Goal: Task Accomplishment & Management: Complete application form

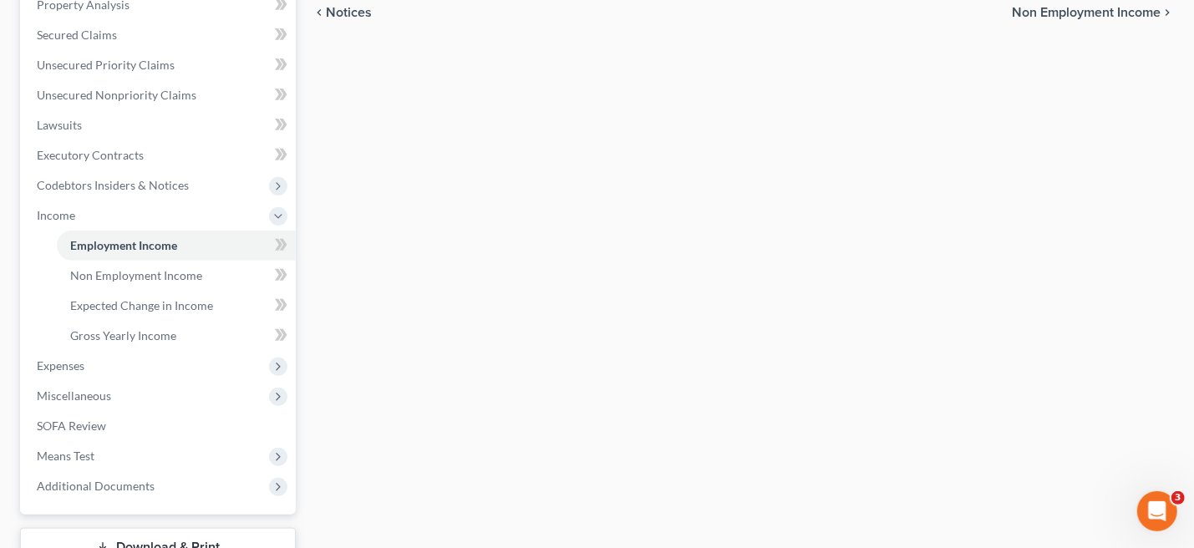
scroll to position [458, 0]
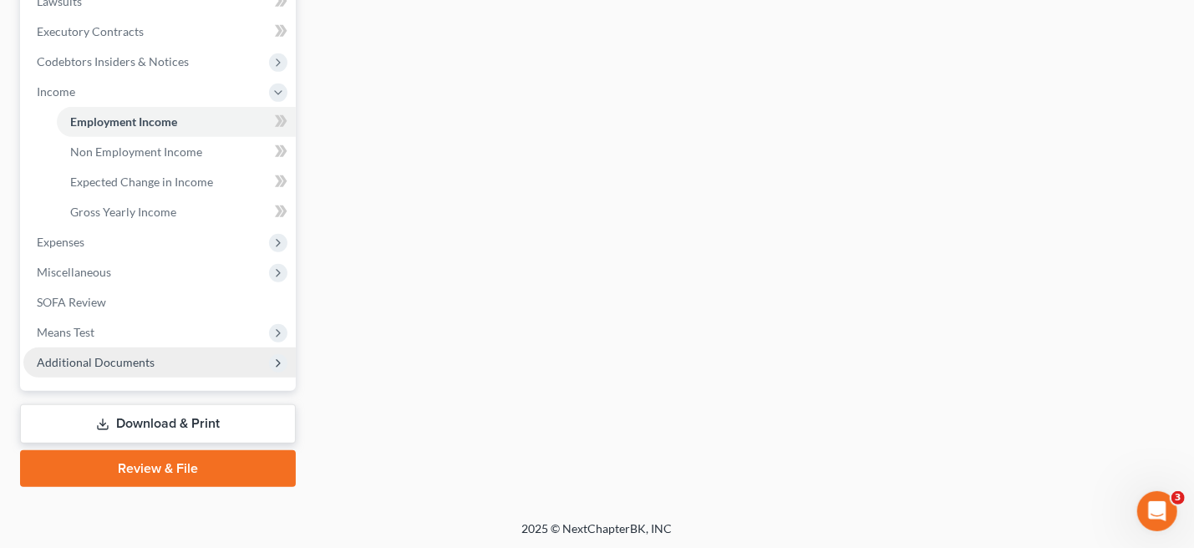
click at [118, 355] on span "Additional Documents" at bounding box center [96, 362] width 118 height 14
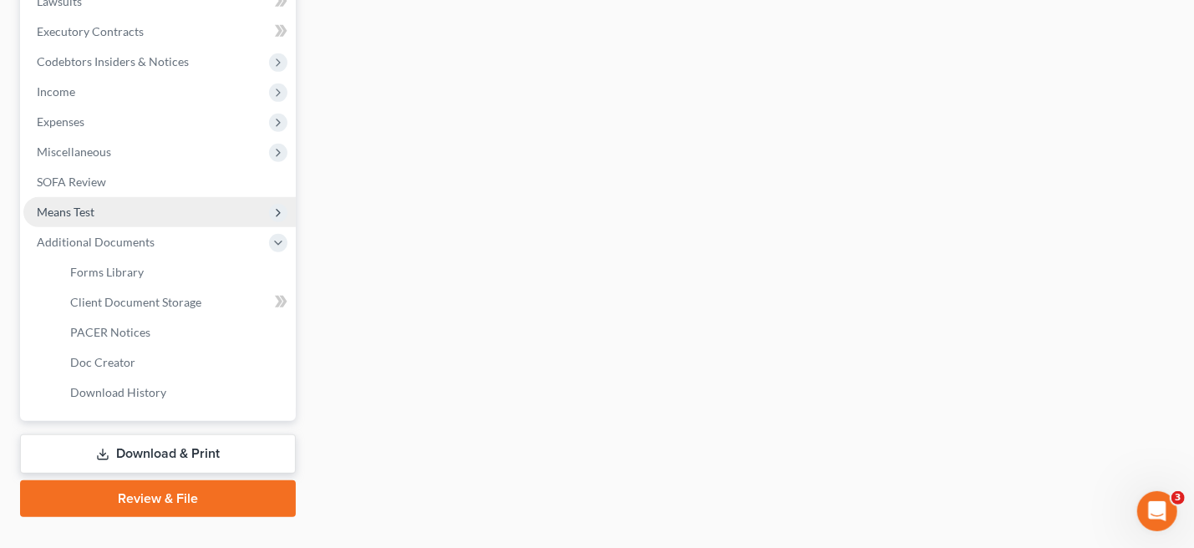
click at [75, 207] on span "Means Test" at bounding box center [66, 212] width 58 height 14
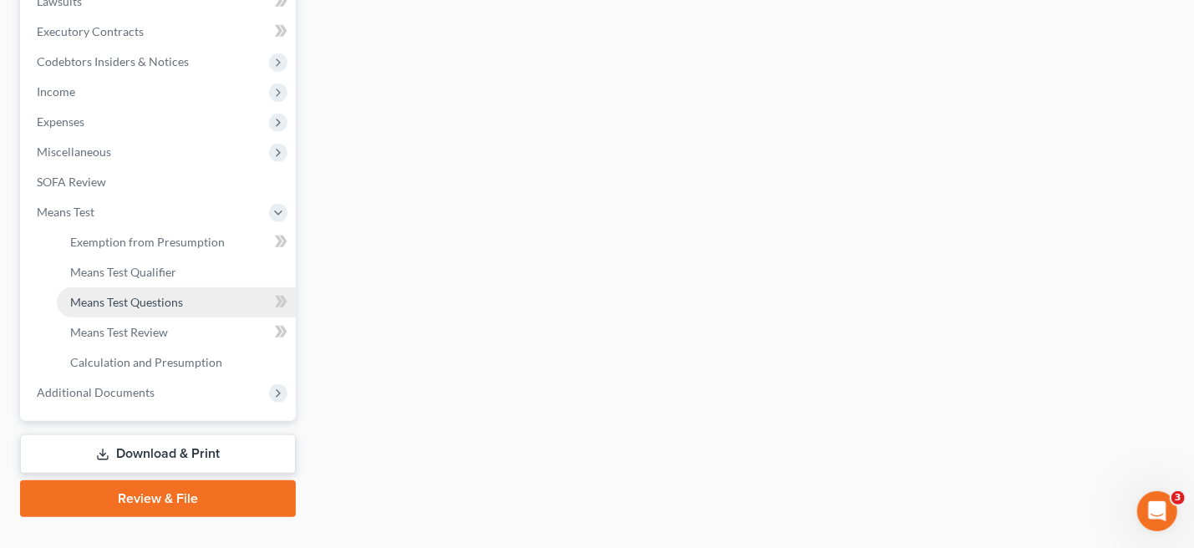
click at [159, 301] on span "Means Test Questions" at bounding box center [126, 302] width 113 height 14
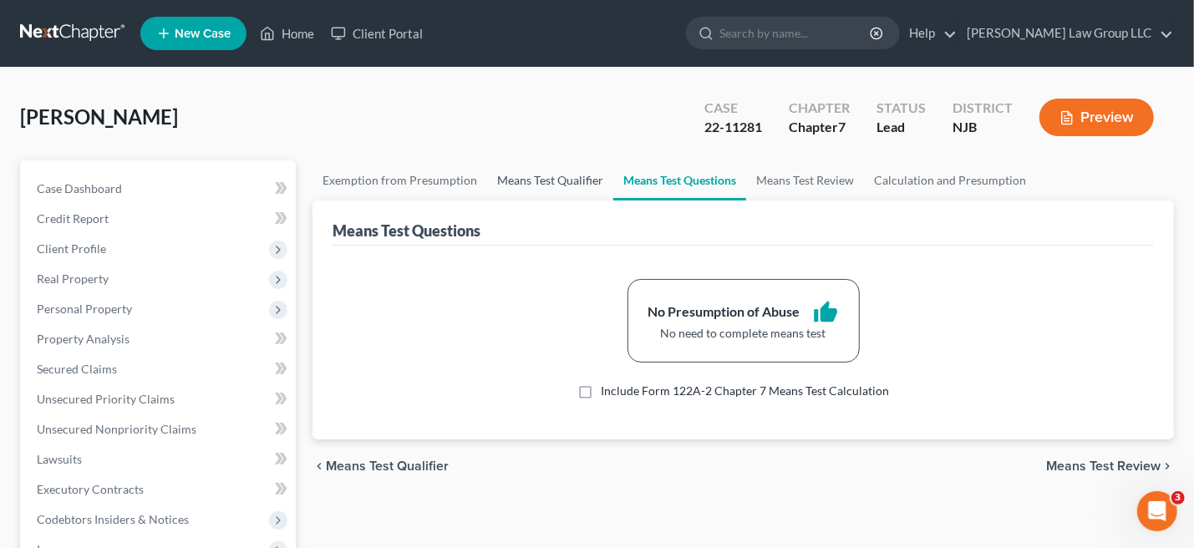
click at [552, 182] on link "Means Test Qualifier" at bounding box center [550, 180] width 126 height 40
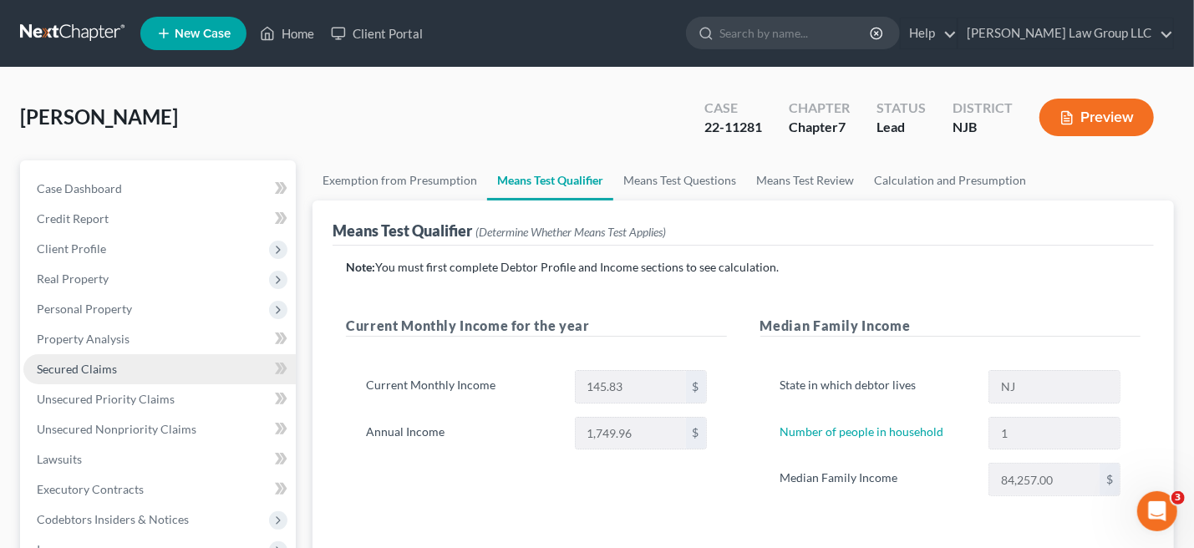
scroll to position [334, 0]
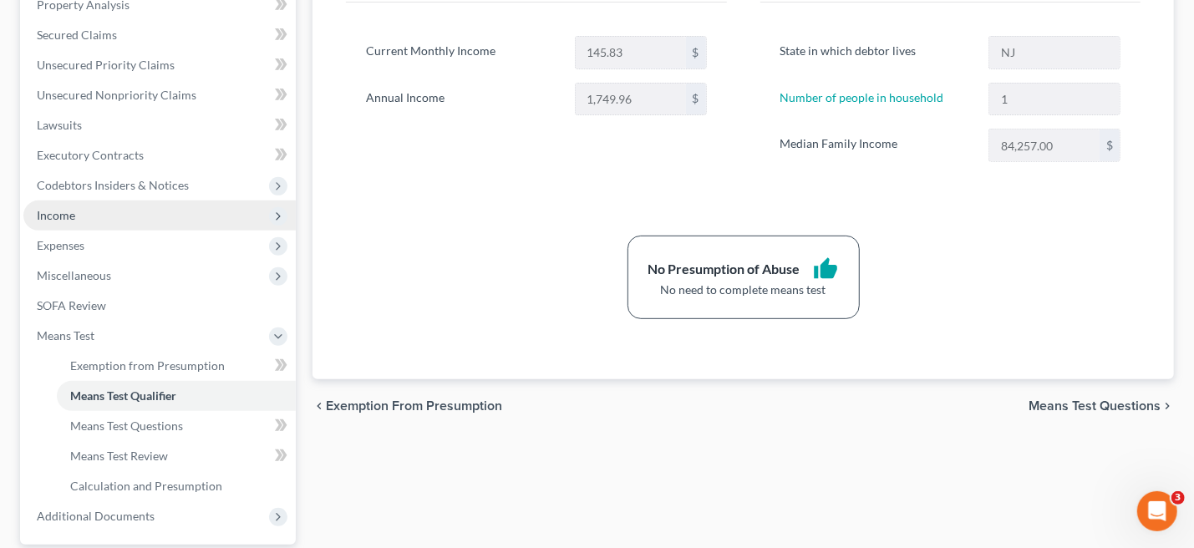
click at [66, 215] on span "Income" at bounding box center [56, 215] width 38 height 14
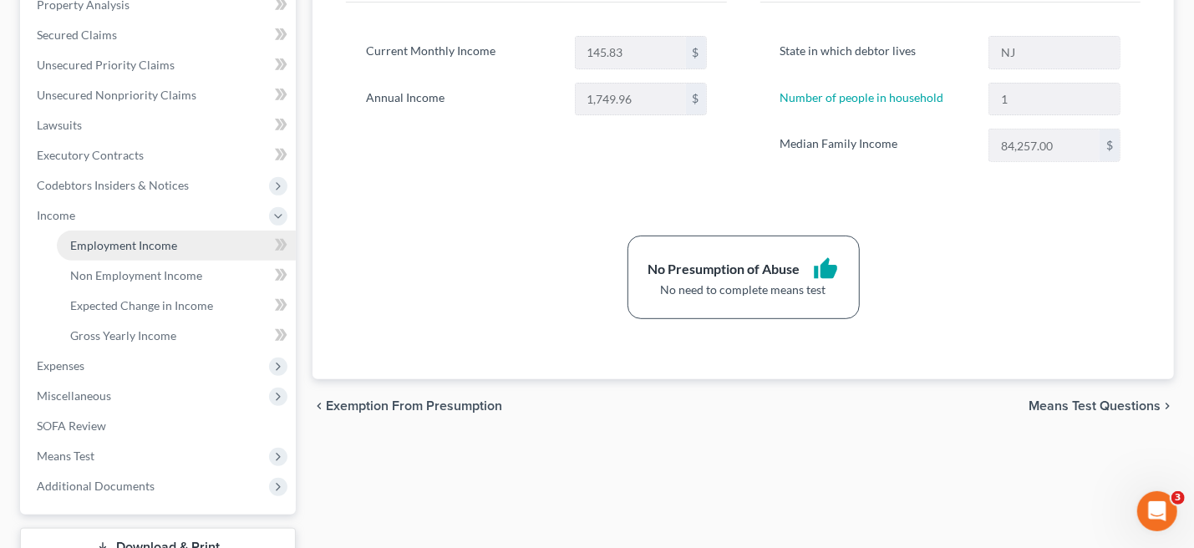
drag, startPoint x: 124, startPoint y: 247, endPoint x: 142, endPoint y: 247, distance: 18.4
click at [125, 247] on span "Employment Income" at bounding box center [123, 245] width 107 height 14
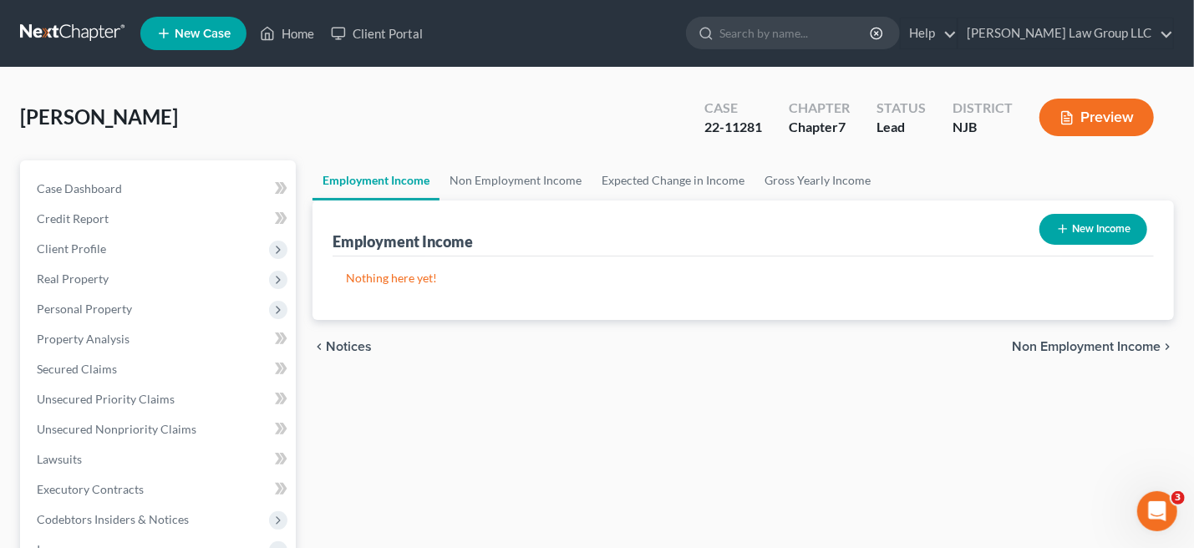
click at [1110, 224] on button "New Income" at bounding box center [1094, 229] width 108 height 31
select select "0"
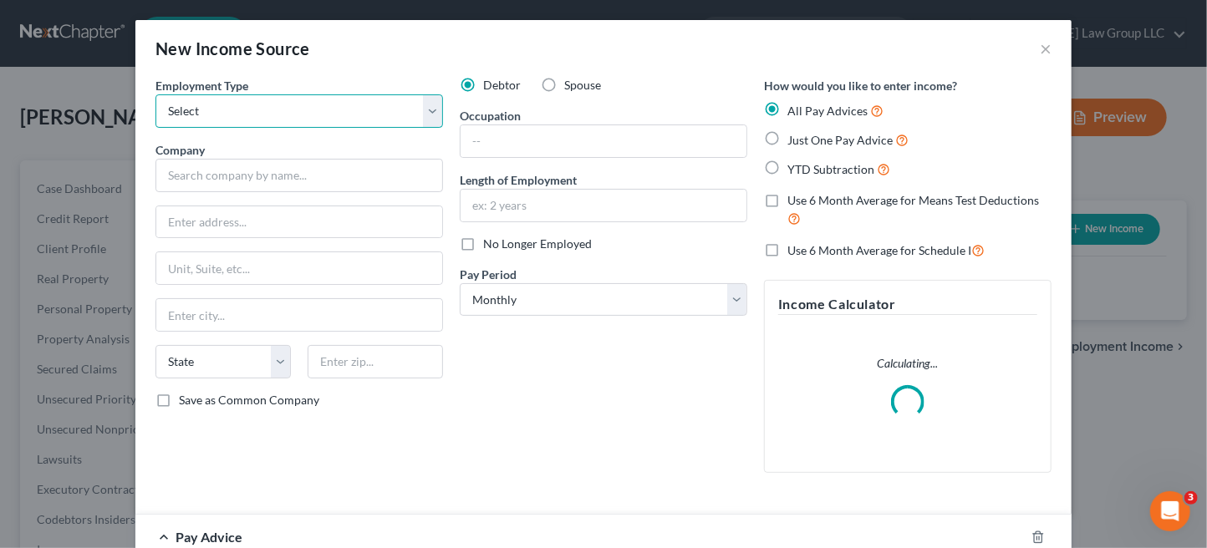
click at [421, 109] on select "Select Full or Part Time Employment Self Employment" at bounding box center [298, 110] width 287 height 33
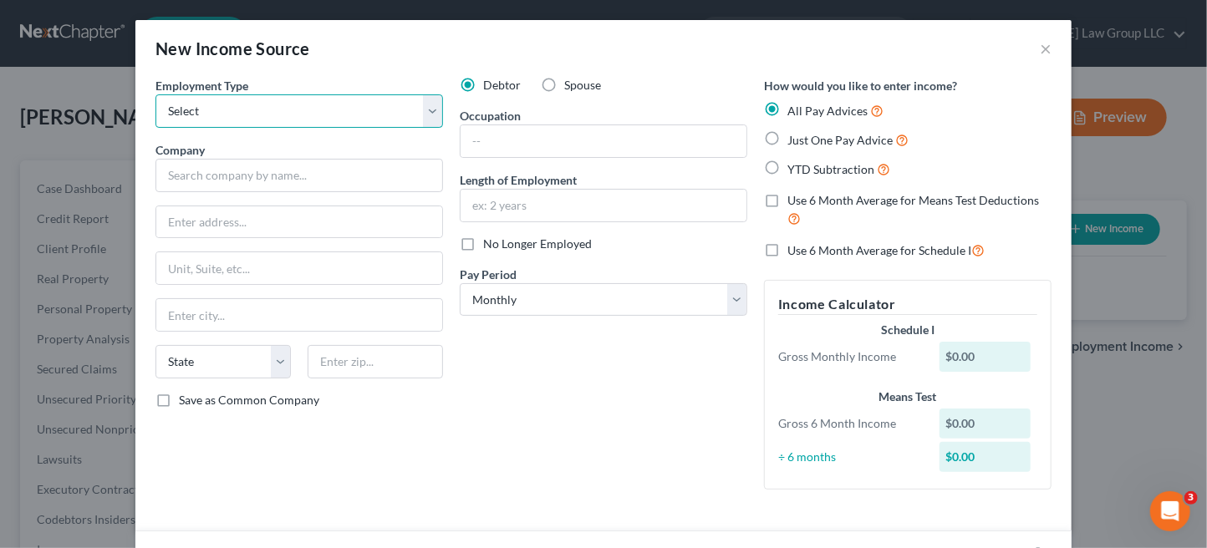
select select "0"
click at [155, 94] on select "Select Full or Part Time Employment Self Employment" at bounding box center [298, 110] width 287 height 33
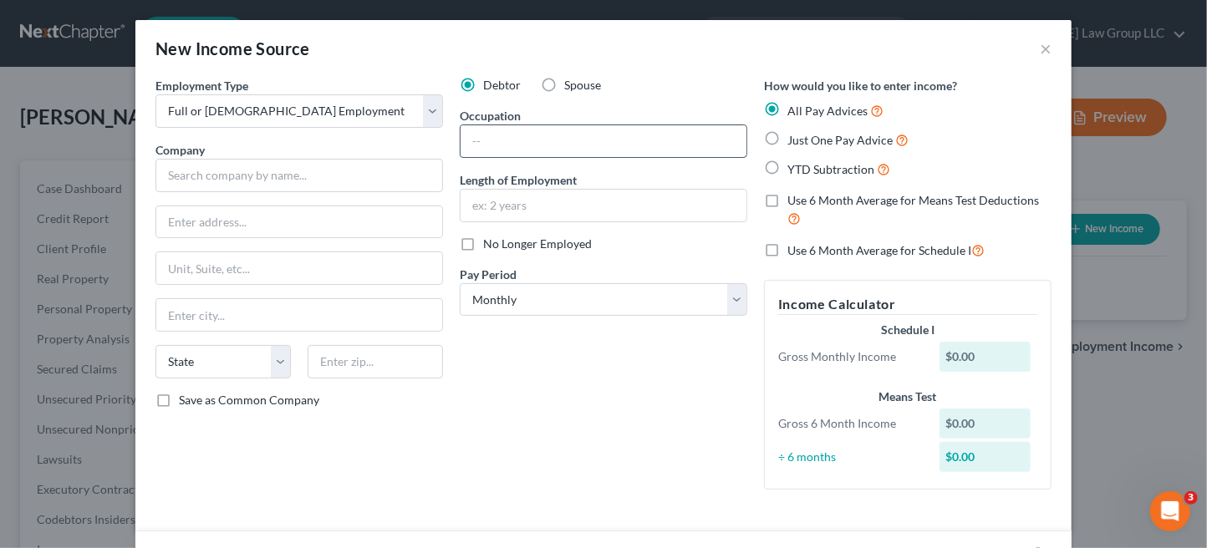
click at [501, 145] on input "text" at bounding box center [603, 141] width 286 height 32
click at [243, 180] on input "text" at bounding box center [298, 175] width 287 height 33
click at [1044, 40] on button "×" at bounding box center [1046, 48] width 12 height 20
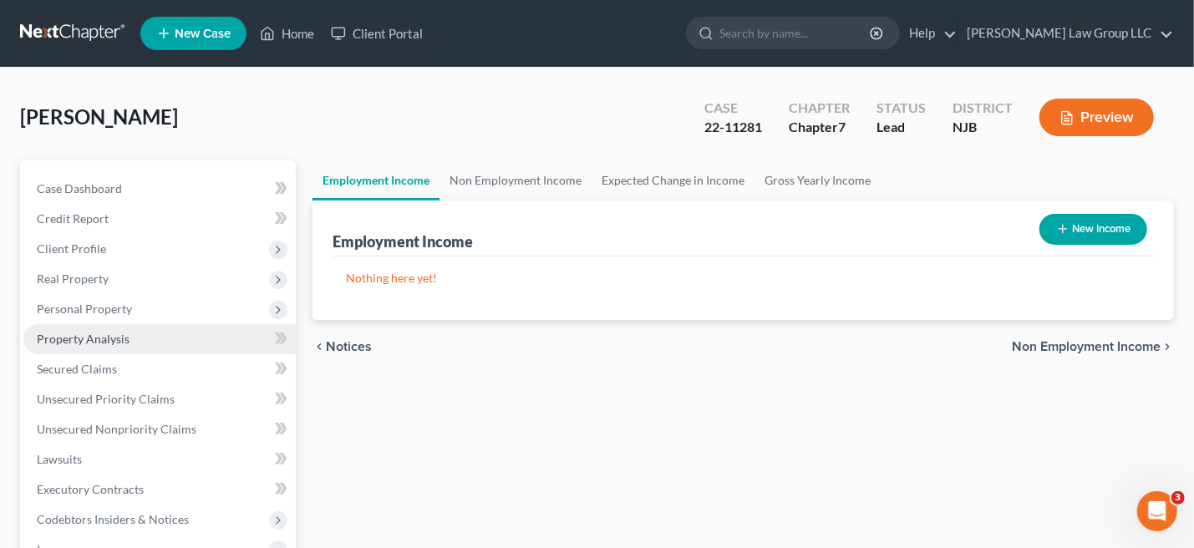
scroll to position [334, 0]
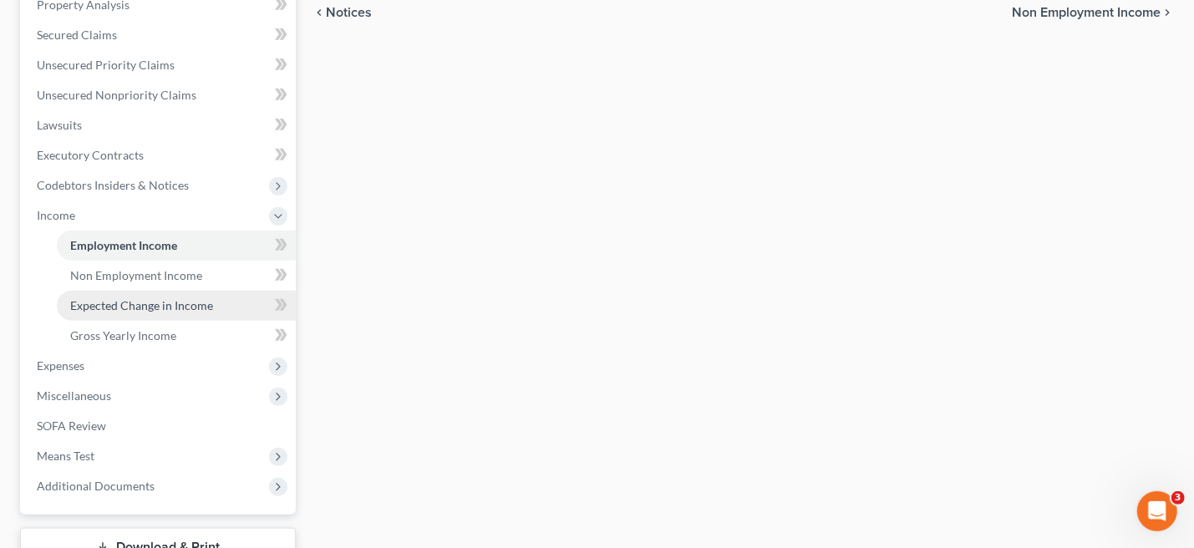
click at [194, 302] on span "Expected Change in Income" at bounding box center [141, 305] width 143 height 14
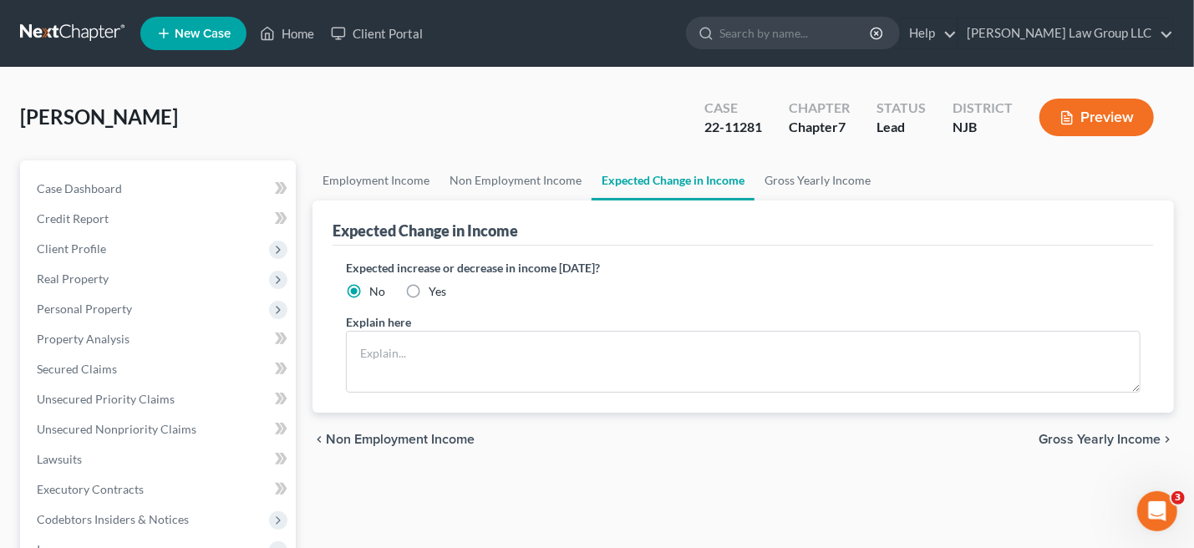
click at [429, 287] on label "Yes" at bounding box center [438, 291] width 18 height 17
click at [435, 287] on input "Yes" at bounding box center [440, 288] width 11 height 11
radio input "true"
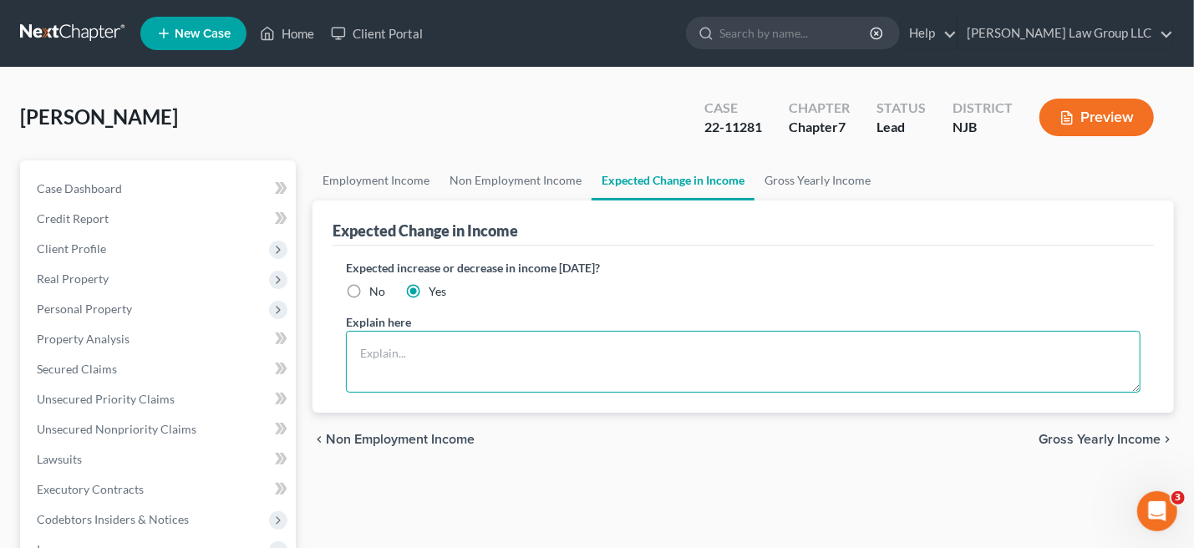
drag, startPoint x: 389, startPoint y: 364, endPoint x: 406, endPoint y: 359, distance: 17.7
click at [392, 360] on textarea at bounding box center [743, 362] width 795 height 62
type textarea "Laid off since 8/31/2025"
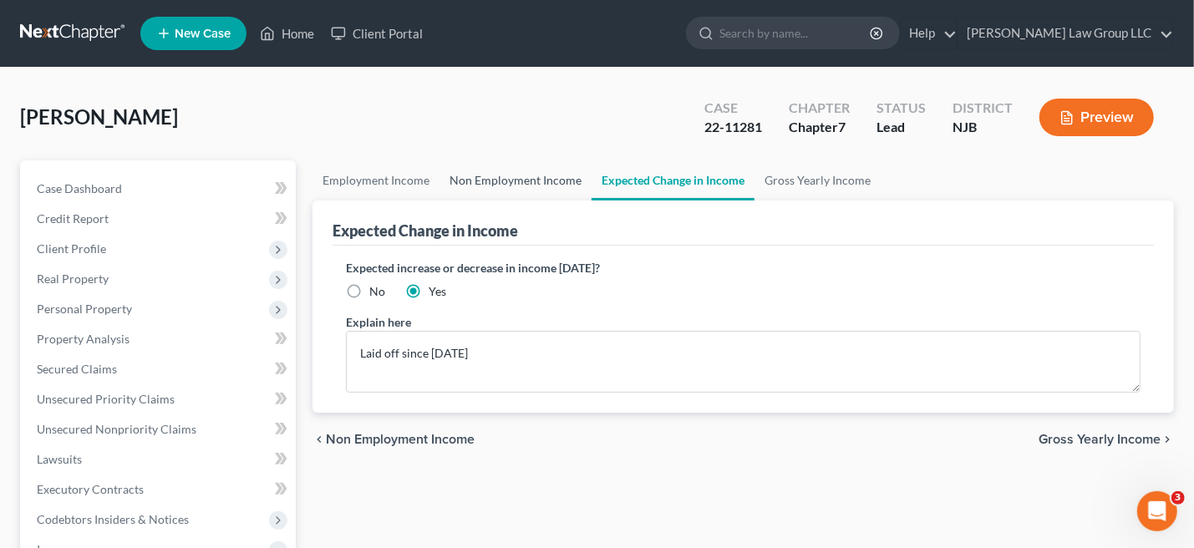
click at [483, 181] on link "Non Employment Income" at bounding box center [516, 180] width 152 height 40
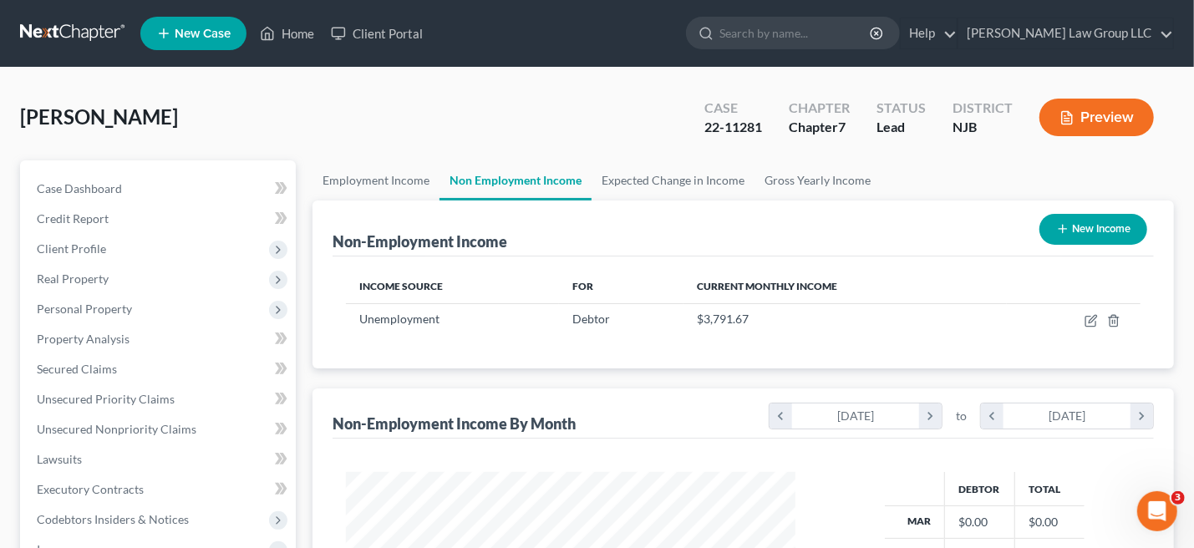
scroll to position [298, 483]
click at [385, 177] on link "Employment Income" at bounding box center [376, 180] width 127 height 40
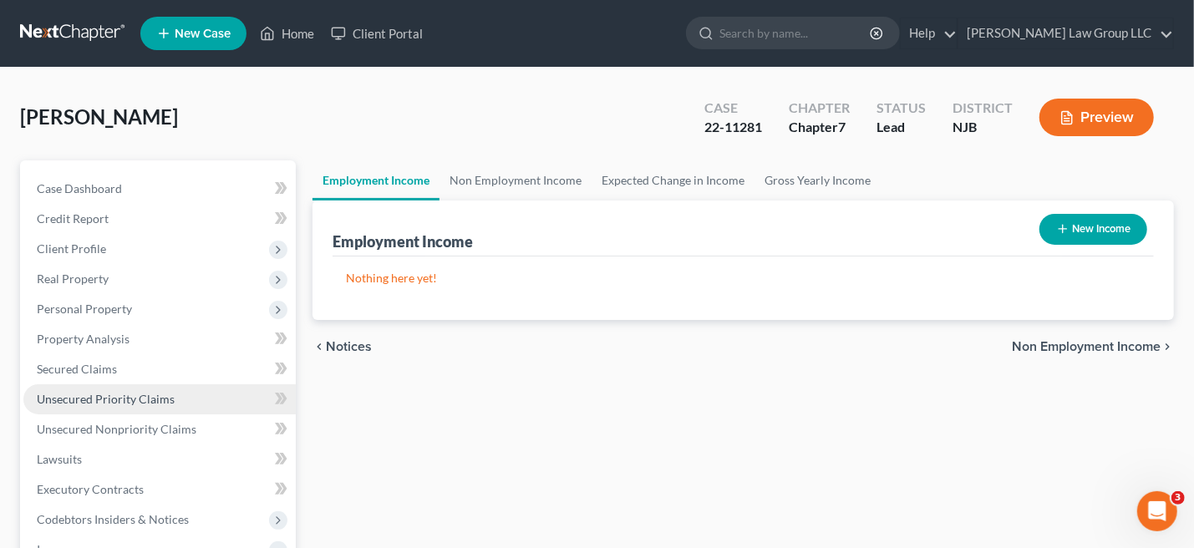
scroll to position [334, 0]
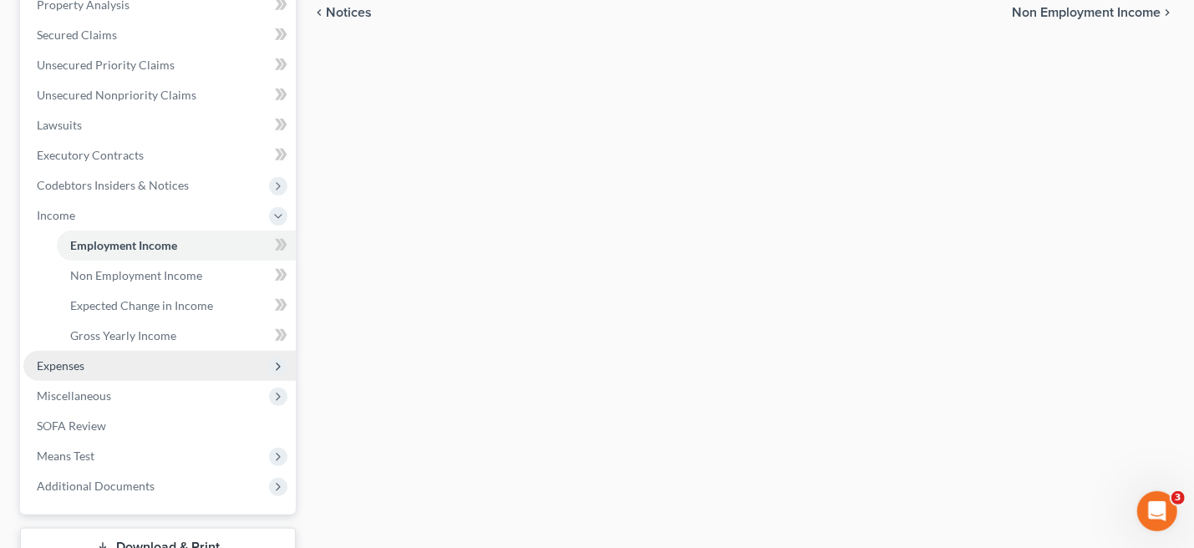
drag, startPoint x: 54, startPoint y: 364, endPoint x: 108, endPoint y: 365, distance: 53.5
click at [55, 364] on span "Expenses" at bounding box center [61, 366] width 48 height 14
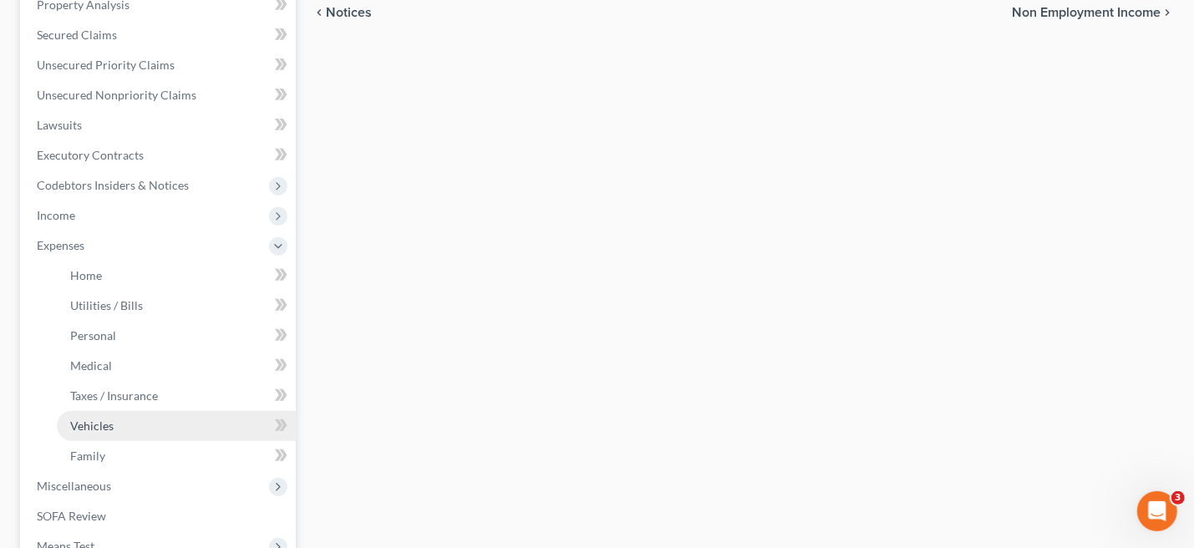
drag, startPoint x: 115, startPoint y: 420, endPoint x: 131, endPoint y: 420, distance: 15.9
click at [116, 420] on link "Vehicles" at bounding box center [176, 426] width 239 height 30
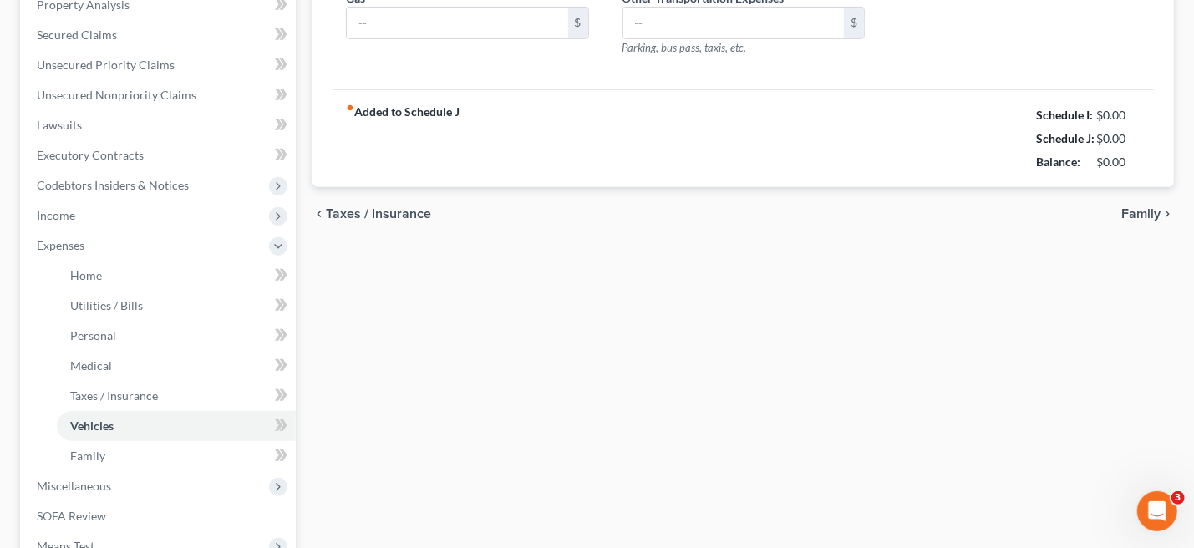
type input "257.32"
type input "250.00"
type input "30.00"
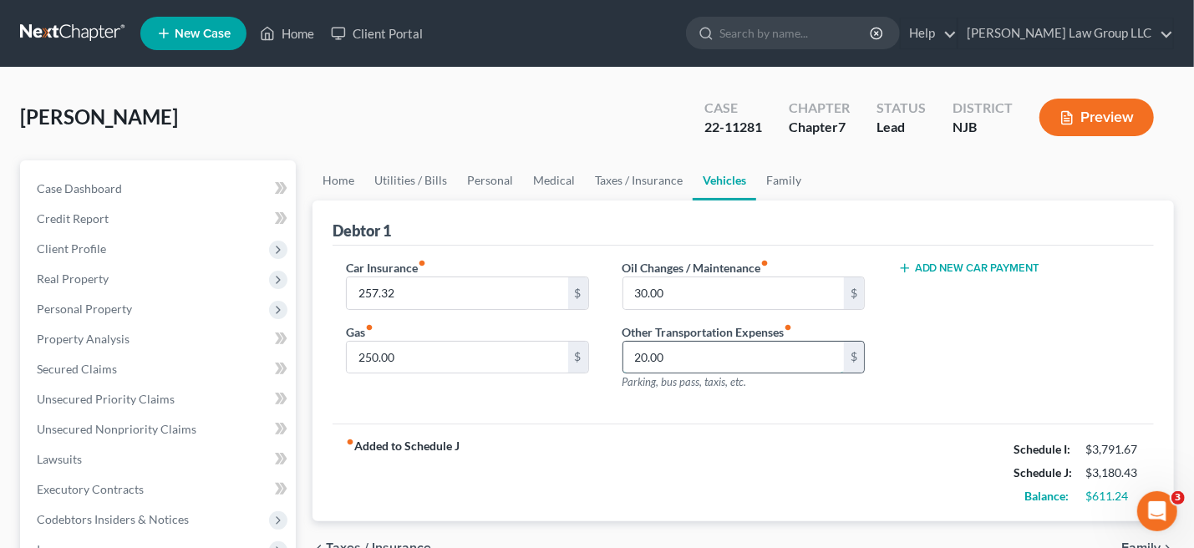
drag, startPoint x: 632, startPoint y: 354, endPoint x: 785, endPoint y: 355, distance: 152.9
click at [633, 354] on input "20.00" at bounding box center [733, 358] width 221 height 32
type input "55"
click at [913, 370] on div "Add New Car Payment" at bounding box center [1020, 331] width 276 height 145
drag, startPoint x: 547, startPoint y: 178, endPoint x: 724, endPoint y: 196, distance: 178.1
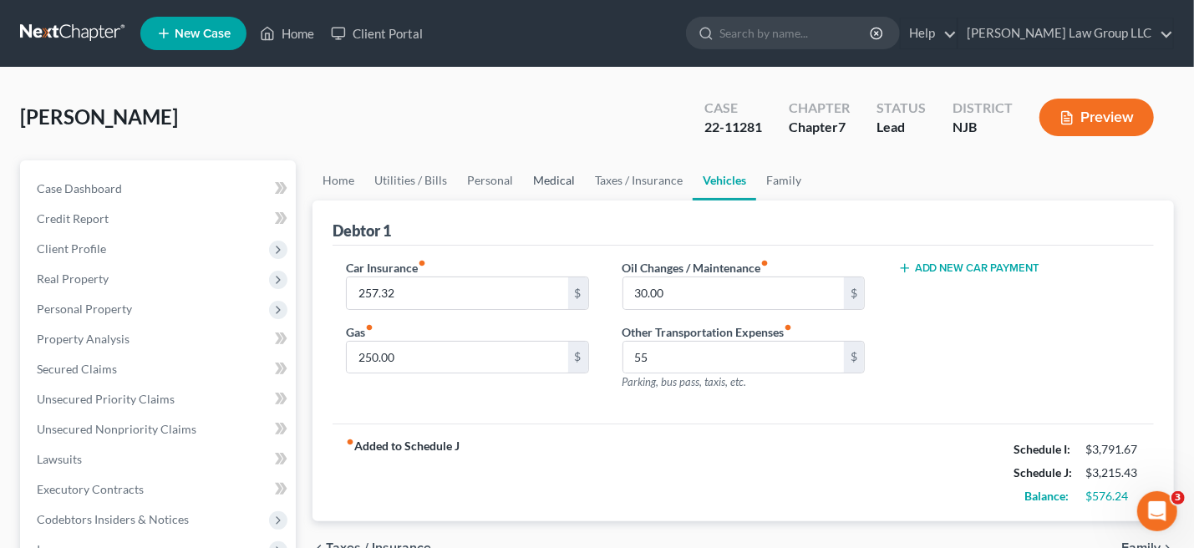
click at [547, 177] on link "Medical" at bounding box center [554, 180] width 62 height 40
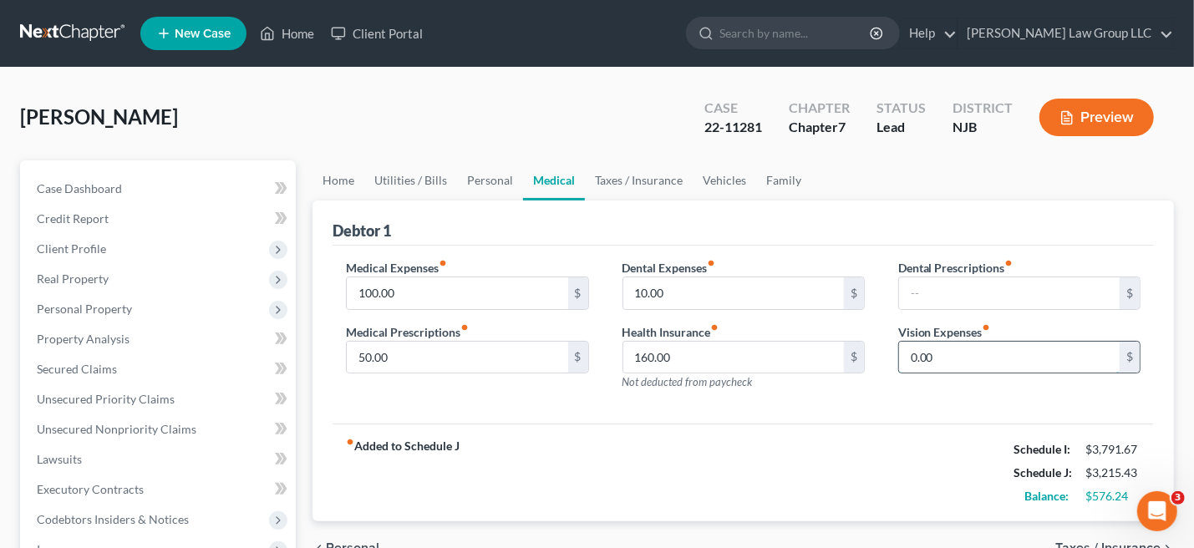
drag, startPoint x: 911, startPoint y: 350, endPoint x: 947, endPoint y: 353, distance: 36.0
click at [912, 349] on input "0.00" at bounding box center [1009, 358] width 221 height 32
drag, startPoint x: 930, startPoint y: 292, endPoint x: 943, endPoint y: 293, distance: 13.4
click at [932, 293] on input "text" at bounding box center [1009, 293] width 221 height 32
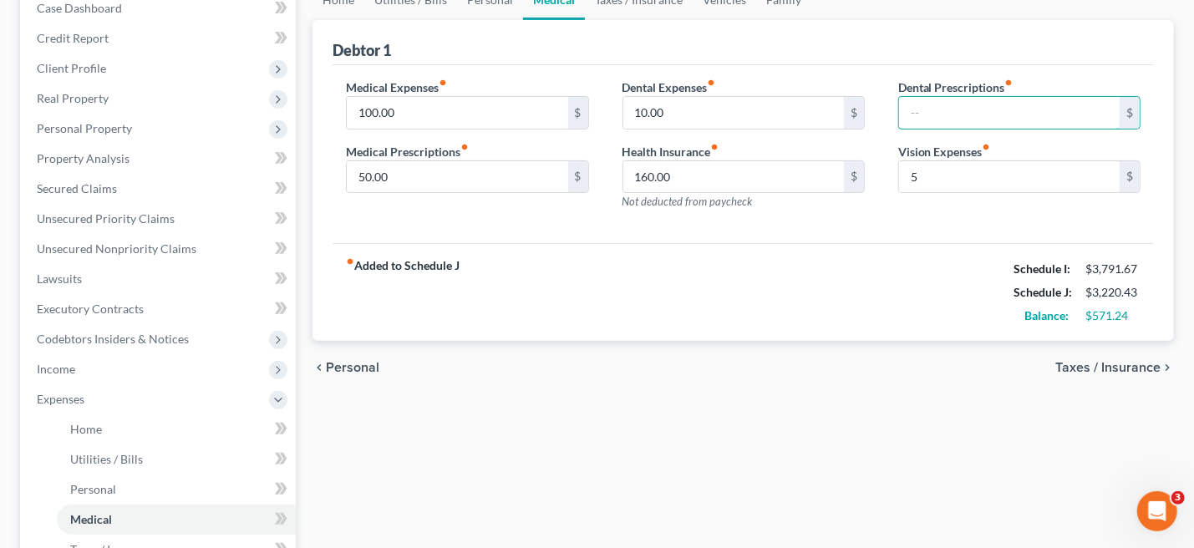
scroll to position [334, 0]
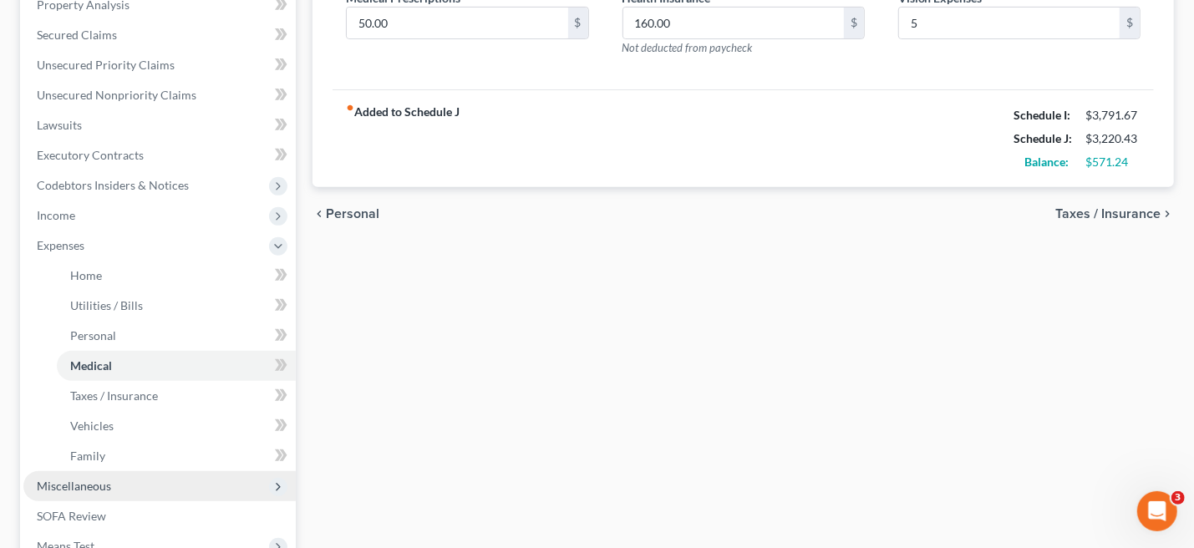
drag, startPoint x: 104, startPoint y: 483, endPoint x: 125, endPoint y: 481, distance: 21.0
click at [104, 482] on span "Miscellaneous" at bounding box center [74, 486] width 74 height 14
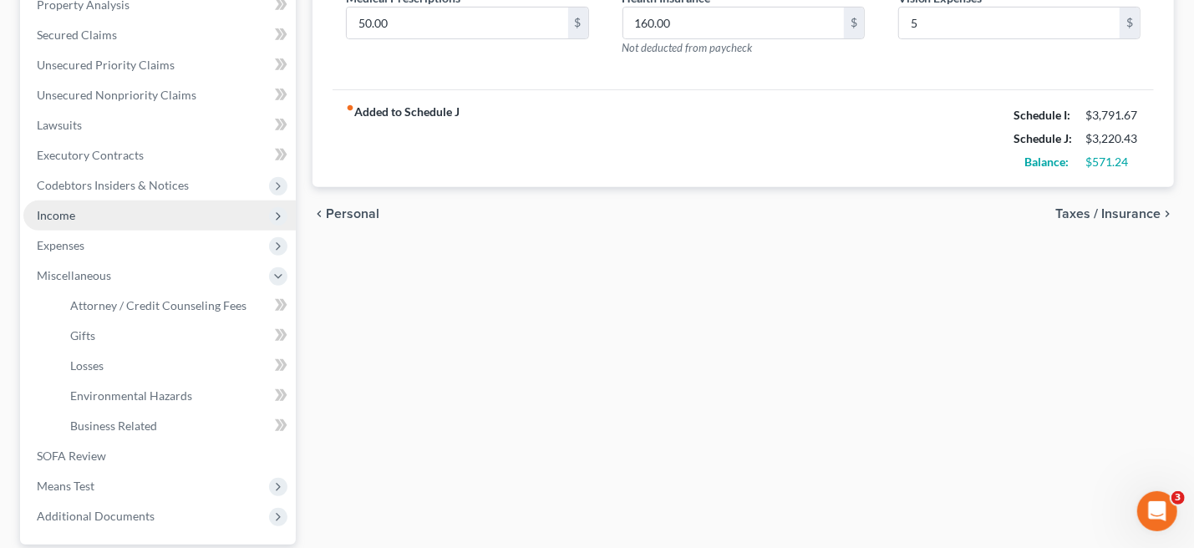
click at [65, 216] on span "Income" at bounding box center [56, 215] width 38 height 14
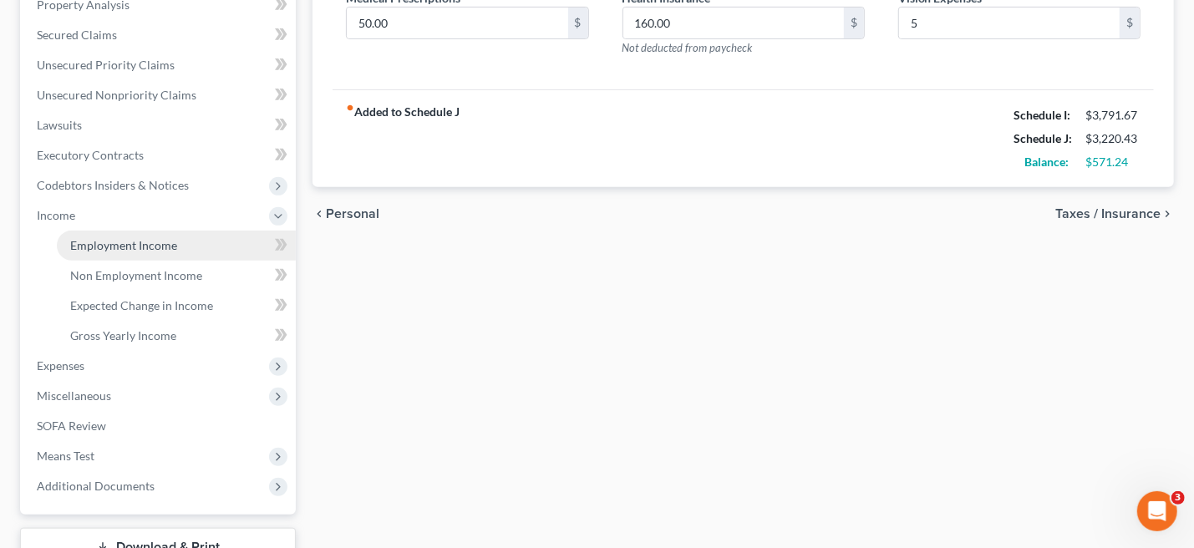
click at [144, 241] on span "Employment Income" at bounding box center [123, 245] width 107 height 14
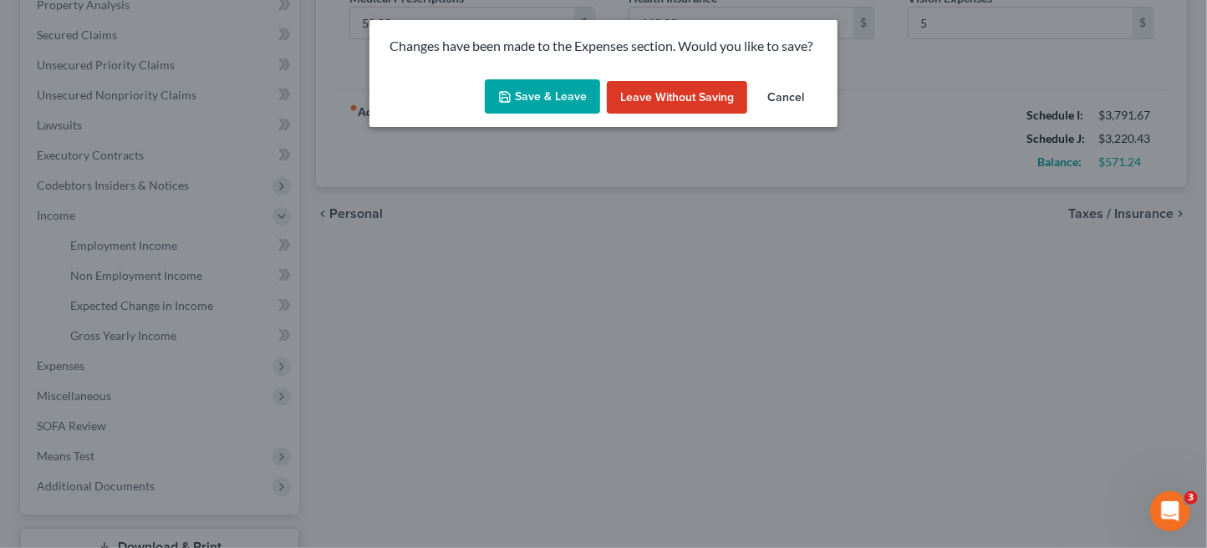
click at [579, 99] on button "Save & Leave" at bounding box center [542, 96] width 115 height 35
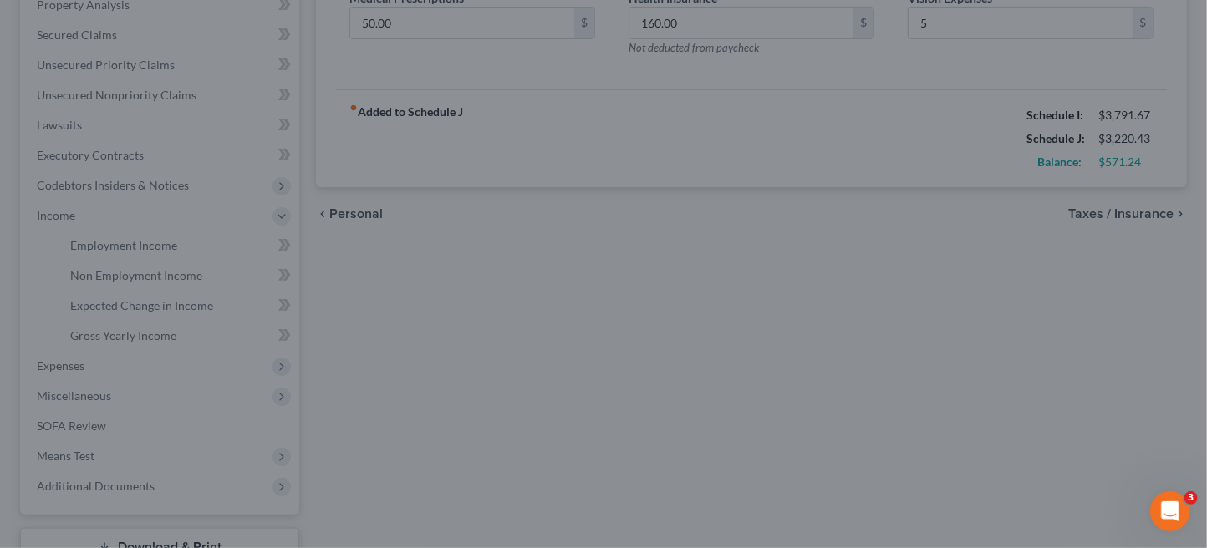
type input "5.00"
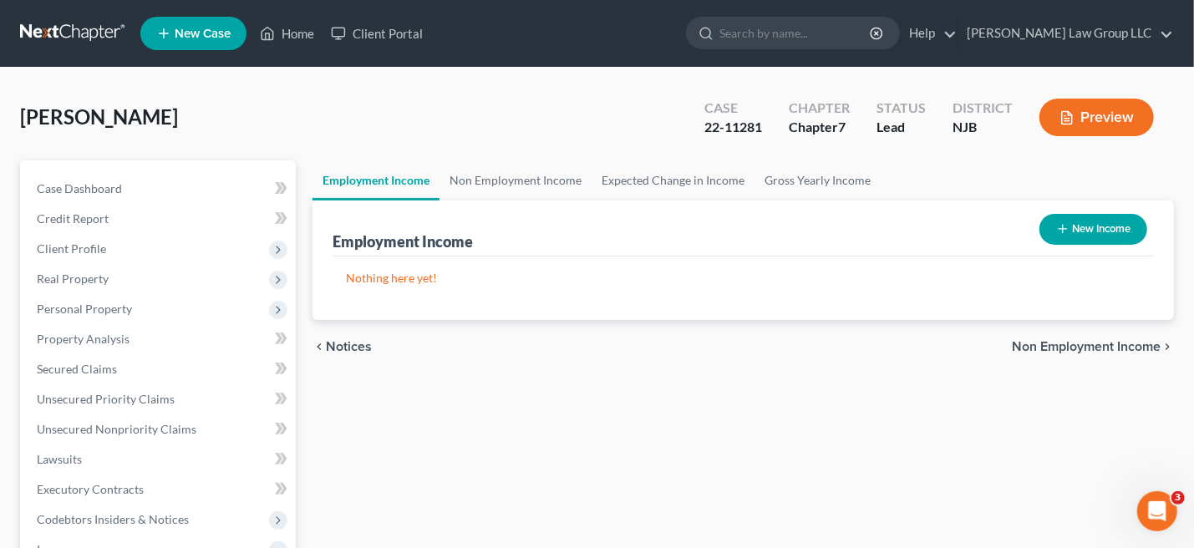
click at [1086, 230] on button "New Income" at bounding box center [1094, 229] width 108 height 31
select select "0"
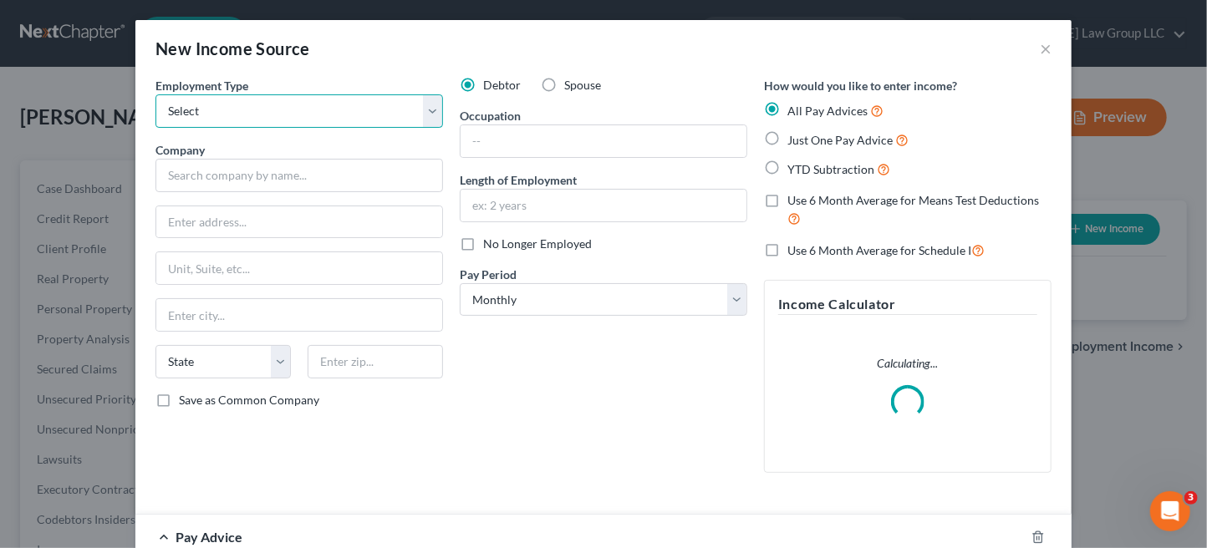
click at [428, 104] on select "Select Full or Part Time Employment Self Employment" at bounding box center [298, 110] width 287 height 33
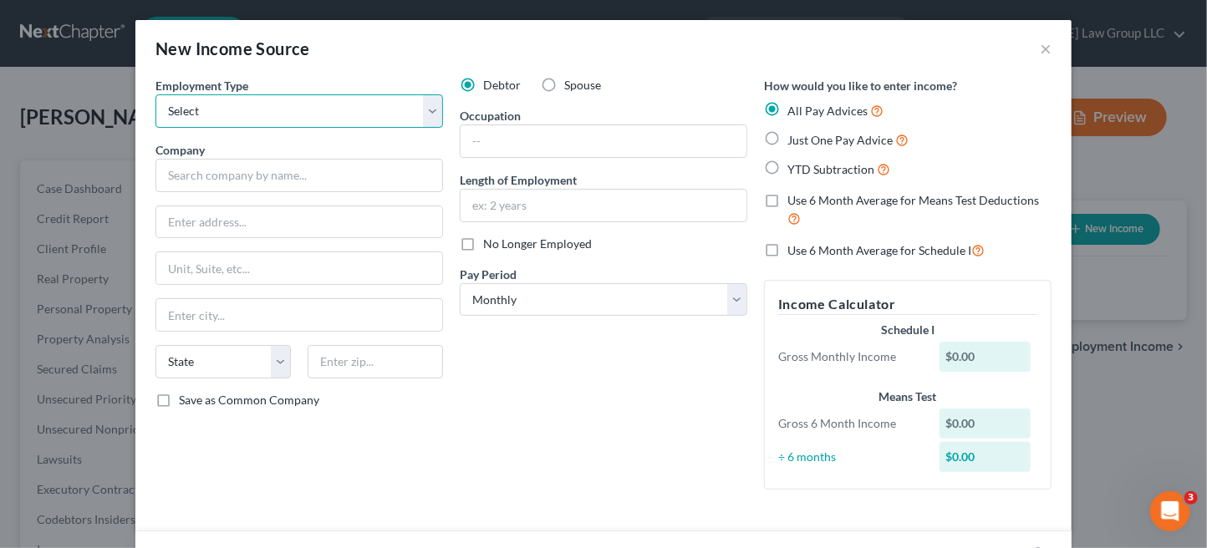
select select "0"
click at [155, 94] on select "Select Full or Part Time Employment Self Employment" at bounding box center [298, 110] width 287 height 33
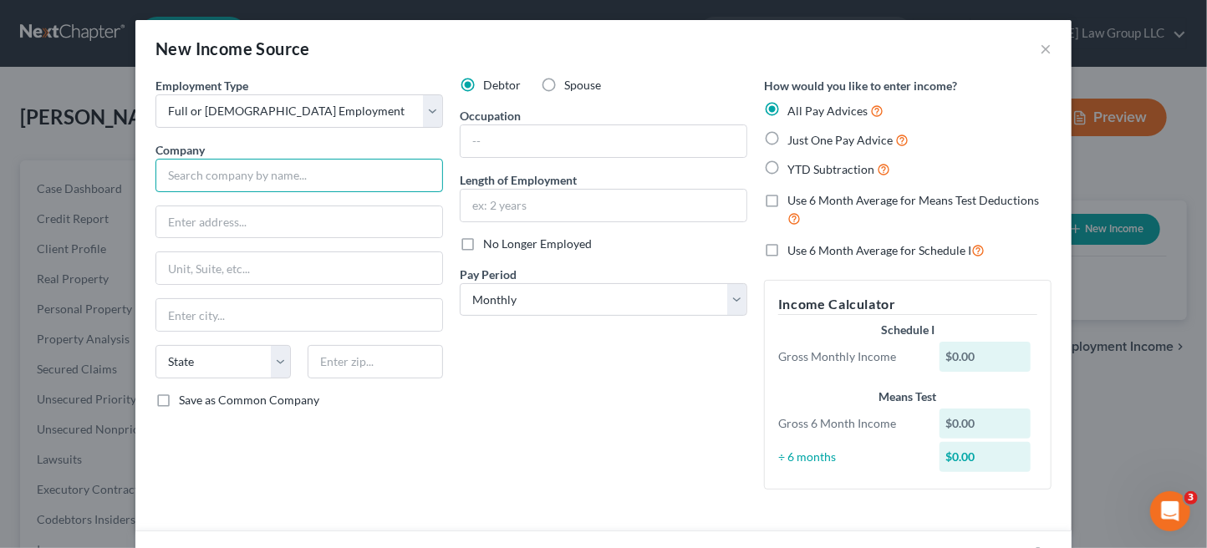
drag, startPoint x: 195, startPoint y: 183, endPoint x: 222, endPoint y: 183, distance: 27.6
click at [199, 183] on input "text" at bounding box center [298, 175] width 287 height 33
type input "Celegene Corporation"
drag, startPoint x: 228, startPoint y: 226, endPoint x: 237, endPoint y: 220, distance: 10.9
click at [229, 226] on input "text" at bounding box center [299, 222] width 286 height 32
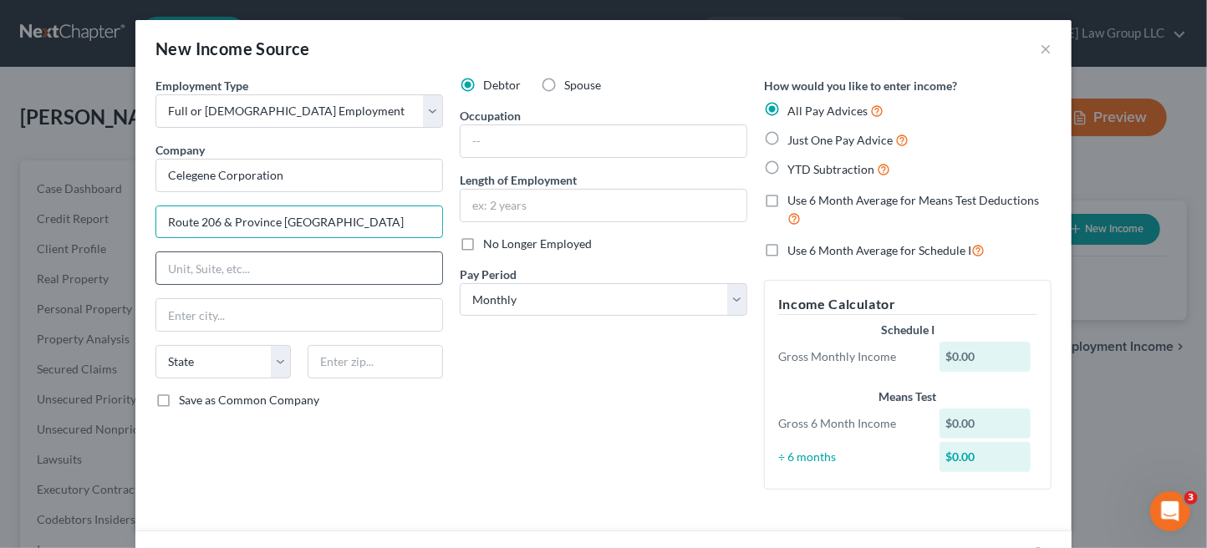
type input "Route 206 & Province Line Road"
click at [190, 261] on input "text" at bounding box center [299, 268] width 286 height 32
click at [218, 319] on input "text" at bounding box center [299, 315] width 286 height 32
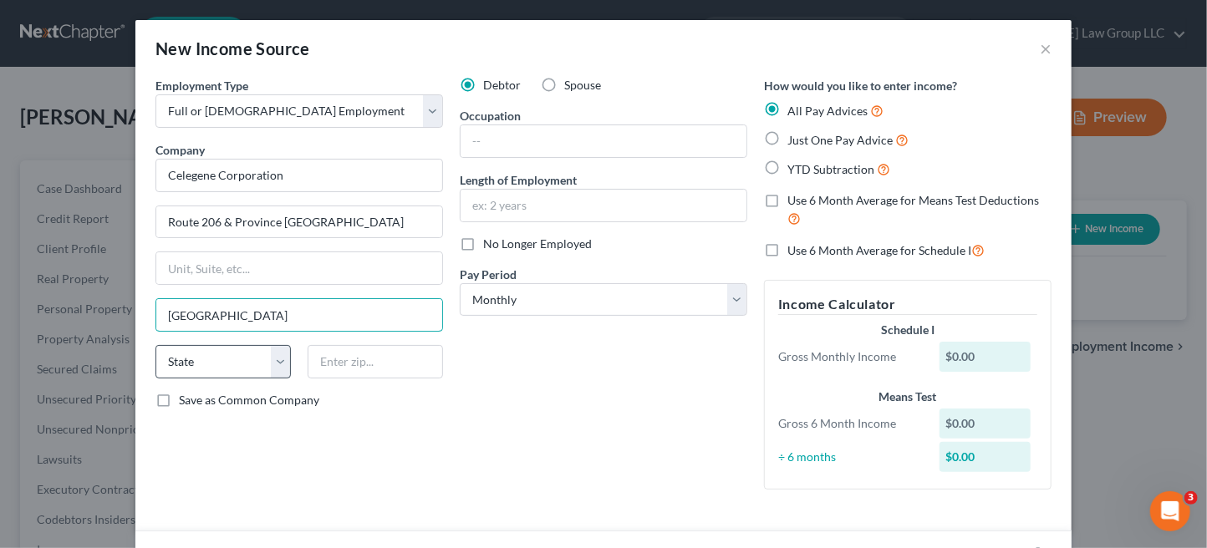
type input "Princeton"
click at [266, 356] on select "State AL AK AR AZ CA CO CT DE DC FL GA GU HI ID IL IN IA KS KY LA ME MD MA MI M…" at bounding box center [222, 361] width 135 height 33
select select "33"
click at [155, 345] on select "State AL AK AR AZ CA CO CT DE DC FL GA GU HI ID IL IN IA KS KY LA ME MD MA MI M…" at bounding box center [222, 361] width 135 height 33
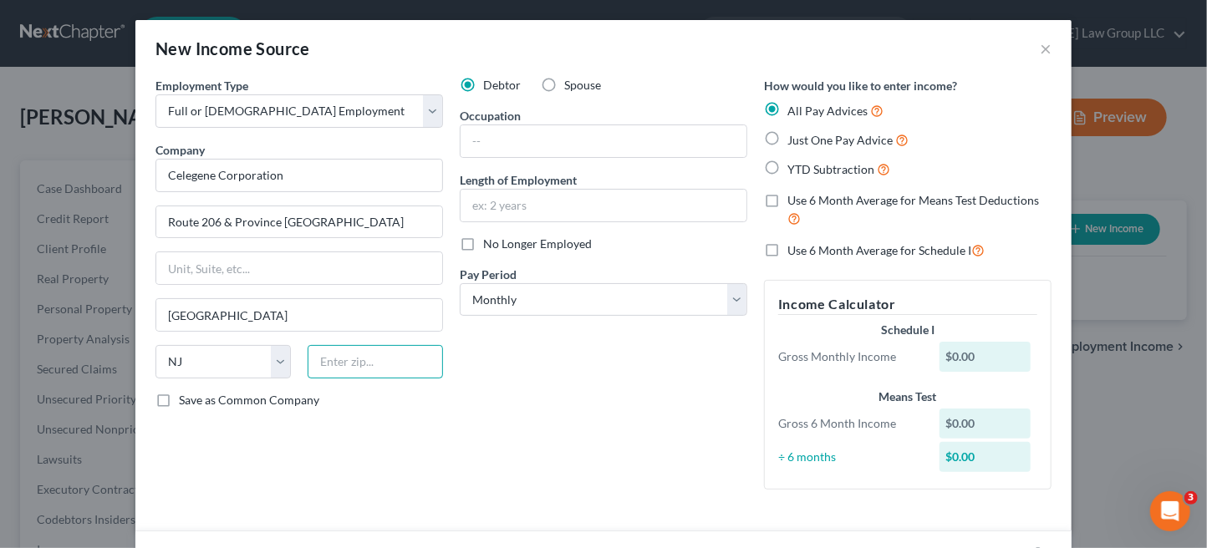
click at [349, 359] on input "text" at bounding box center [375, 361] width 135 height 33
type input "08543"
click at [550, 388] on div "Debtor Spouse Occupation Length of Employment No Longer Employed Pay Period * S…" at bounding box center [603, 290] width 304 height 426
click at [179, 399] on label "Save as Common Company" at bounding box center [249, 400] width 140 height 17
click at [186, 399] on input "Save as Common Company" at bounding box center [191, 397] width 11 height 11
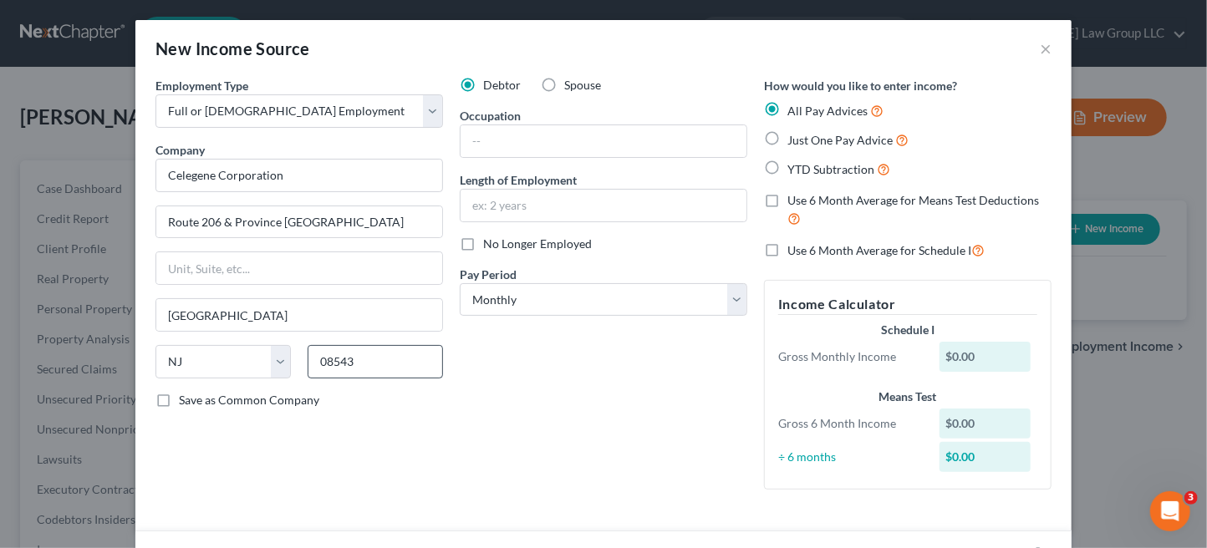
checkbox input "true"
click at [526, 140] on input "text" at bounding box center [603, 141] width 286 height 32
click at [502, 145] on input "Pharamceutical" at bounding box center [603, 141] width 286 height 32
drag, startPoint x: 564, startPoint y: 143, endPoint x: 547, endPoint y: 142, distance: 16.7
click at [557, 143] on input "Pharamceutical" at bounding box center [603, 141] width 286 height 32
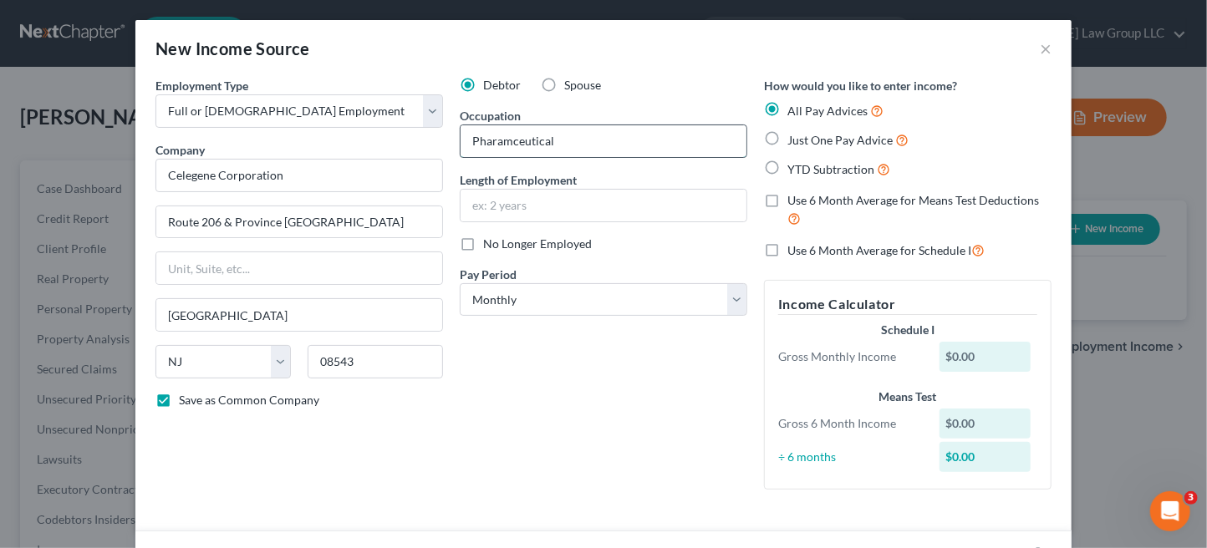
click at [491, 133] on input "Pharamceutical" at bounding box center [603, 141] width 286 height 32
type input "Pharmaceutical"
click at [519, 211] on input "text" at bounding box center [603, 206] width 286 height 32
click at [483, 242] on label "No Longer Employed" at bounding box center [537, 244] width 109 height 17
click at [490, 242] on input "No Longer Employed" at bounding box center [495, 241] width 11 height 11
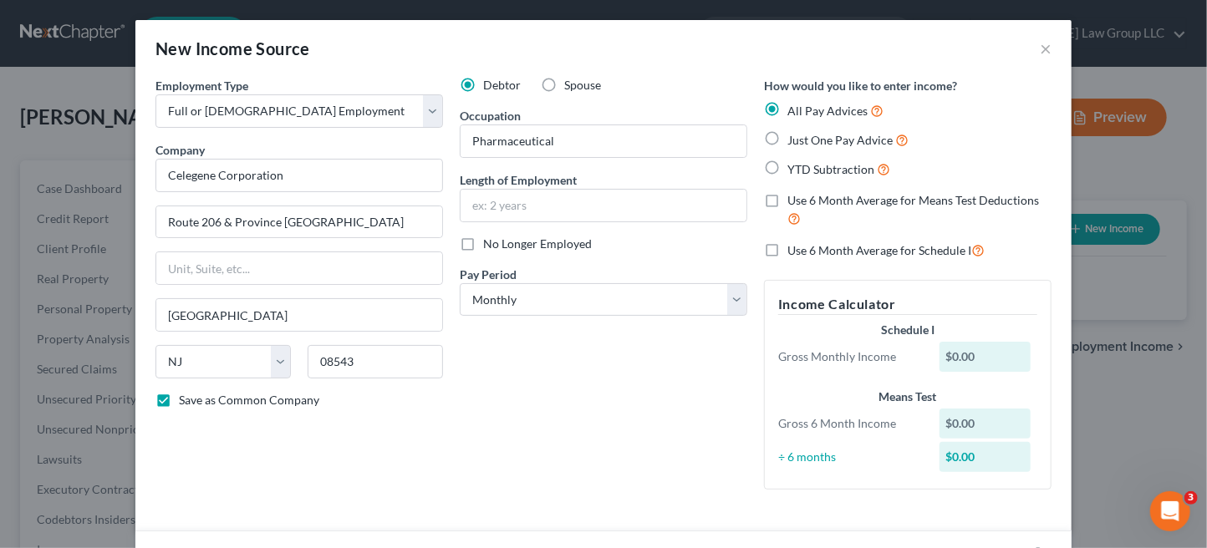
checkbox input "true"
click at [514, 200] on input "text" at bounding box center [603, 206] width 286 height 32
type input "4 years and 5 months"
click at [624, 410] on div "Debtor Spouse Occupation Pharmaceutical Length of Employment 4 years and 5 mont…" at bounding box center [603, 290] width 304 height 426
click at [559, 420] on div "Debtor Spouse Occupation Pharmaceutical Length of Employment 4 years and 5 mont…" at bounding box center [603, 290] width 304 height 426
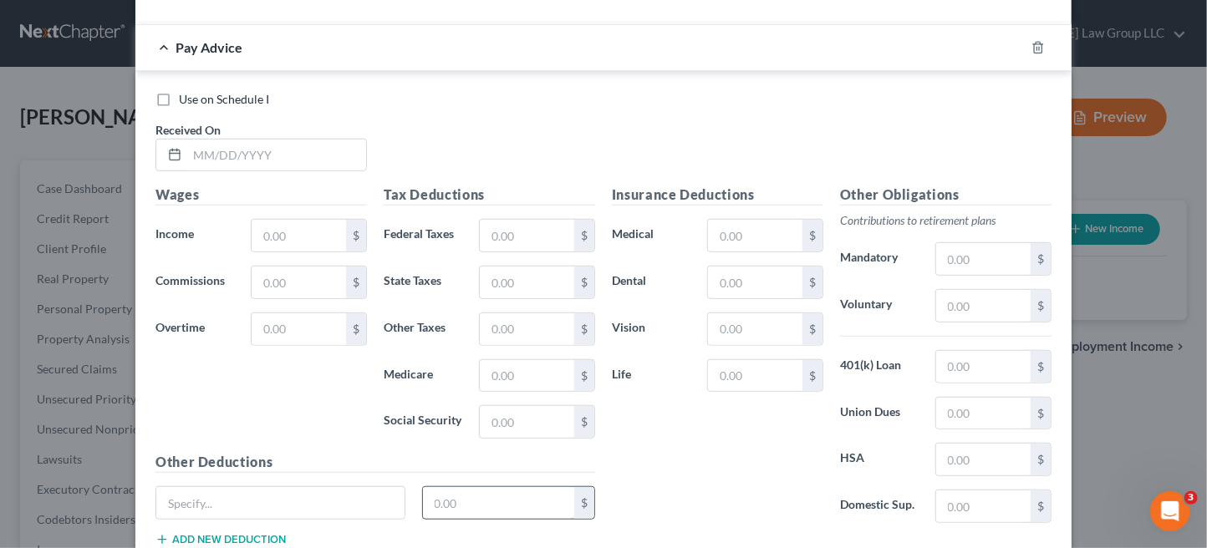
scroll to position [618, 0]
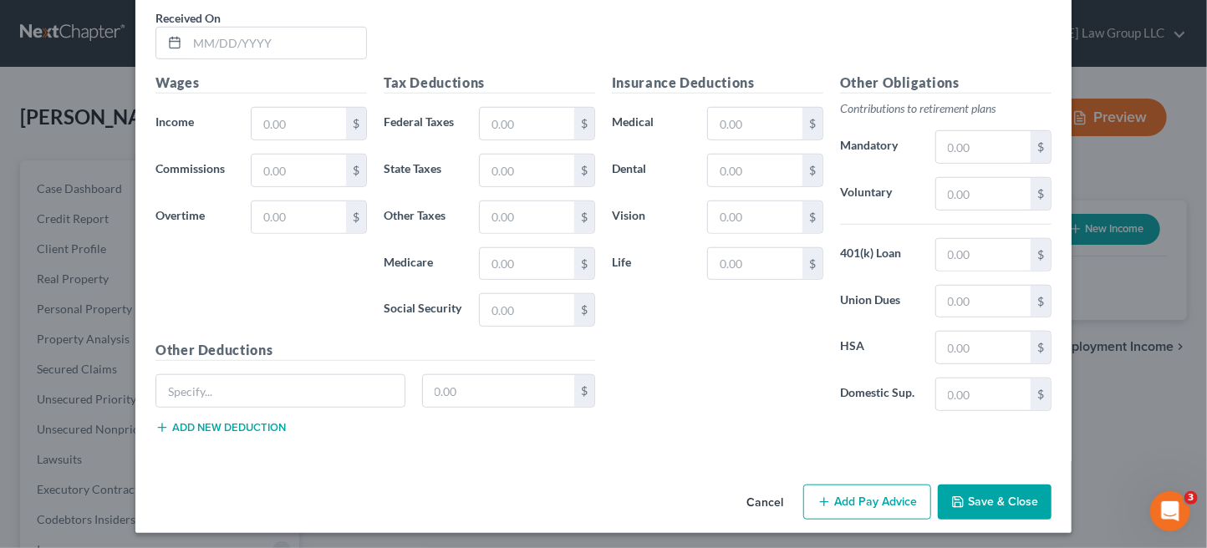
click at [979, 500] on button "Save & Close" at bounding box center [995, 502] width 114 height 35
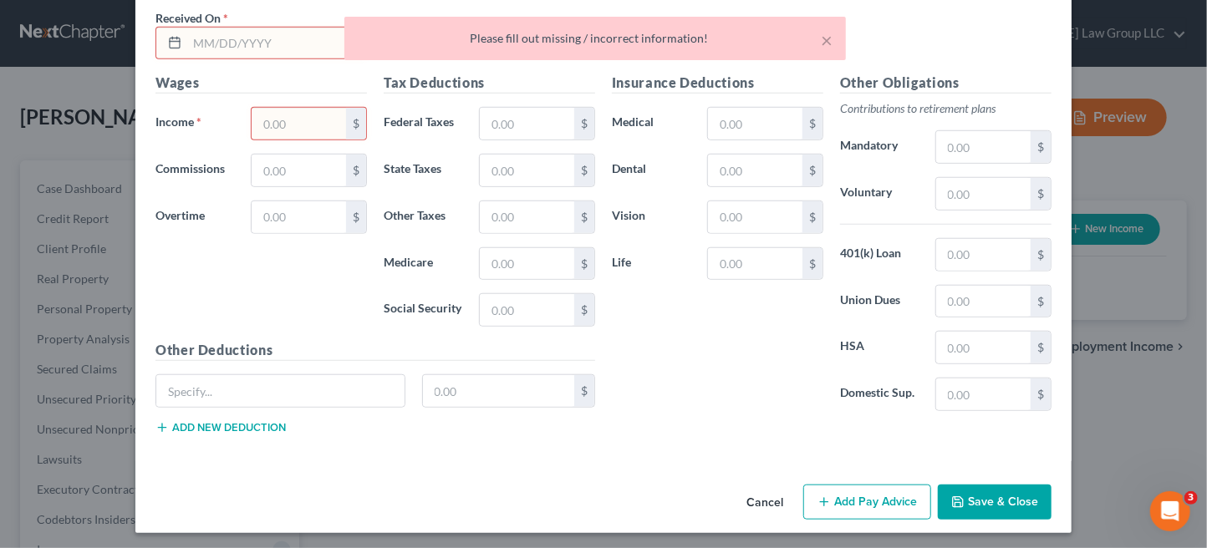
scroll to position [0, 0]
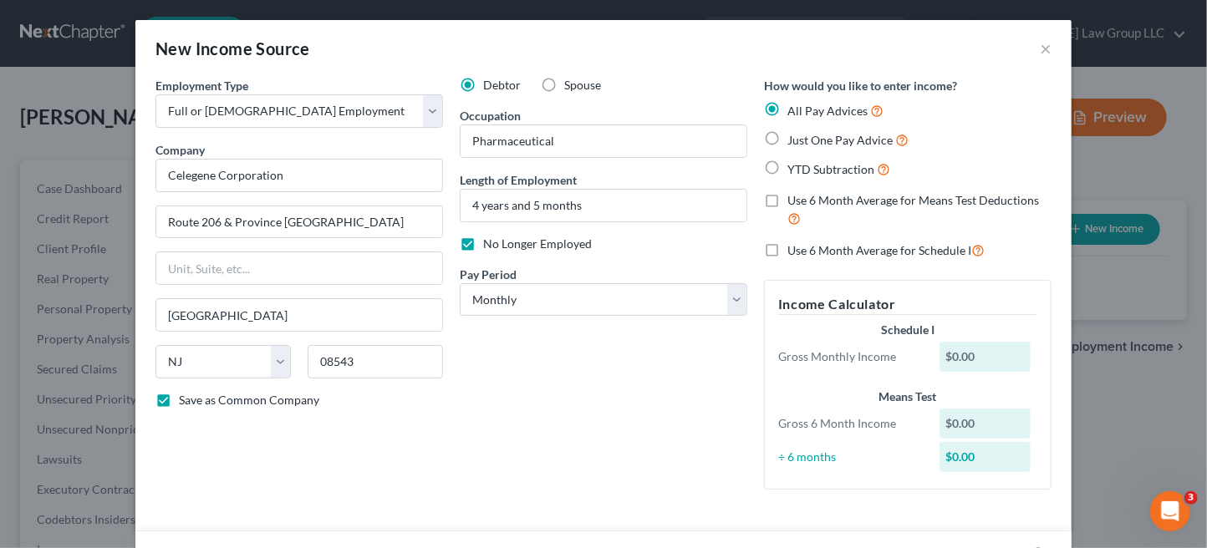
drag, startPoint x: 969, startPoint y: 353, endPoint x: 982, endPoint y: 357, distance: 13.0
click at [969, 353] on div "$0.00" at bounding box center [985, 357] width 92 height 30
click at [980, 359] on div "$0.00" at bounding box center [985, 357] width 92 height 30
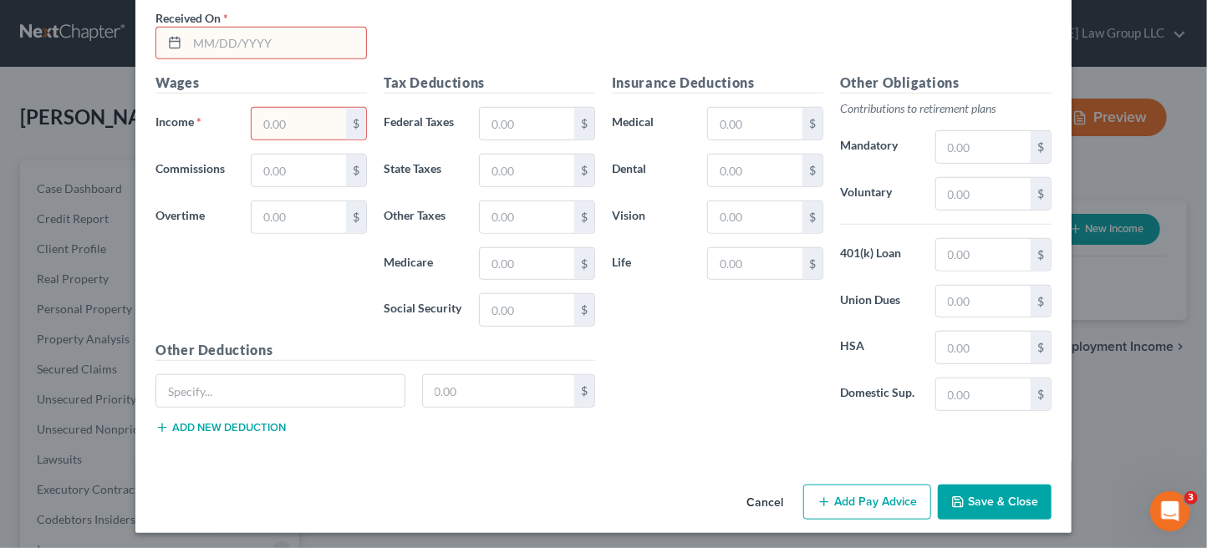
drag, startPoint x: 289, startPoint y: 120, endPoint x: 302, endPoint y: 123, distance: 13.0
click at [290, 120] on input "text" at bounding box center [299, 124] width 94 height 32
click at [983, 495] on button "Save & Close" at bounding box center [995, 502] width 114 height 35
click at [970, 496] on button "Save & Close" at bounding box center [995, 502] width 114 height 35
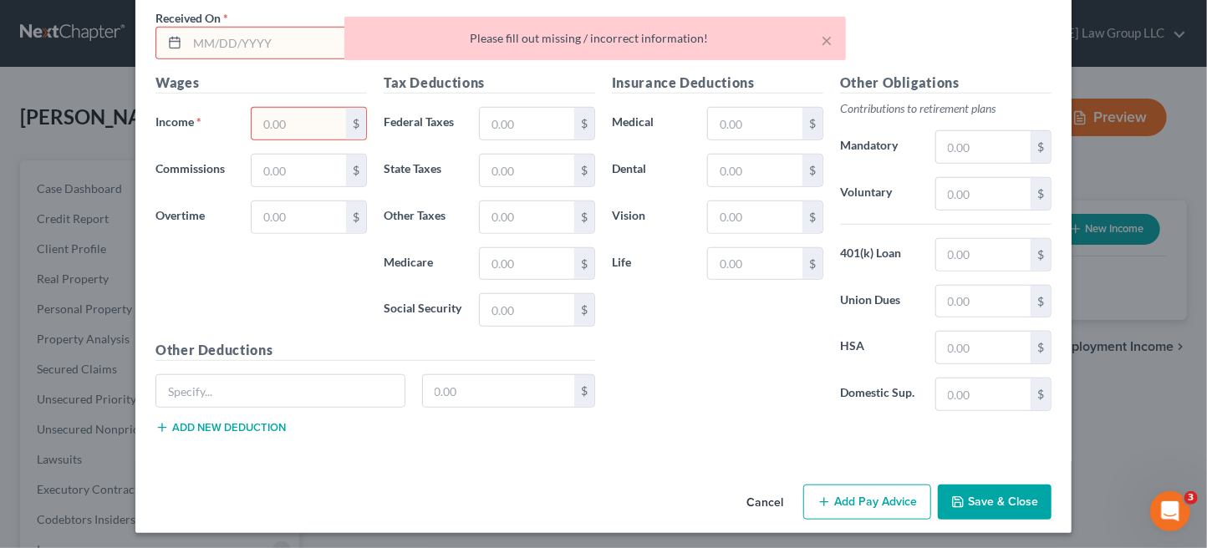
click at [293, 116] on input "text" at bounding box center [299, 124] width 94 height 32
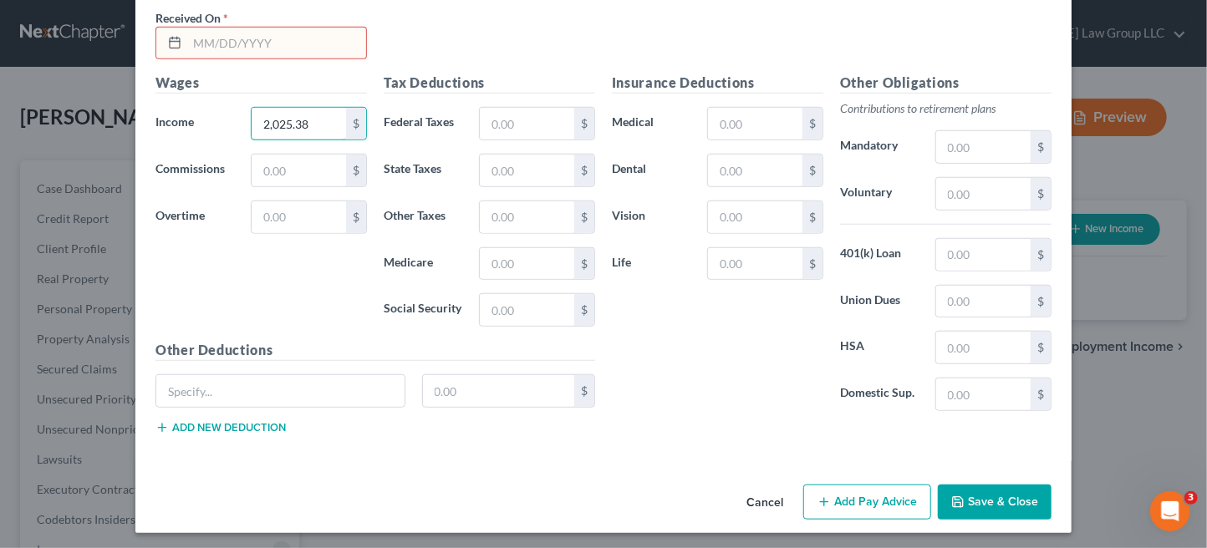
type input "2,025.38"
click at [272, 296] on div "Wages Income * 2,025.38 $ Commissions $ Overtime $" at bounding box center [261, 206] width 228 height 267
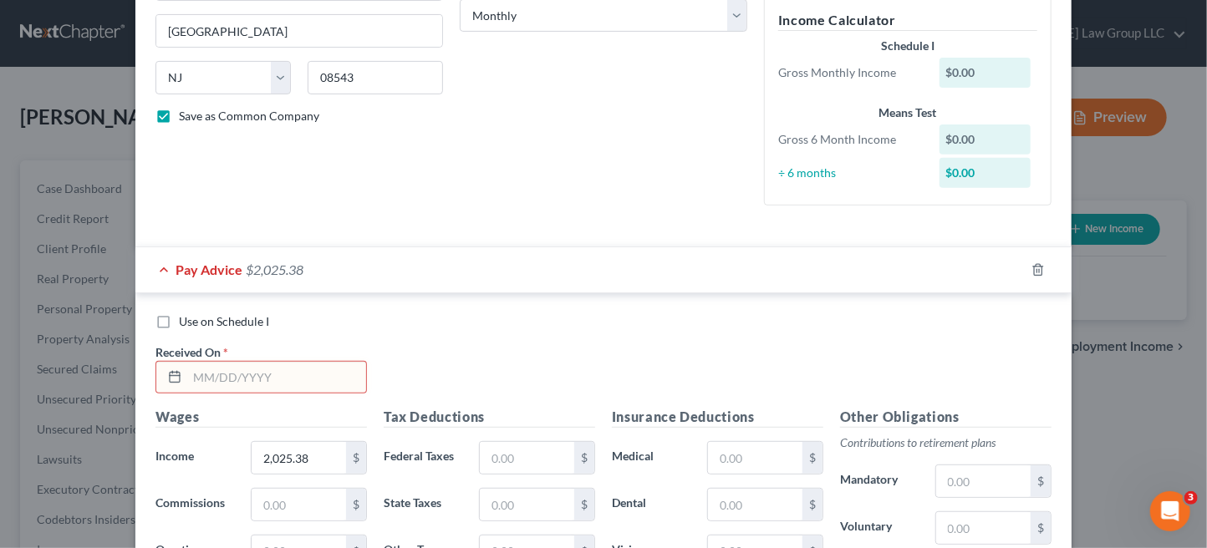
click at [212, 364] on input "text" at bounding box center [276, 378] width 179 height 32
type input "08/29/2025"
click at [646, 353] on div "Use on Schedule I Received On * 08/29/2025" at bounding box center [603, 360] width 913 height 94
drag, startPoint x: 159, startPoint y: 322, endPoint x: 257, endPoint y: 362, distance: 106.5
click at [179, 322] on label "Use on Schedule I" at bounding box center [224, 321] width 90 height 17
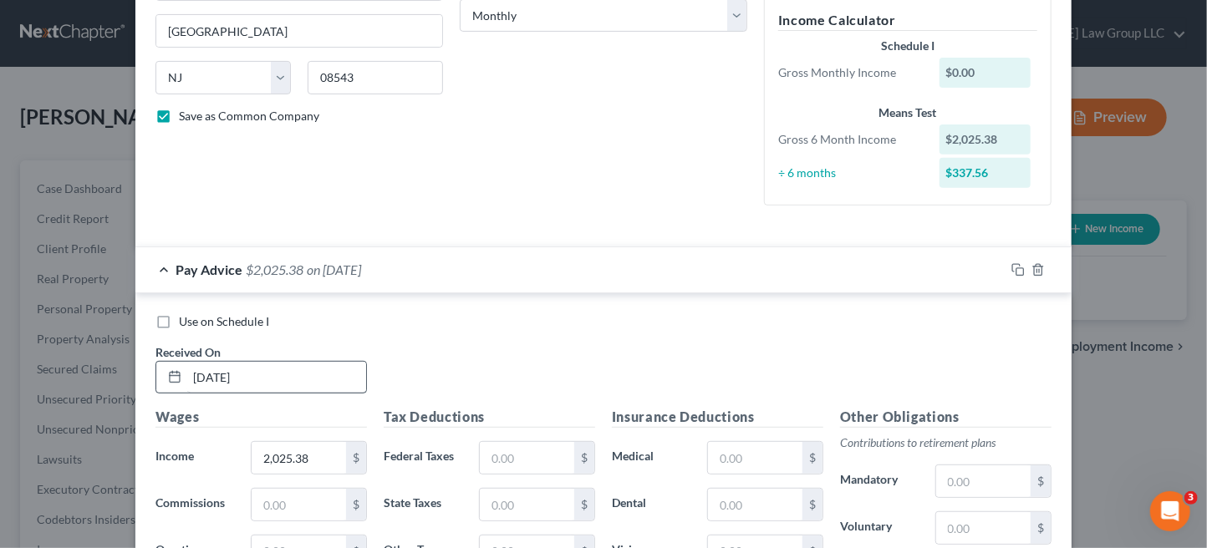
click at [186, 322] on input "Use on Schedule I" at bounding box center [191, 318] width 11 height 11
checkbox input "true"
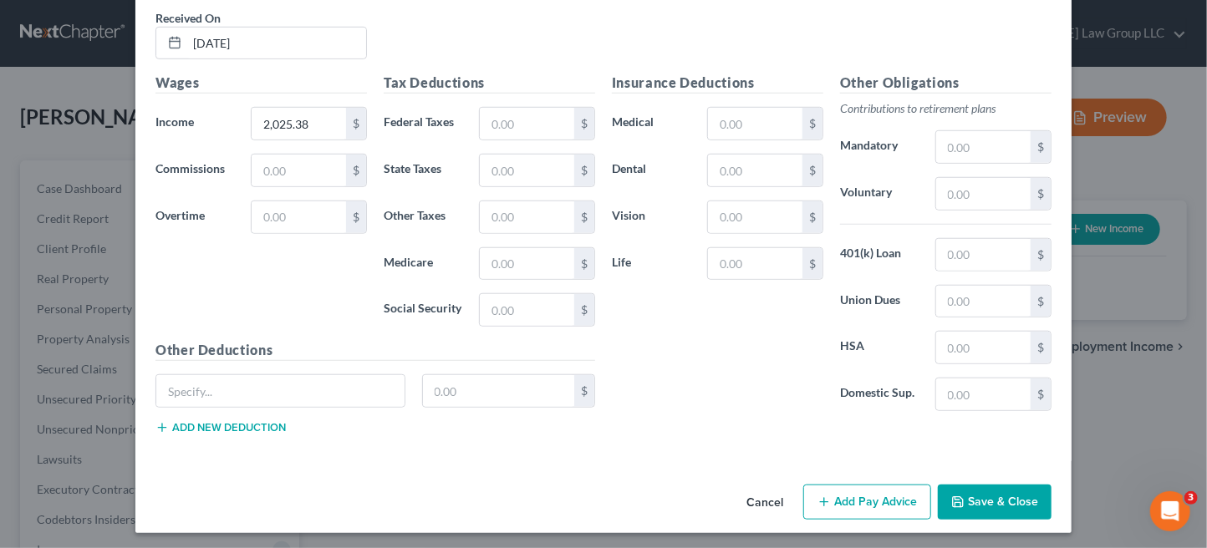
drag, startPoint x: 984, startPoint y: 498, endPoint x: 1015, endPoint y: 490, distance: 31.2
click at [984, 498] on button "Save & Close" at bounding box center [995, 502] width 114 height 35
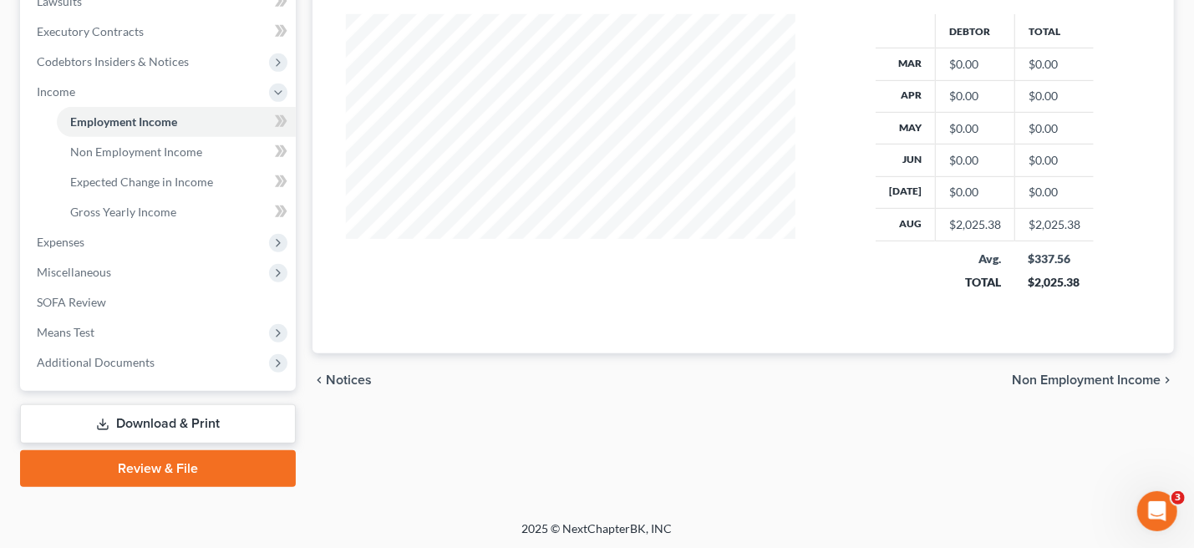
scroll to position [124, 0]
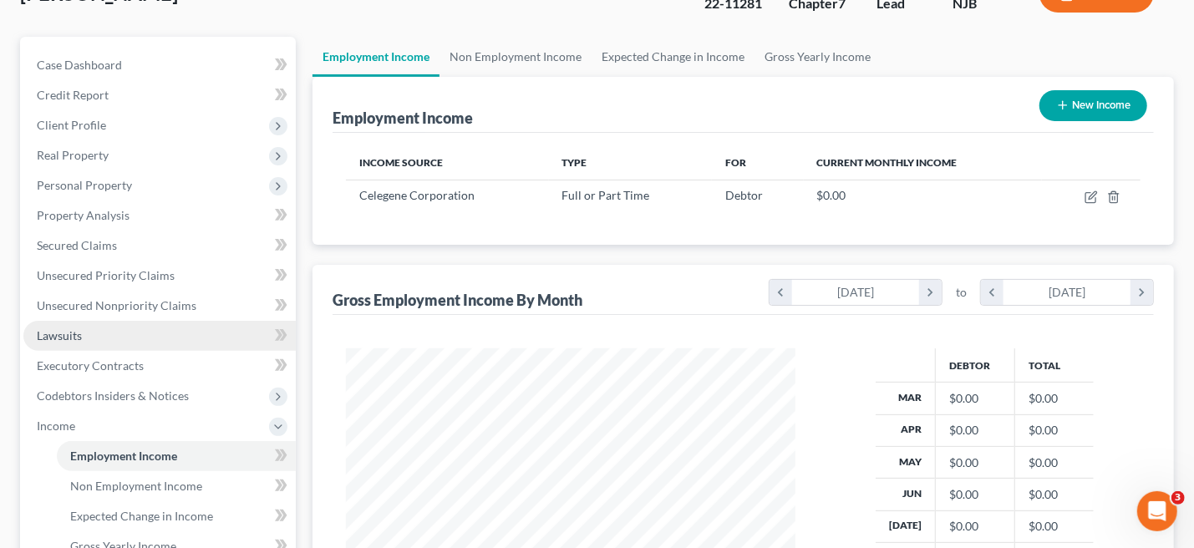
drag, startPoint x: 73, startPoint y: 326, endPoint x: 109, endPoint y: 330, distance: 36.2
click at [73, 325] on link "Lawsuits" at bounding box center [159, 336] width 272 height 30
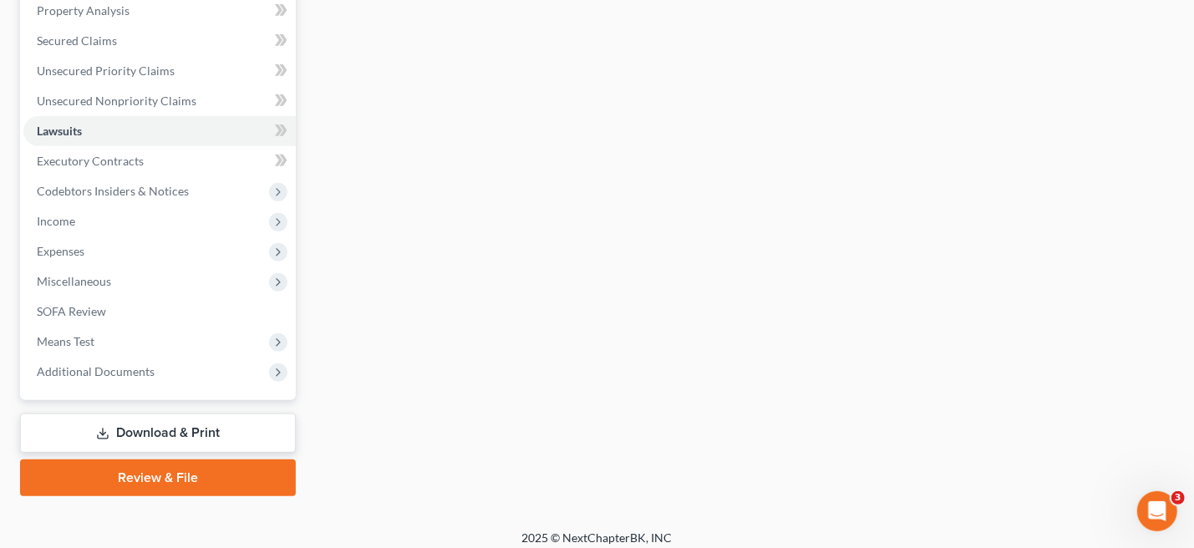
scroll to position [334, 0]
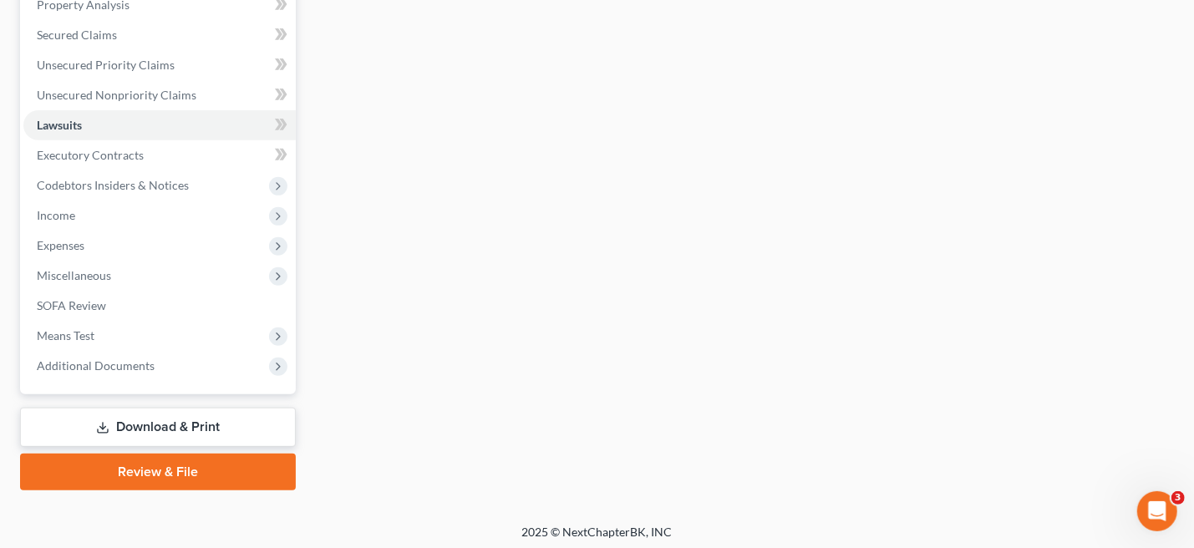
drag, startPoint x: 192, startPoint y: 428, endPoint x: 230, endPoint y: 430, distance: 37.7
click at [192, 428] on link "Download & Print" at bounding box center [158, 427] width 276 height 39
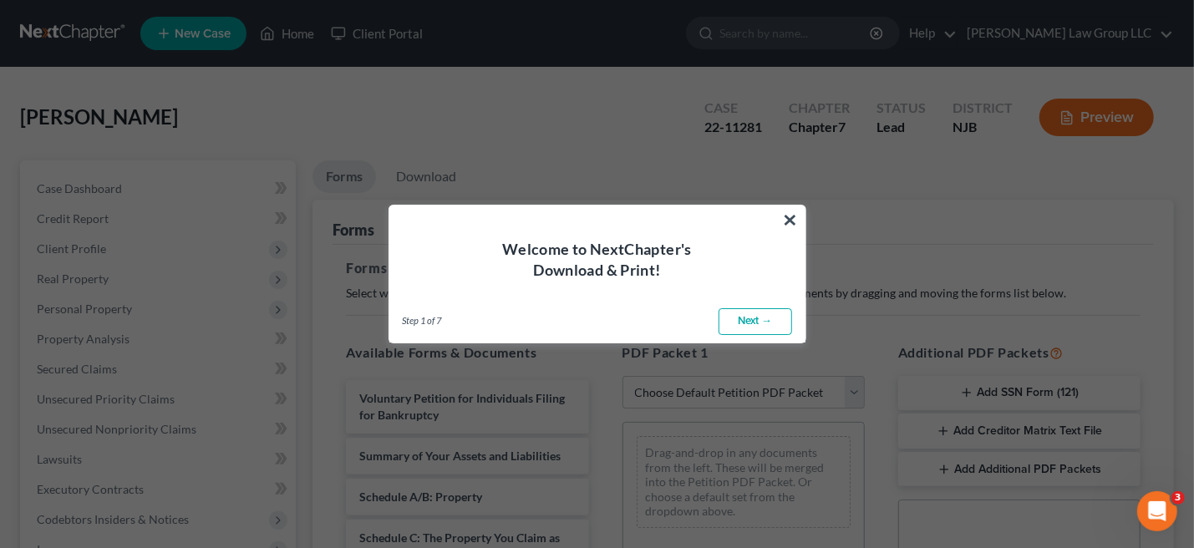
click at [757, 319] on link "Next →" at bounding box center [756, 321] width 74 height 27
select select "0"
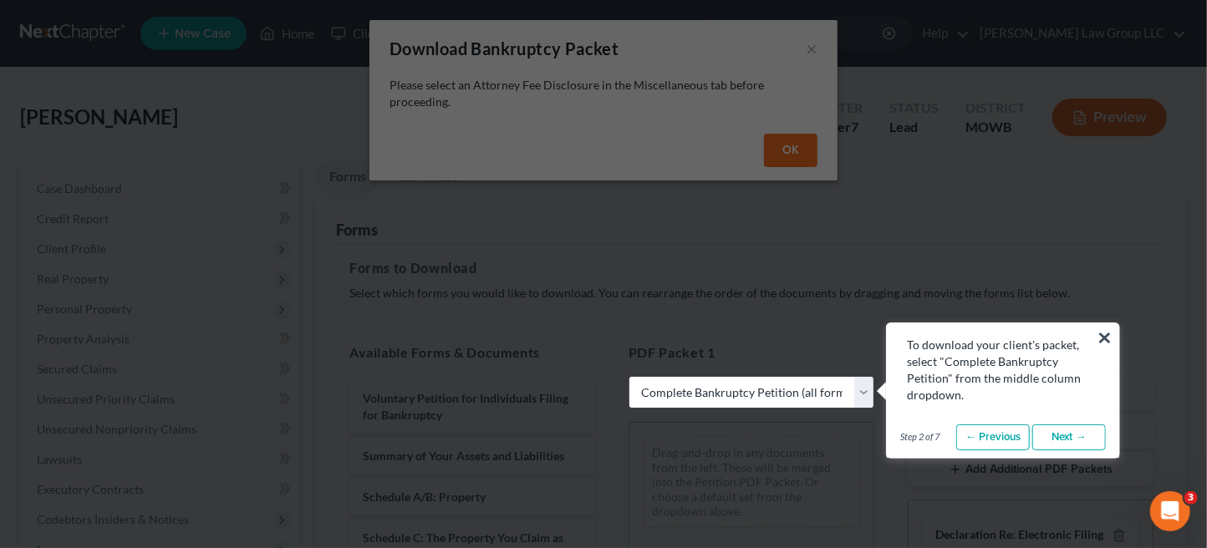
click at [1063, 438] on link "Next →" at bounding box center [1069, 438] width 74 height 27
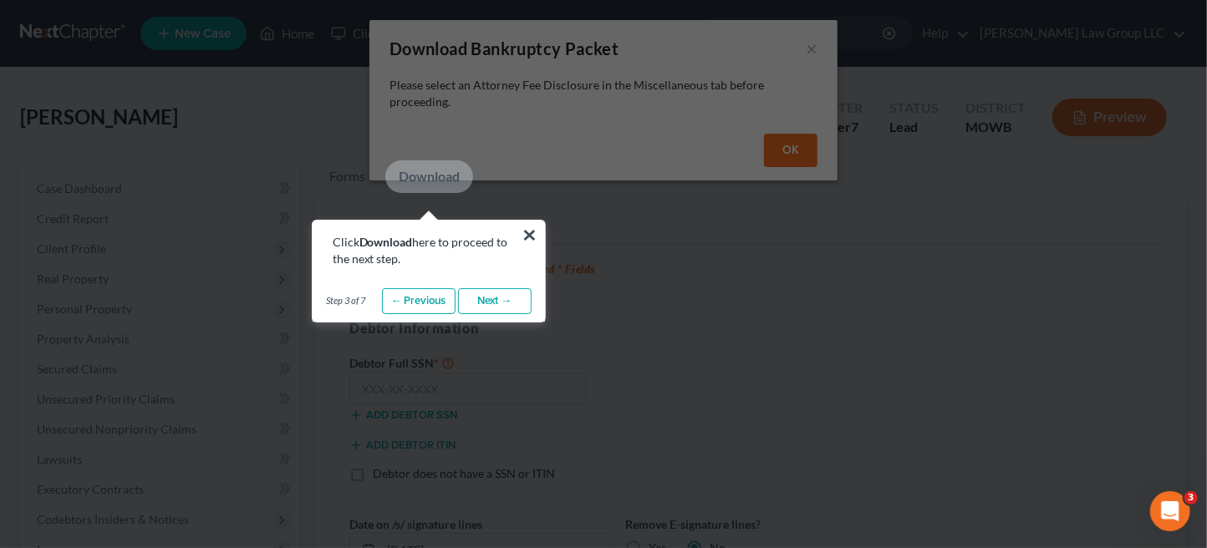
click at [496, 297] on link "Next →" at bounding box center [495, 301] width 74 height 27
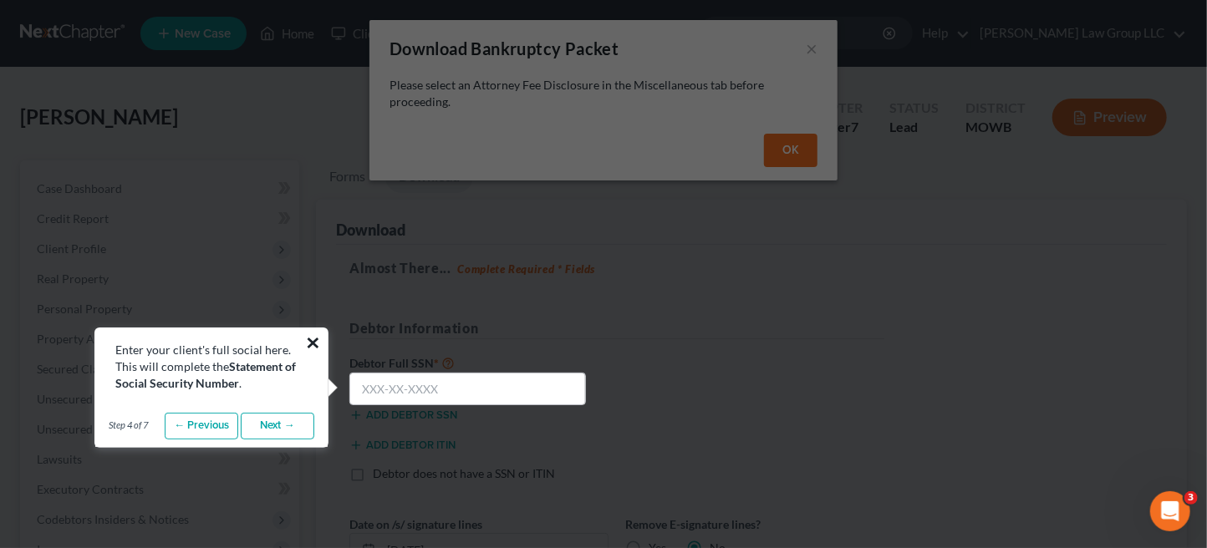
drag, startPoint x: 309, startPoint y: 338, endPoint x: 323, endPoint y: 338, distance: 14.2
click at [310, 338] on button "×" at bounding box center [313, 342] width 16 height 27
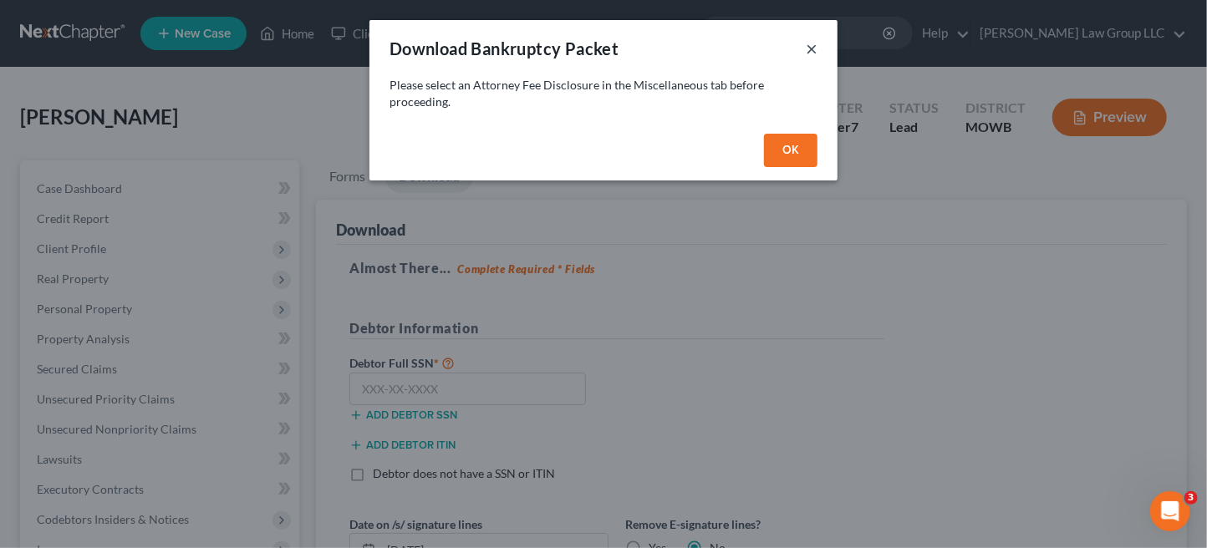
click at [811, 45] on button "×" at bounding box center [812, 48] width 12 height 20
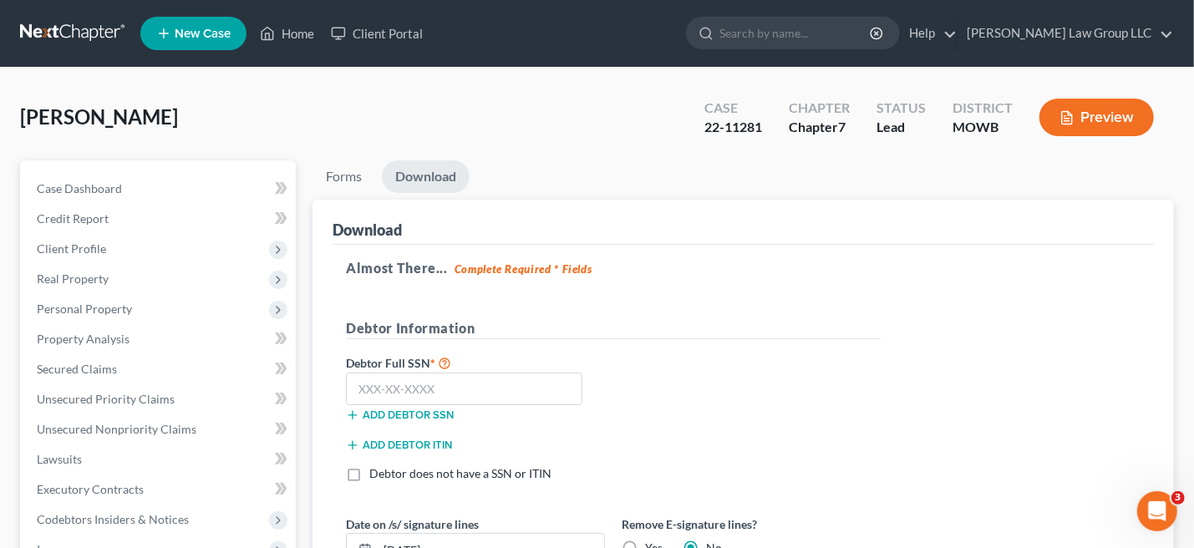
scroll to position [334, 0]
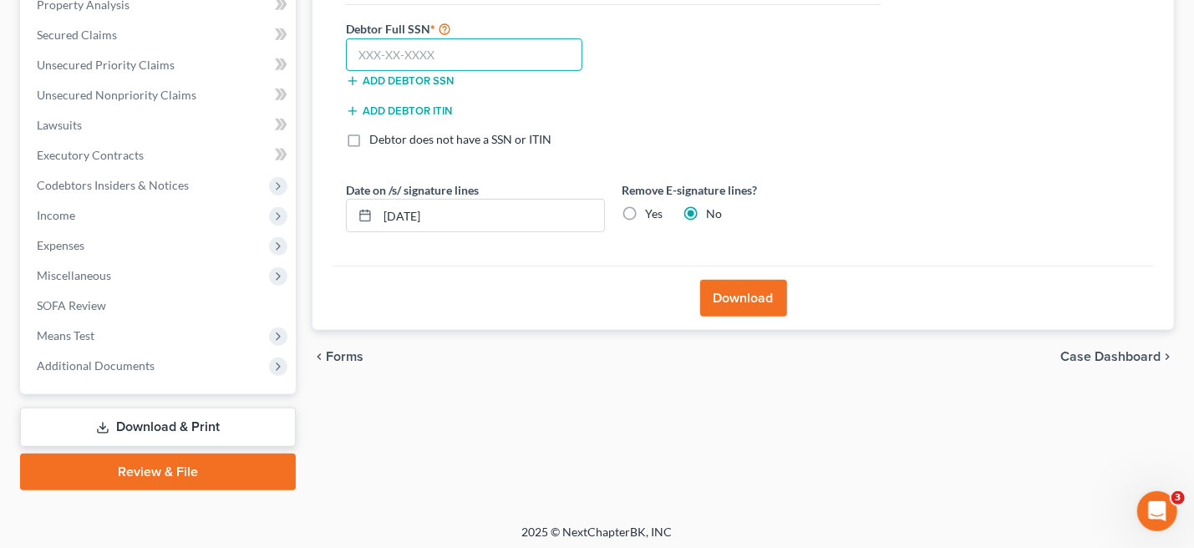
click at [404, 56] on input "text" at bounding box center [464, 54] width 236 height 33
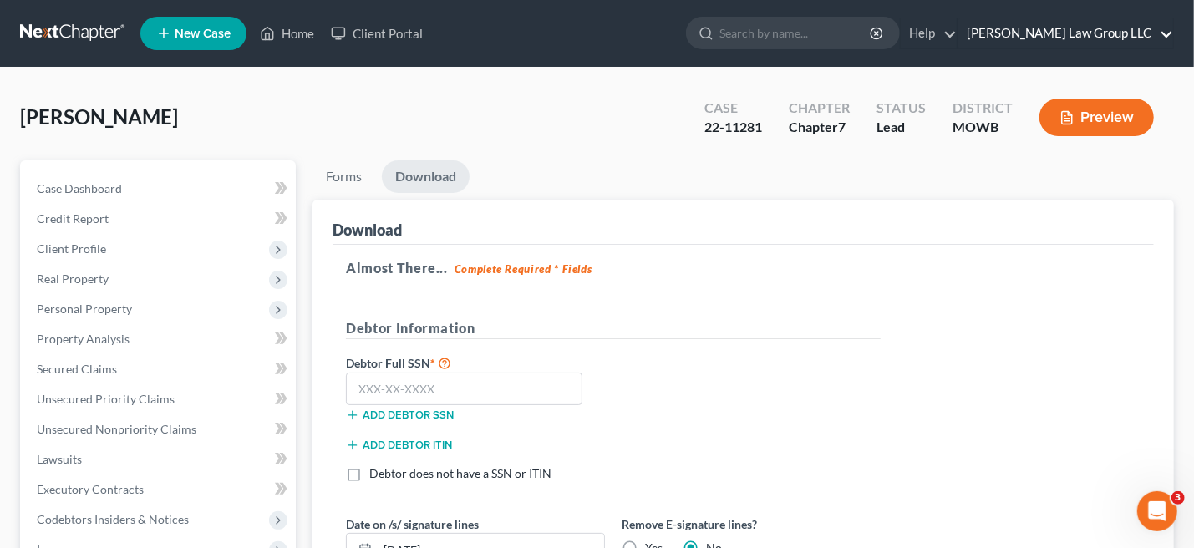
click at [1130, 30] on link "[PERSON_NAME] Law Group LLC" at bounding box center [1066, 33] width 215 height 30
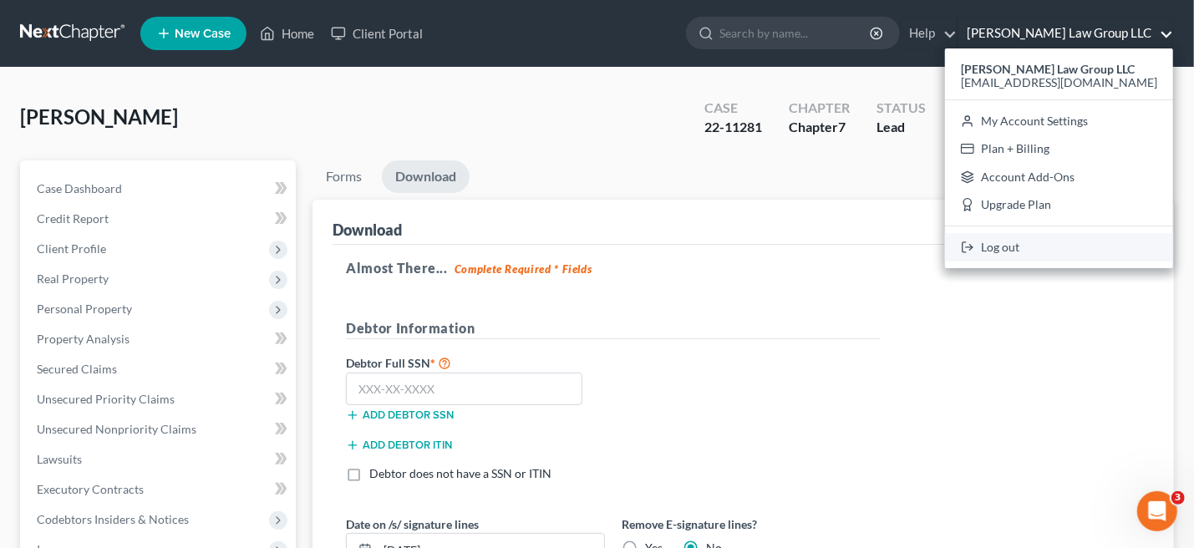
click at [1067, 243] on link "Log out" at bounding box center [1059, 247] width 228 height 28
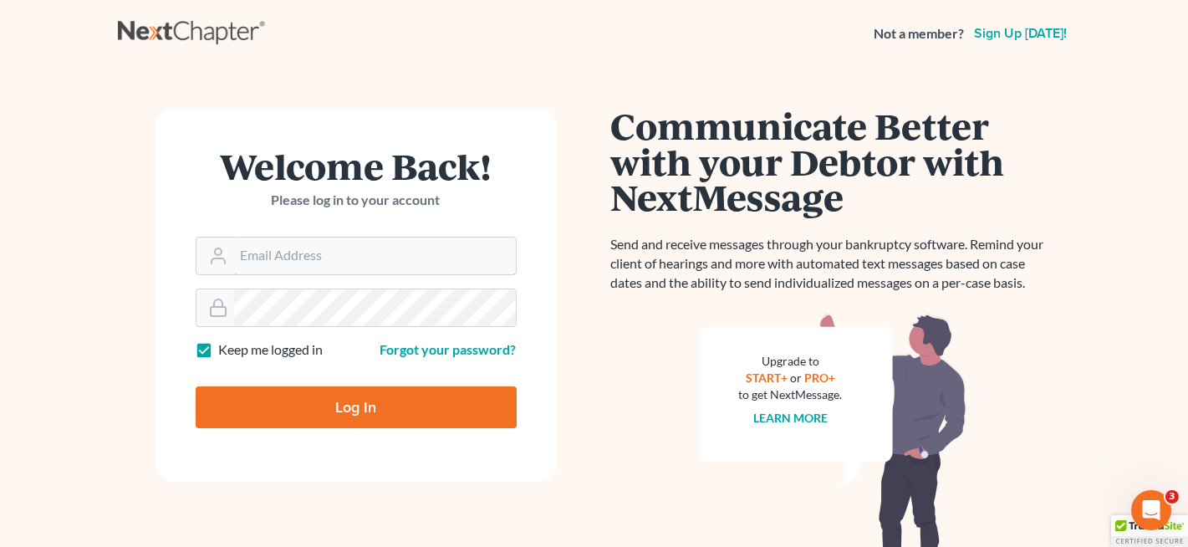
type input "aba@abaraujolaw.com"
click at [357, 406] on input "Log In" at bounding box center [356, 407] width 321 height 42
type input "Thinking..."
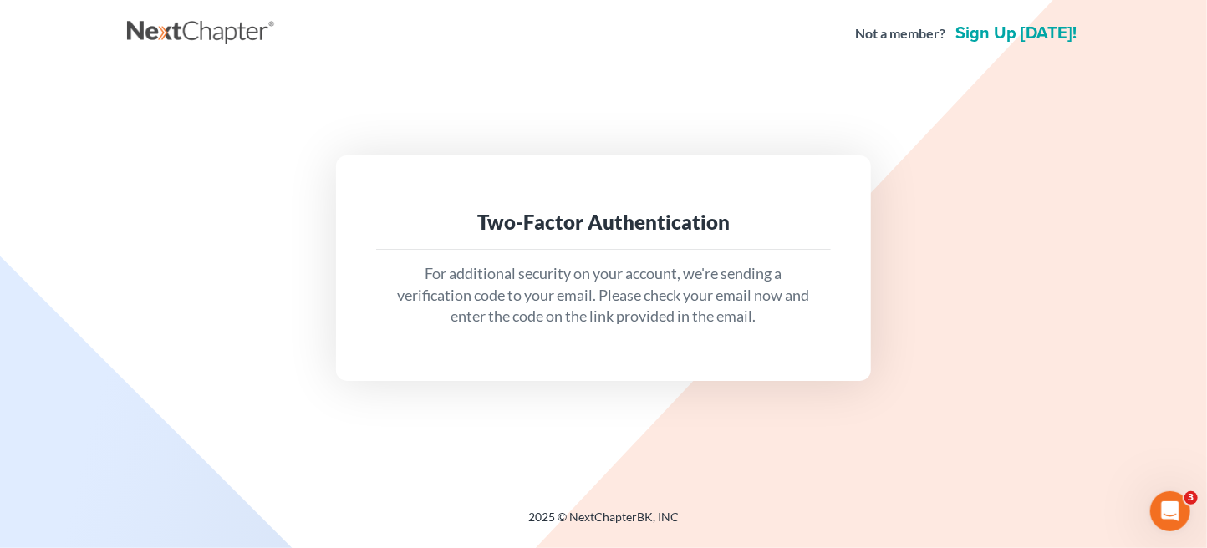
drag, startPoint x: 1038, startPoint y: 126, endPoint x: 1137, endPoint y: 8, distance: 154.3
click at [1039, 115] on div "Two-Factor Authentication For additional security on your account, we're sendin…" at bounding box center [603, 268] width 953 height 401
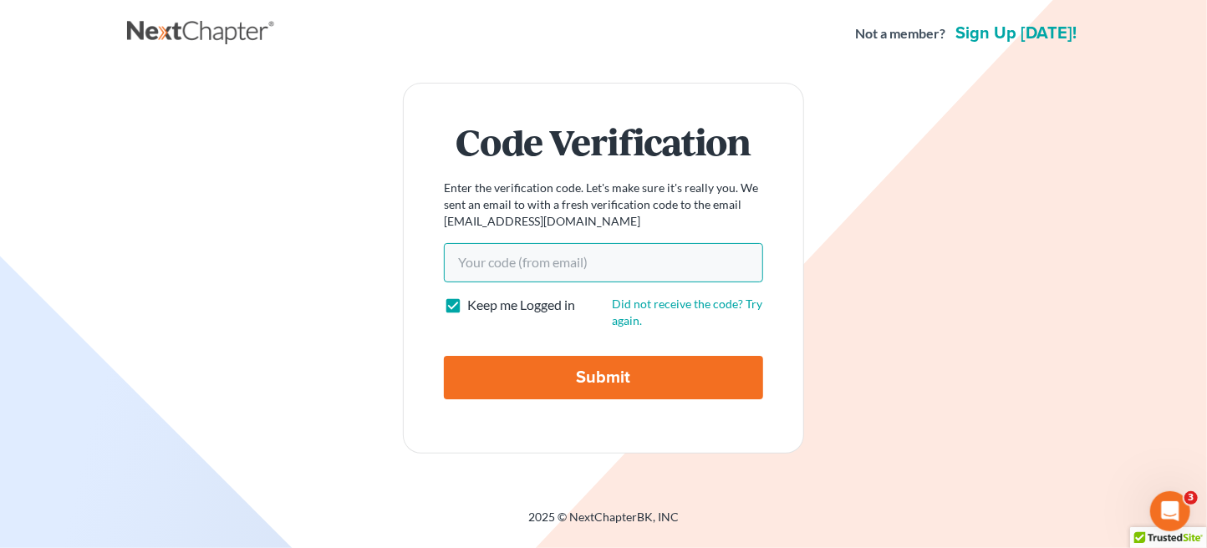
click at [542, 266] on input "Your code(from email)" at bounding box center [603, 262] width 319 height 38
paste input "Good afternoon, I just read the brother's answer, they keep telling lies withou…"
type input "Good afternoon, I just read the brother's answer, they keep telling lies withou…"
drag, startPoint x: 755, startPoint y: 258, endPoint x: 276, endPoint y: 262, distance: 478.9
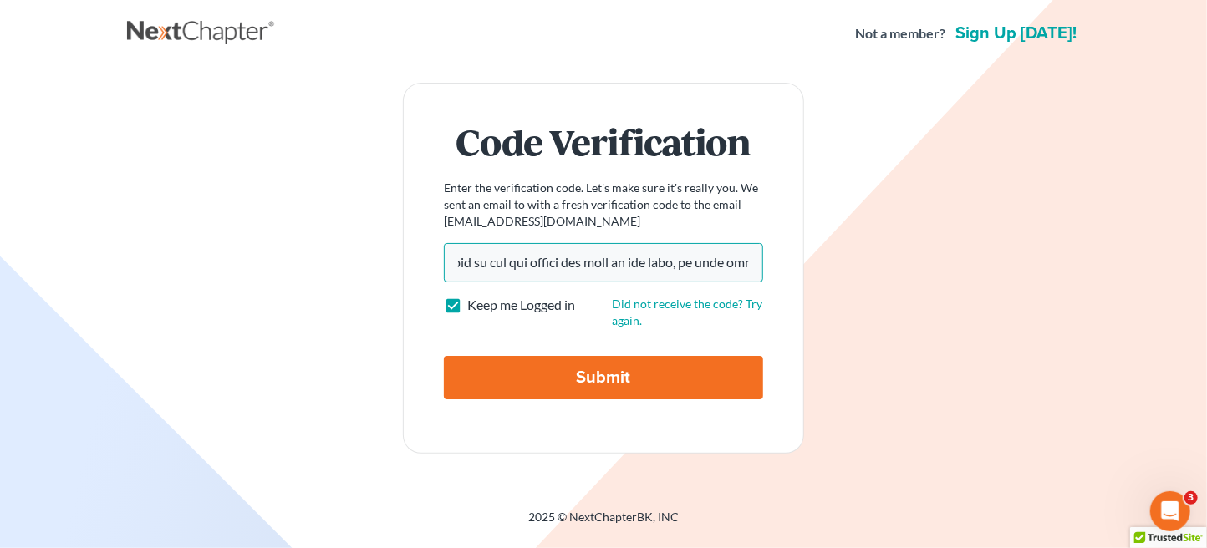
click at [276, 262] on div "Code Verification Enter the verification code. Let's make sure it's really you.…" at bounding box center [603, 268] width 936 height 370
drag, startPoint x: 756, startPoint y: 256, endPoint x: 242, endPoint y: 249, distance: 514.0
click at [242, 249] on div "Code Verification Enter the verification code. Let's make sure it's really you.…" at bounding box center [603, 268] width 936 height 370
type input "2bc86c"
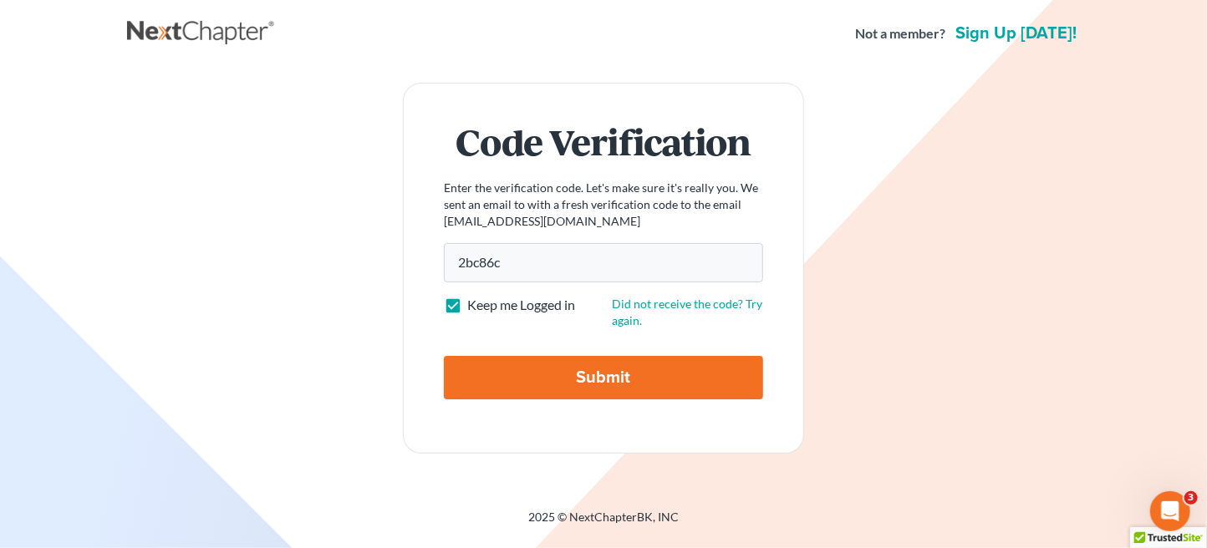
click at [582, 364] on input "Submit" at bounding box center [603, 377] width 319 height 43
type input "Thinking..."
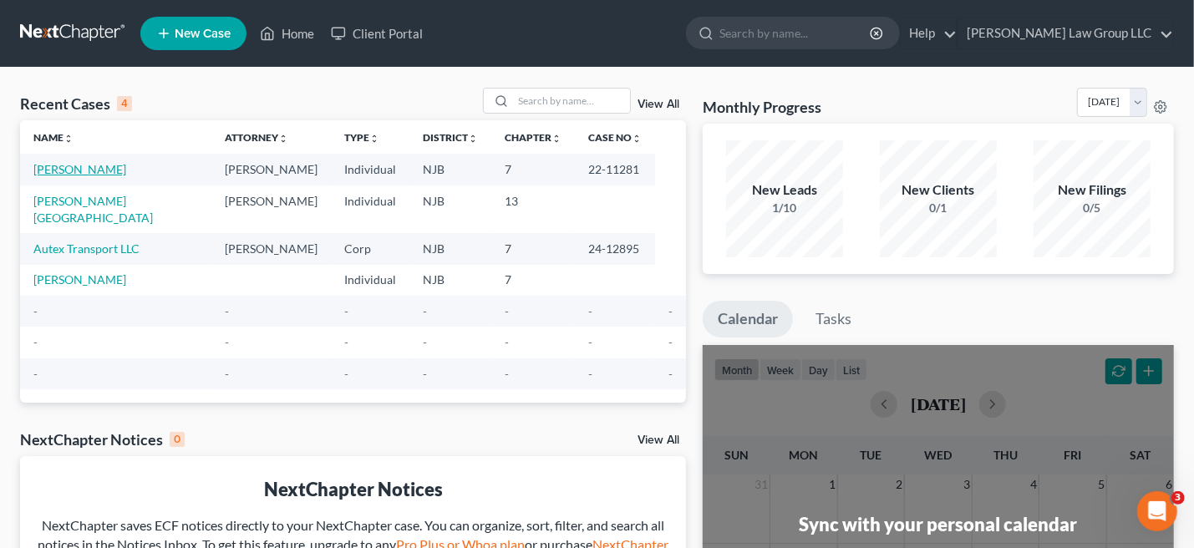
click at [121, 172] on link "[PERSON_NAME]" at bounding box center [79, 169] width 93 height 14
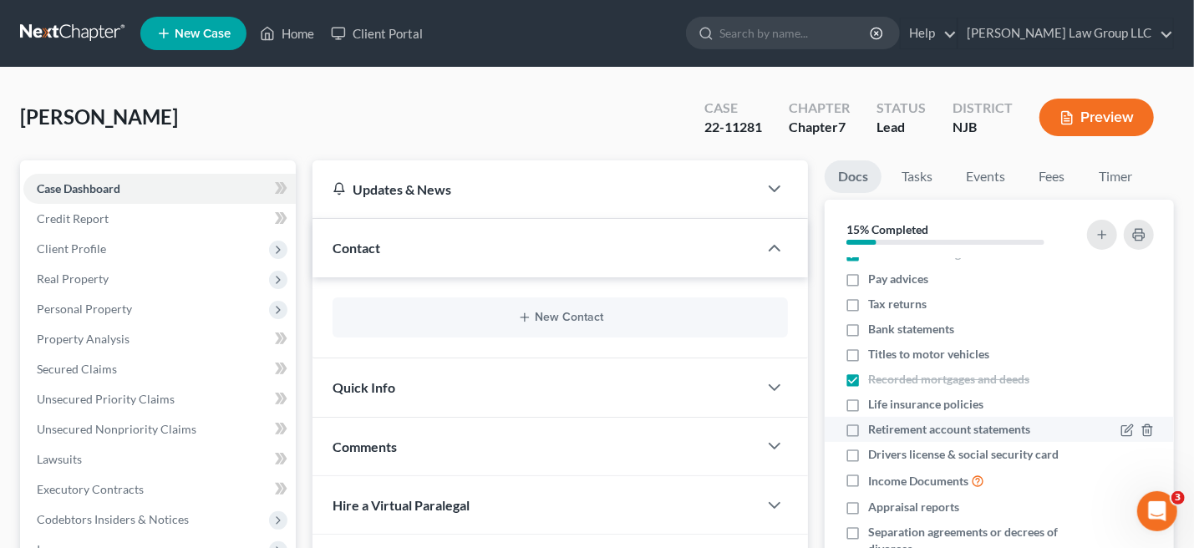
scroll to position [31, 0]
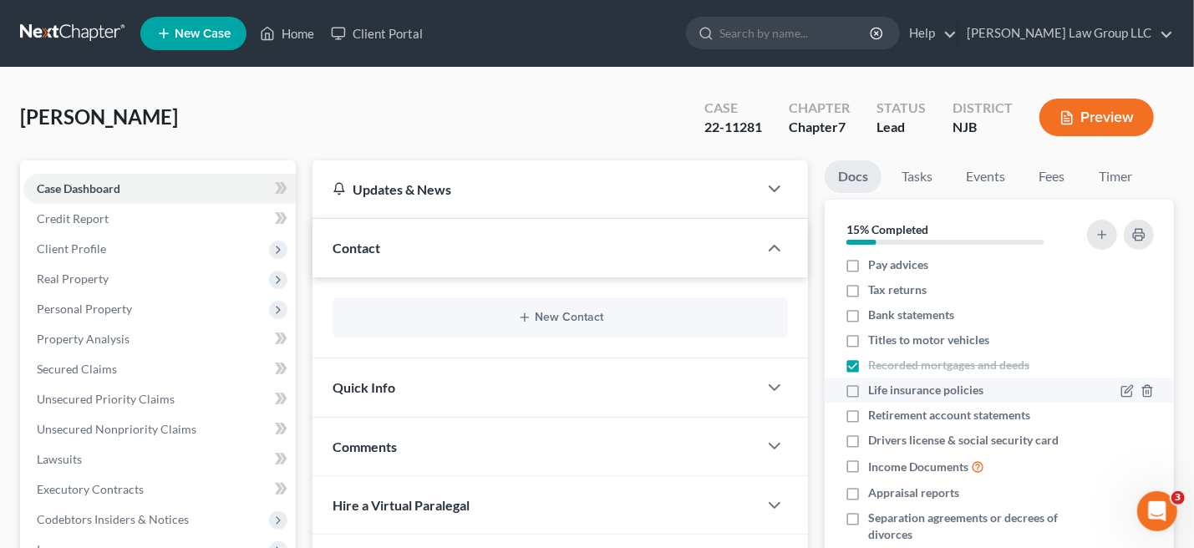
drag, startPoint x: 852, startPoint y: 389, endPoint x: 942, endPoint y: 416, distance: 93.3
click at [868, 389] on label "Life insurance policies" at bounding box center [925, 390] width 115 height 17
click at [875, 389] on input "Life insurance policies" at bounding box center [880, 387] width 11 height 11
checkbox input "true"
drag, startPoint x: 854, startPoint y: 441, endPoint x: 870, endPoint y: 441, distance: 15.9
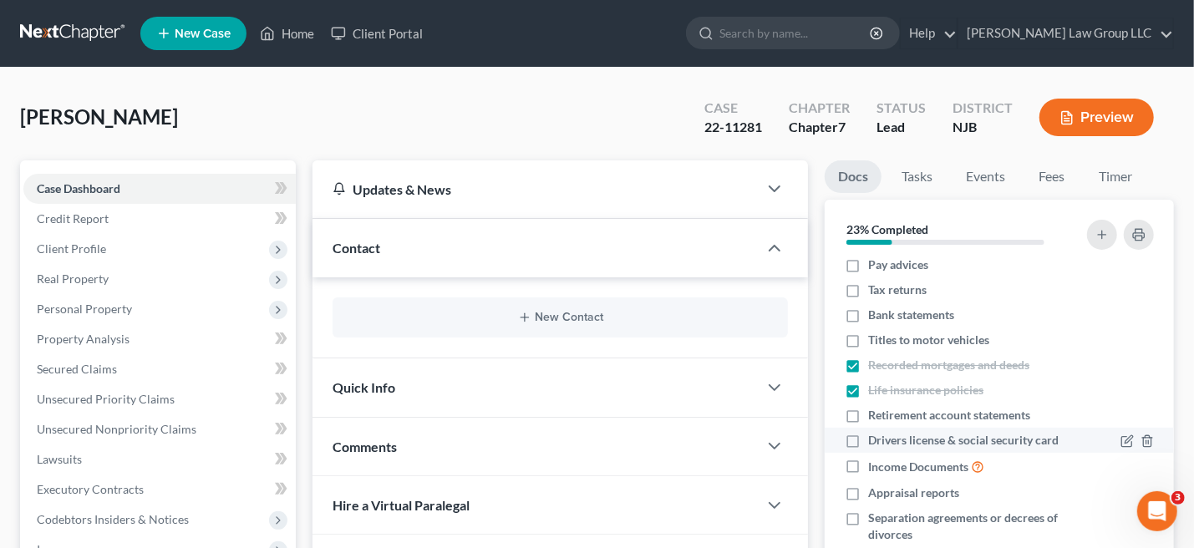
click at [868, 440] on label "Drivers license & social security card" at bounding box center [963, 440] width 191 height 17
click at [875, 440] on input "Drivers license & social security card" at bounding box center [880, 437] width 11 height 11
checkbox input "true"
drag, startPoint x: 849, startPoint y: 491, endPoint x: 897, endPoint y: 490, distance: 47.7
click at [868, 491] on label "Appraisal reports" at bounding box center [913, 493] width 91 height 17
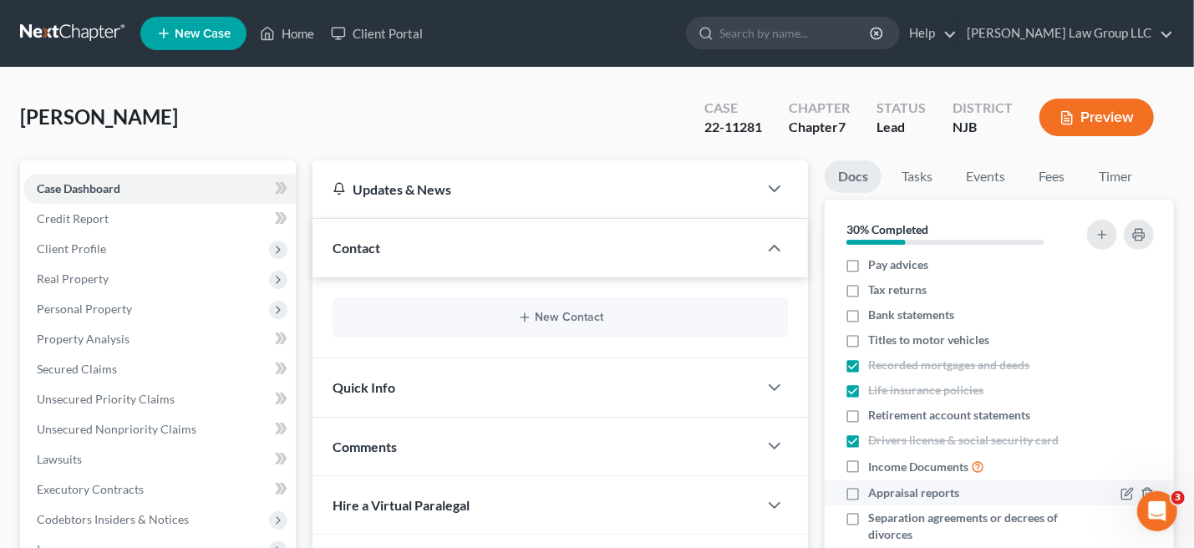
click at [875, 491] on input "Appraisal reports" at bounding box center [880, 490] width 11 height 11
checkbox input "true"
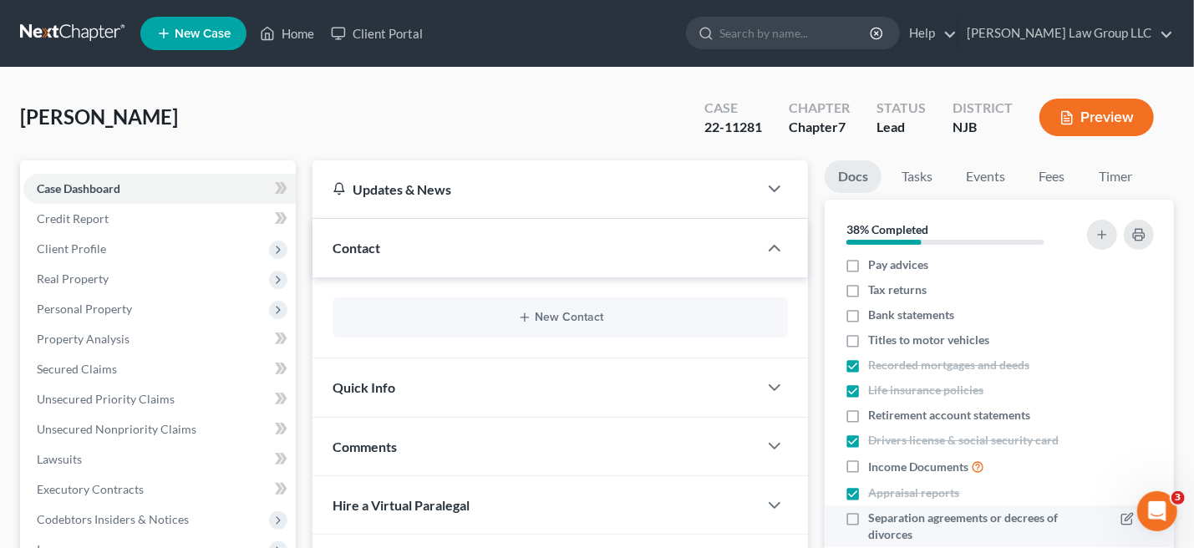
click at [868, 521] on label "Separation agreements or decrees of divorces" at bounding box center [970, 526] width 204 height 33
click at [875, 521] on input "Separation agreements or decrees of divorces" at bounding box center [880, 515] width 11 height 11
checkbox input "true"
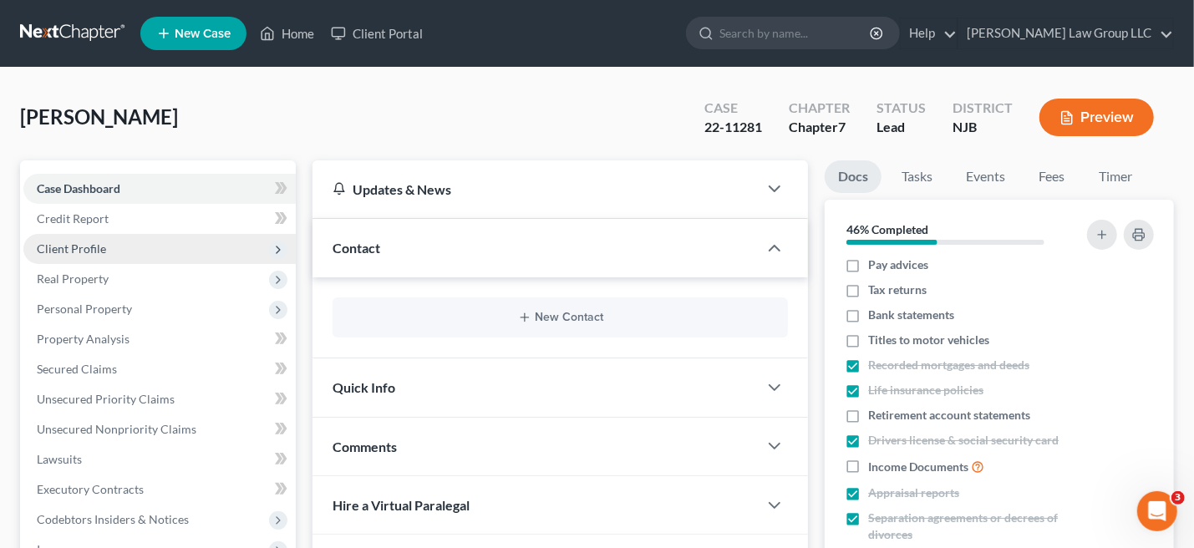
drag, startPoint x: 89, startPoint y: 247, endPoint x: 114, endPoint y: 252, distance: 25.6
click at [89, 247] on span "Client Profile" at bounding box center [71, 249] width 69 height 14
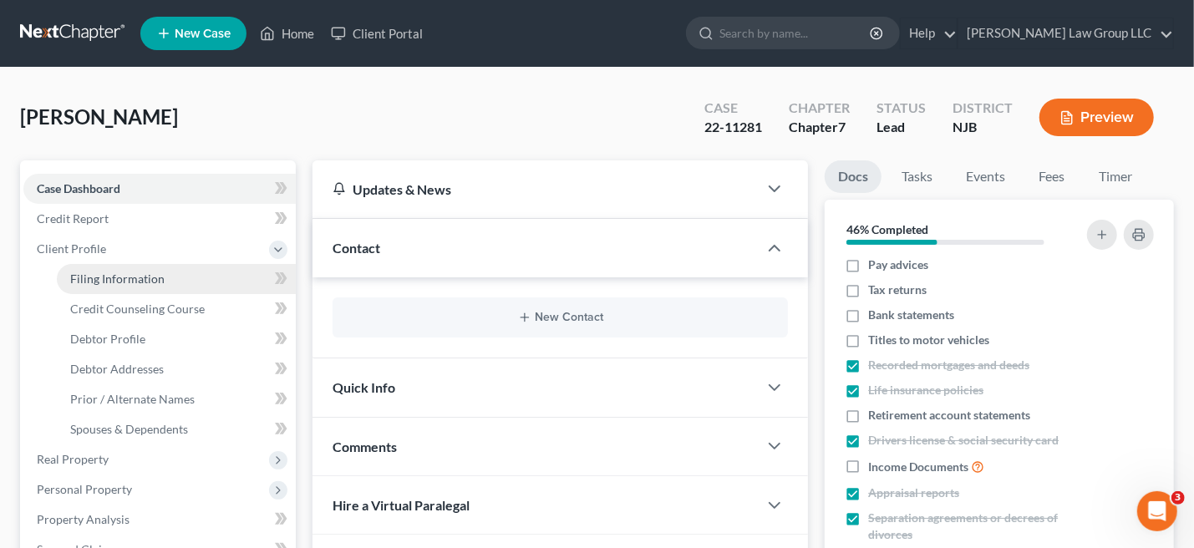
click at [123, 274] on span "Filing Information" at bounding box center [117, 279] width 94 height 14
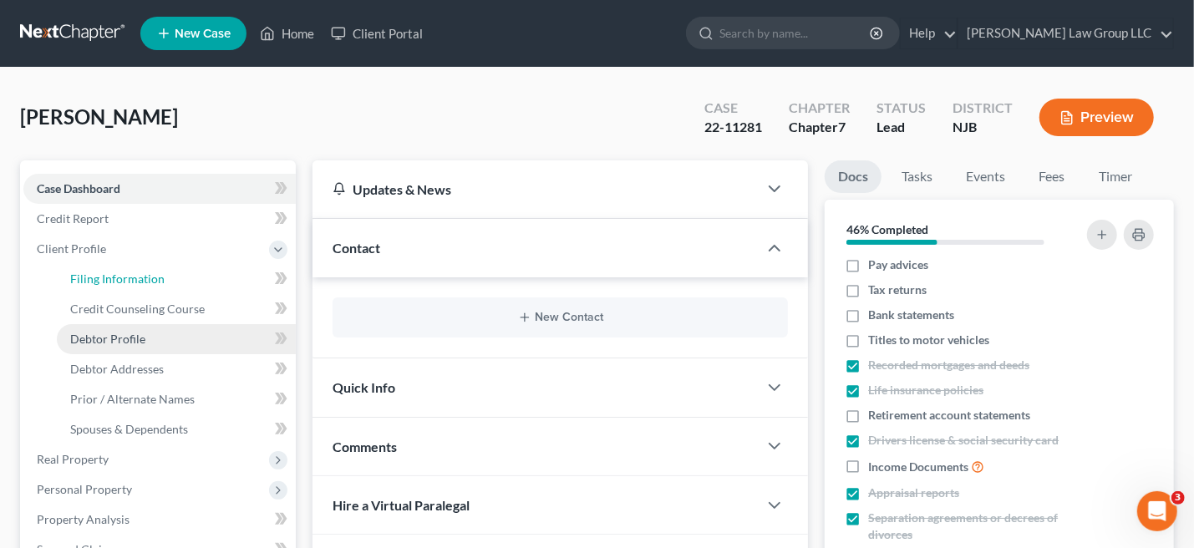
select select "1"
select select "0"
select select "51"
select select "0"
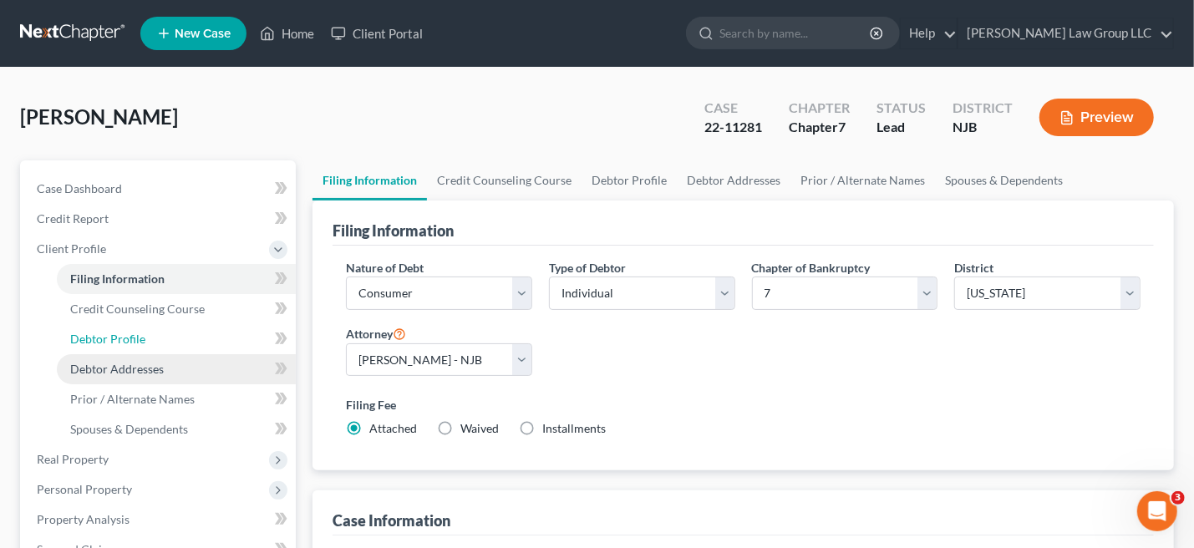
drag, startPoint x: 131, startPoint y: 338, endPoint x: 263, endPoint y: 355, distance: 133.1
click at [132, 338] on span "Debtor Profile" at bounding box center [107, 339] width 75 height 14
select select "0"
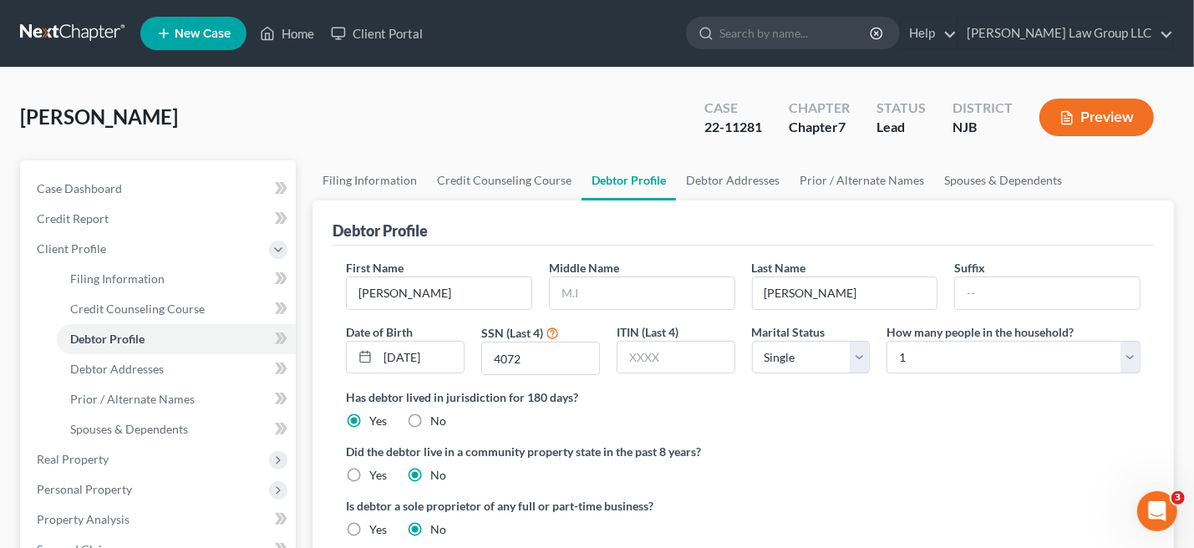
scroll to position [334, 0]
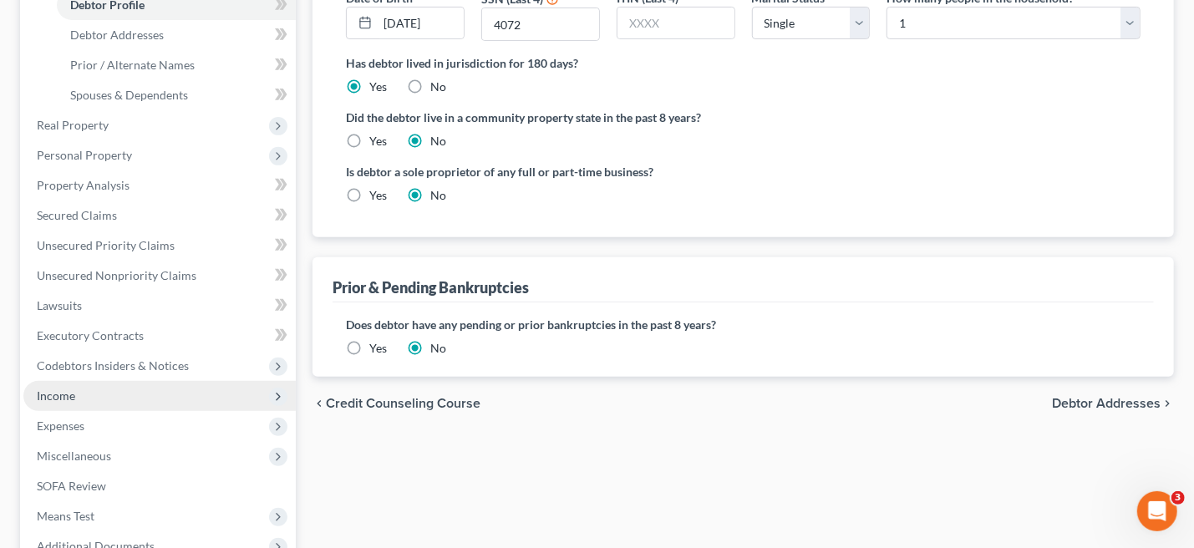
click at [69, 391] on span "Income" at bounding box center [56, 396] width 38 height 14
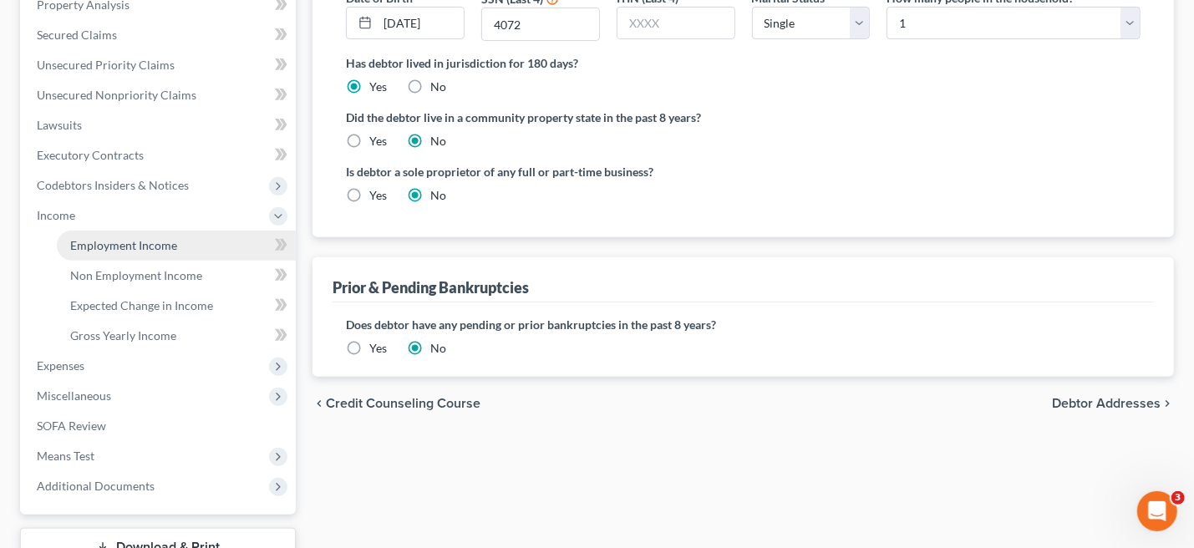
click at [145, 246] on span "Employment Income" at bounding box center [123, 245] width 107 height 14
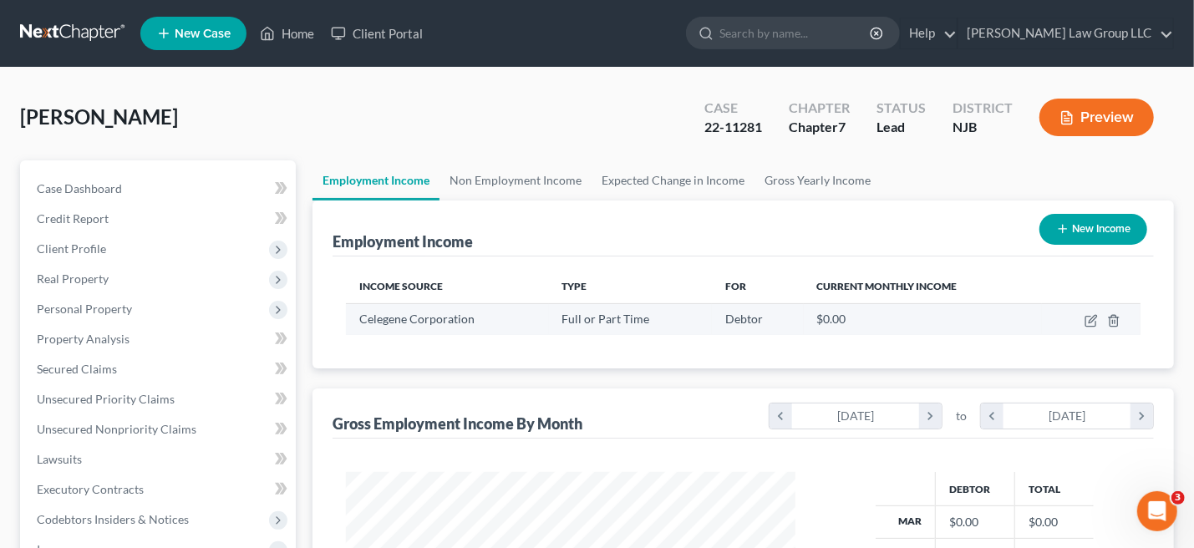
click at [530, 321] on div "Celegene Corporation" at bounding box center [446, 319] width 175 height 17
click at [477, 326] on div "Celegene Corporation" at bounding box center [446, 319] width 175 height 17
click at [465, 322] on span "Celegene Corporation" at bounding box center [416, 319] width 115 height 14
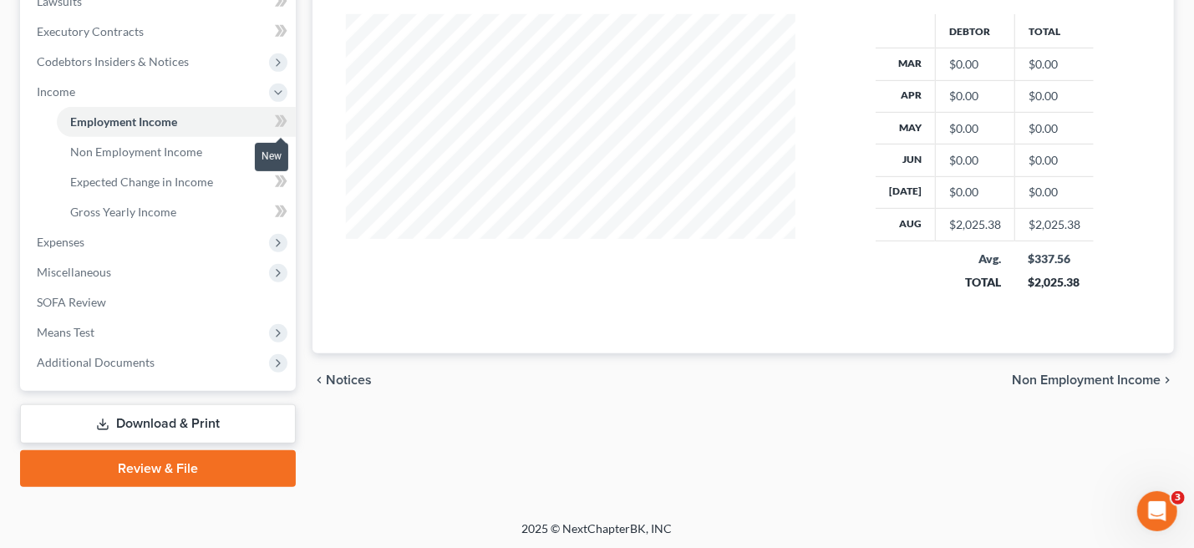
click at [279, 116] on icon at bounding box center [279, 121] width 8 height 12
click at [100, 114] on span "Employment Income" at bounding box center [123, 121] width 107 height 14
click at [283, 115] on icon at bounding box center [284, 121] width 8 height 12
click at [128, 124] on span "Employment Income" at bounding box center [123, 121] width 107 height 14
click at [127, 123] on span "Employment Income" at bounding box center [123, 121] width 107 height 14
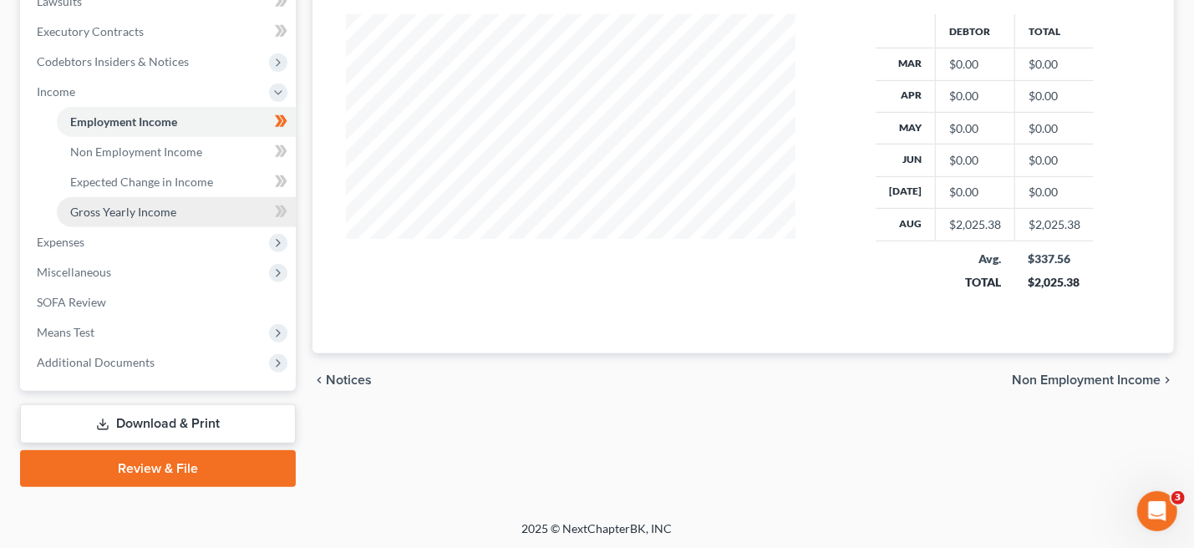
drag, startPoint x: 136, startPoint y: 207, endPoint x: 156, endPoint y: 208, distance: 20.1
click at [136, 207] on span "Gross Yearly Income" at bounding box center [123, 212] width 106 height 14
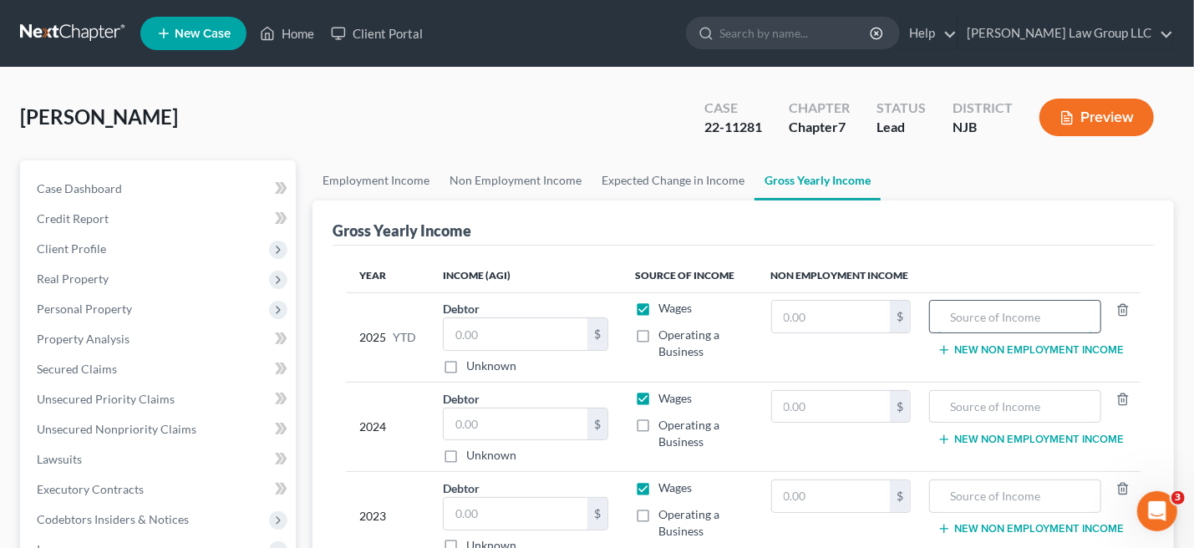
click at [1050, 319] on input "text" at bounding box center [1015, 317] width 154 height 32
click at [484, 338] on input "text" at bounding box center [516, 334] width 144 height 32
type input "74,105.49"
click at [866, 355] on td "$" at bounding box center [841, 336] width 166 height 89
click at [1030, 312] on input "text" at bounding box center [1015, 317] width 154 height 32
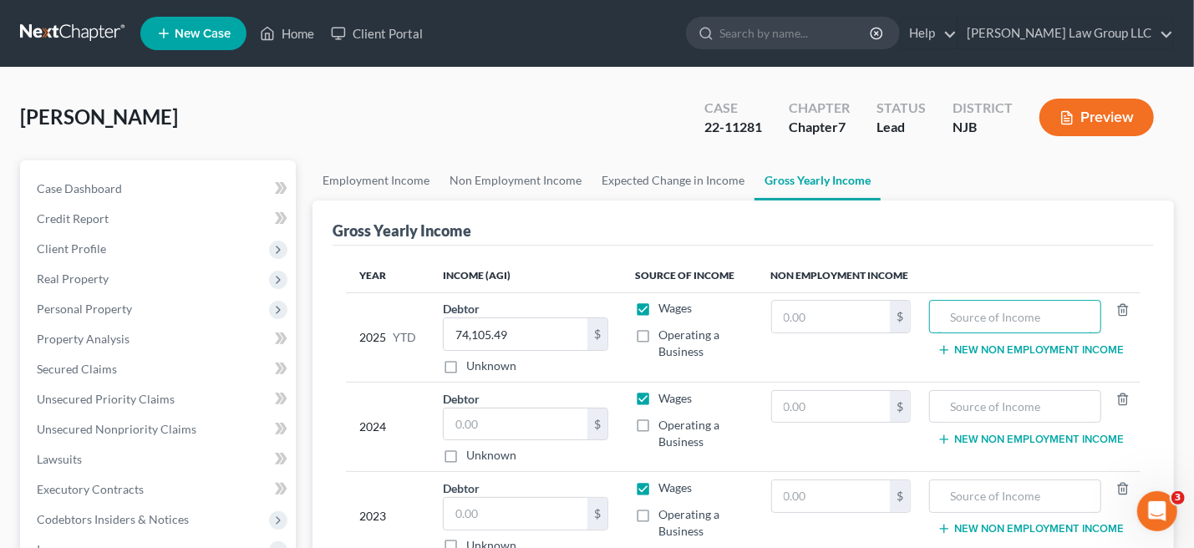
scroll to position [334, 0]
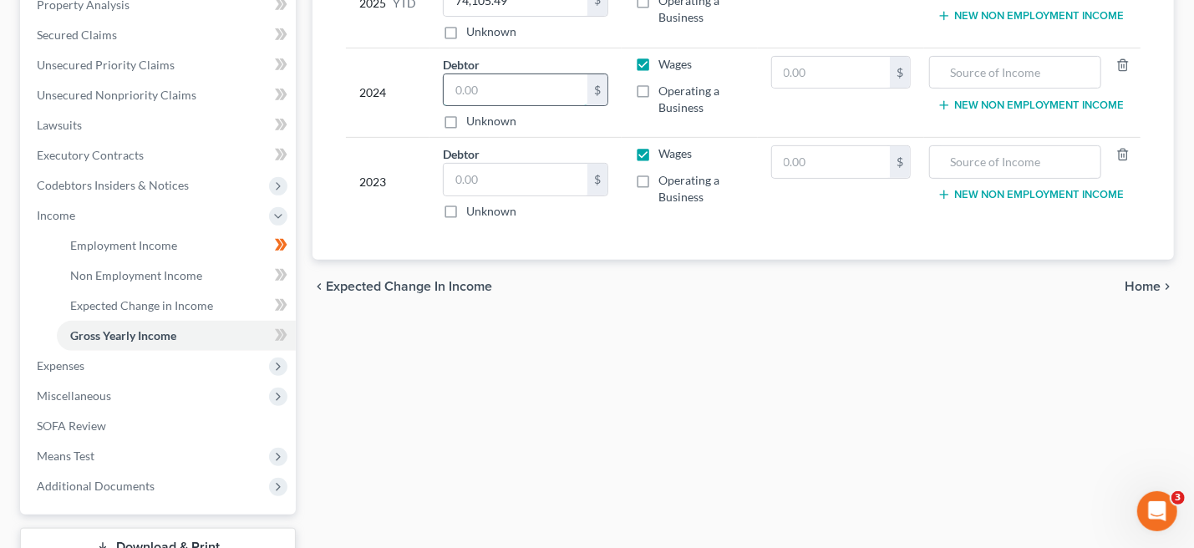
click at [473, 91] on input "text" at bounding box center [516, 90] width 144 height 32
type input "105,978.86"
click at [496, 170] on input "text" at bounding box center [516, 180] width 144 height 32
type input "108,137.03"
click at [752, 217] on td "Wages Operating a Business" at bounding box center [689, 182] width 135 height 89
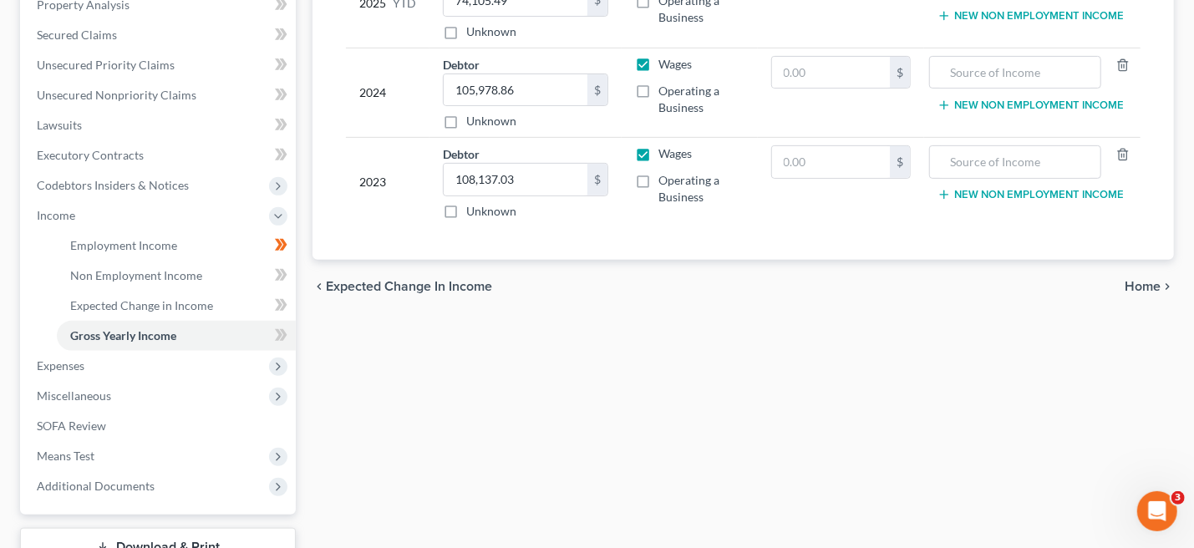
scroll to position [0, 0]
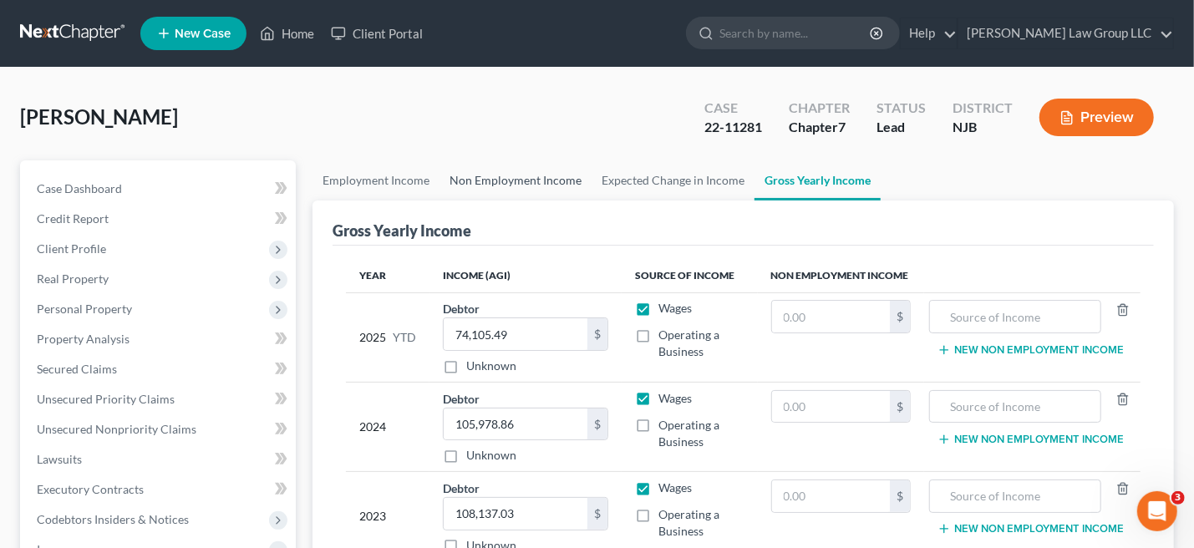
click at [521, 179] on link "Non Employment Income" at bounding box center [516, 180] width 152 height 40
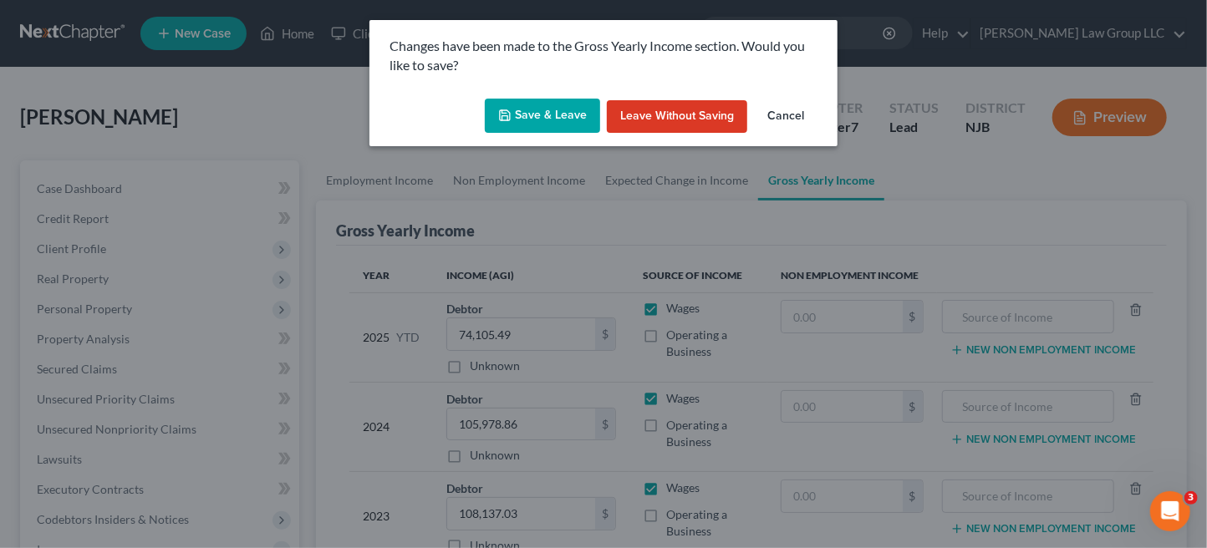
click at [561, 116] on button "Save & Leave" at bounding box center [542, 116] width 115 height 35
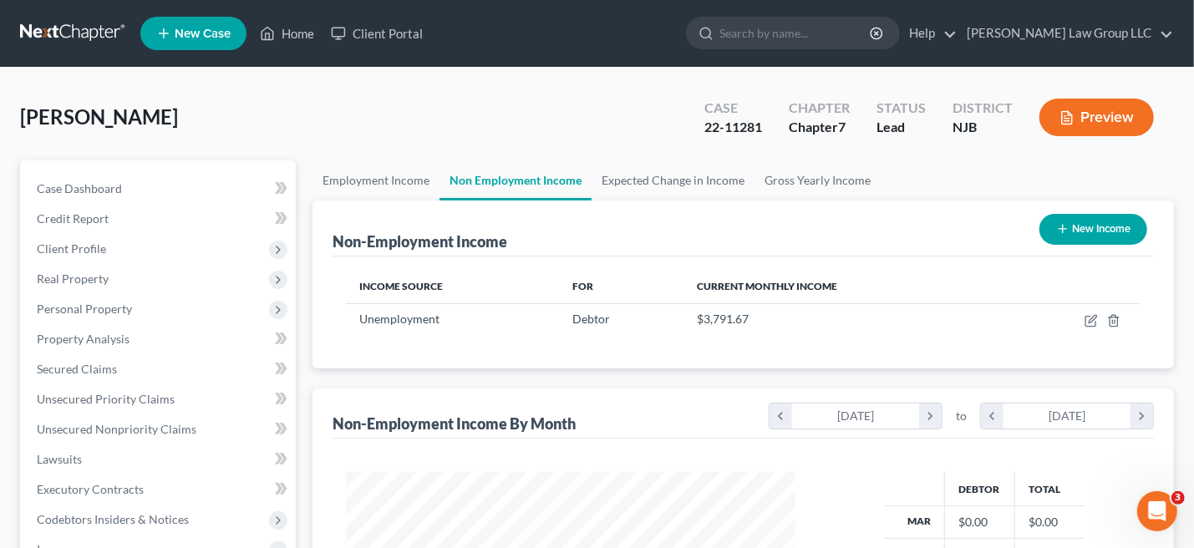
scroll to position [334, 0]
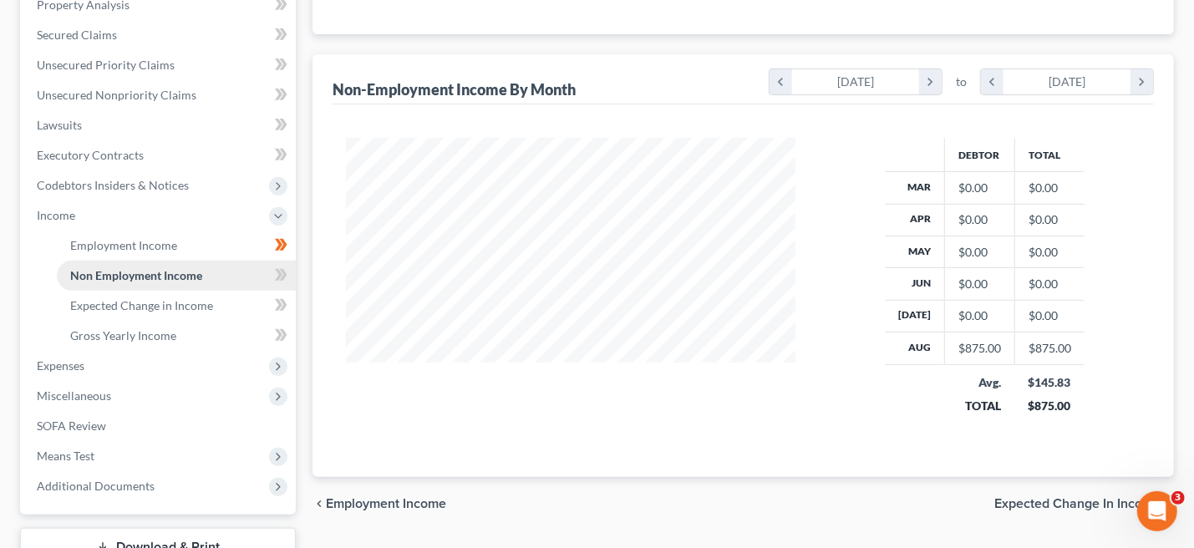
click at [200, 277] on span "Non Employment Income" at bounding box center [136, 275] width 132 height 14
click at [935, 84] on icon "chevron_right" at bounding box center [930, 81] width 23 height 25
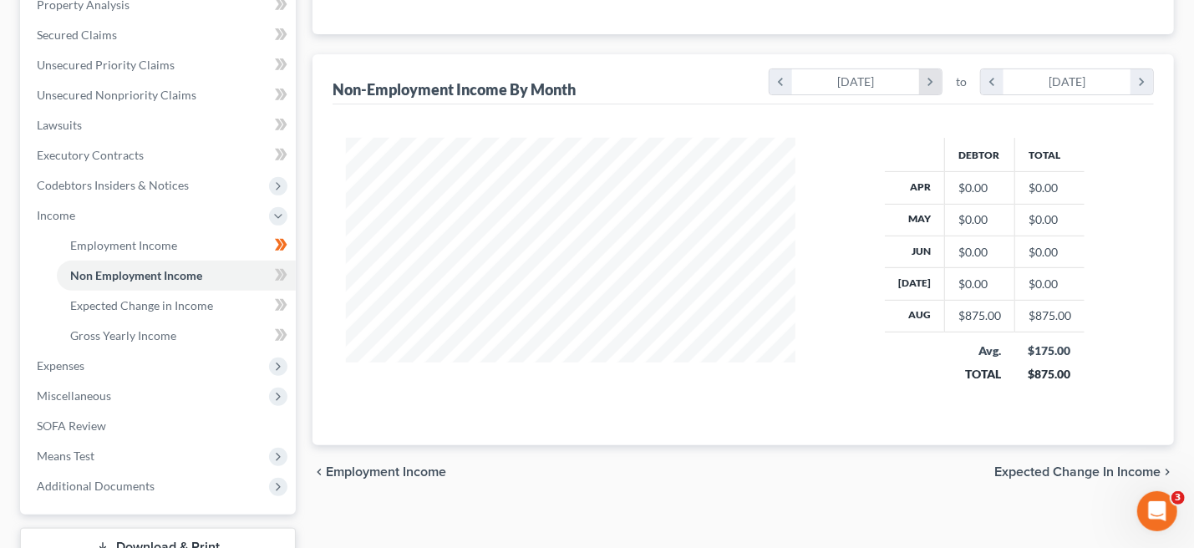
scroll to position [835415, 835198]
click at [935, 84] on icon "chevron_right" at bounding box center [930, 81] width 23 height 25
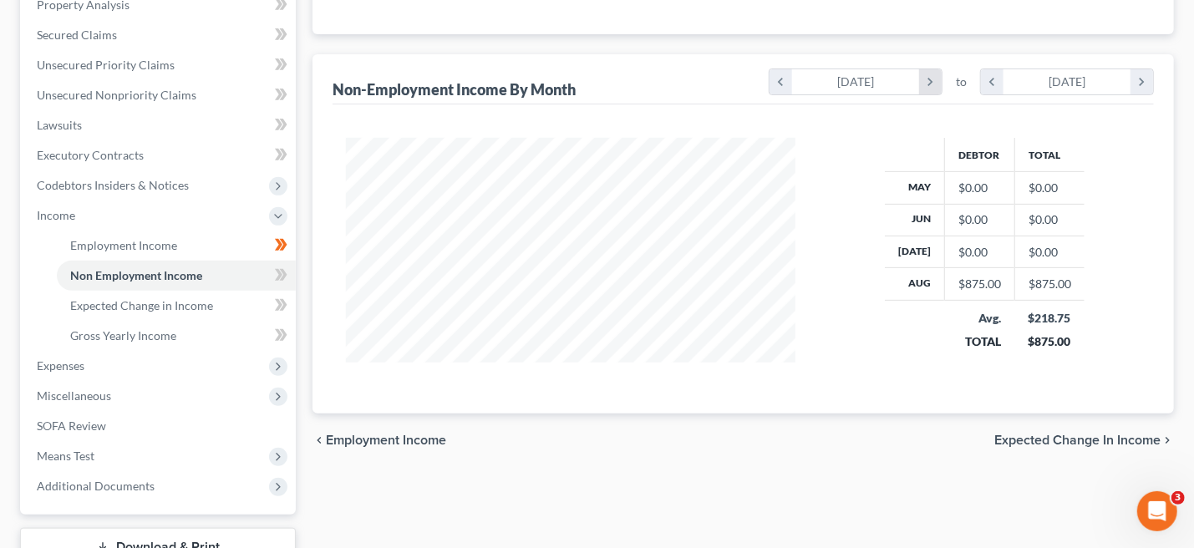
scroll to position [835447, 835198]
click at [935, 84] on icon "chevron_right" at bounding box center [930, 81] width 23 height 25
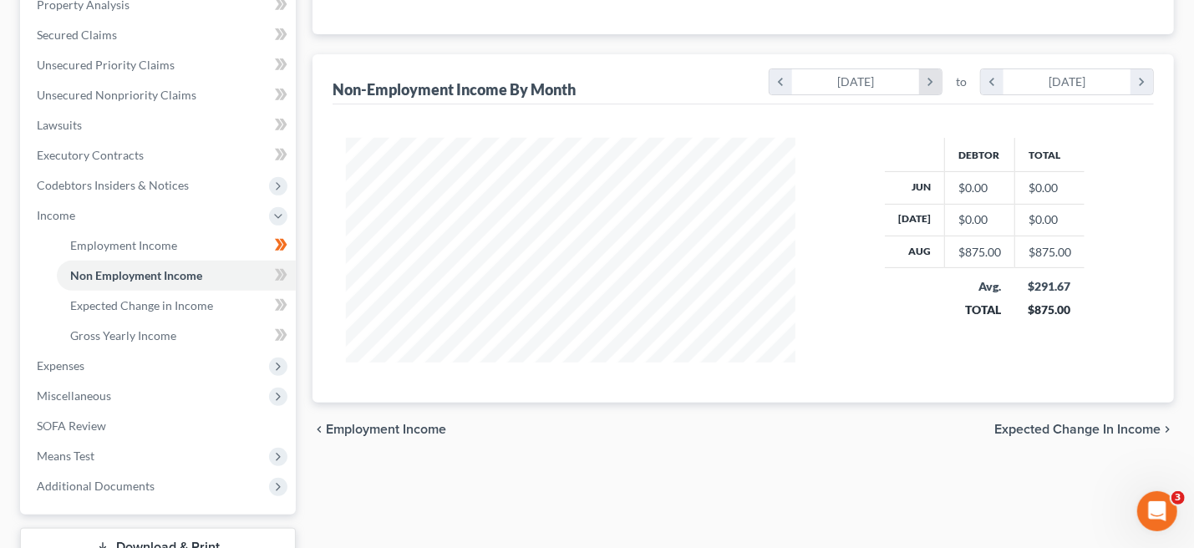
click at [935, 84] on icon "chevron_right" at bounding box center [930, 81] width 23 height 25
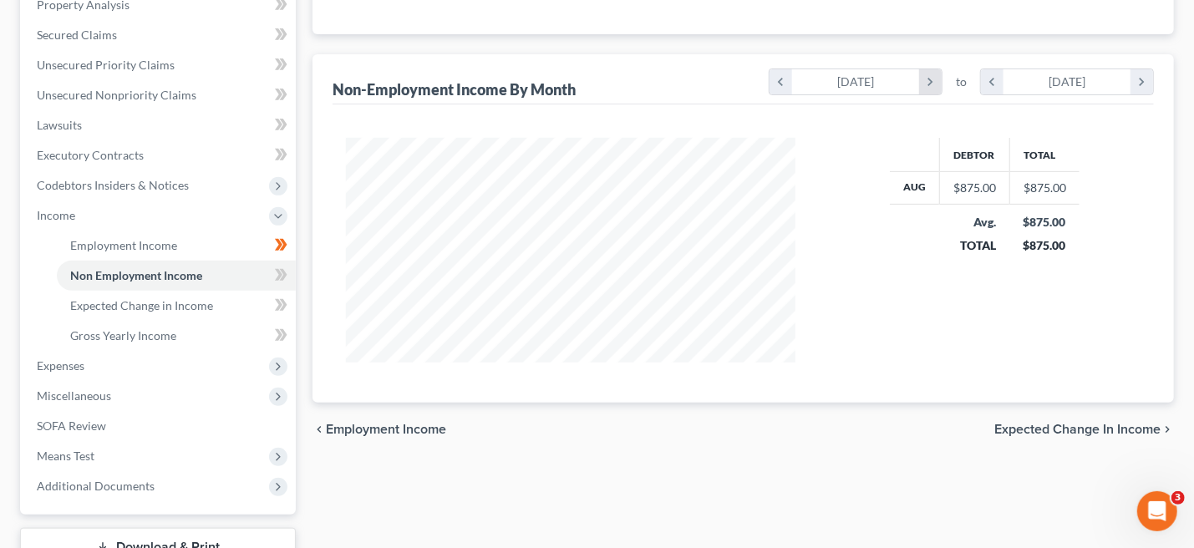
click at [927, 76] on icon "chevron_right" at bounding box center [930, 81] width 23 height 25
click at [937, 82] on icon "chevron_right" at bounding box center [930, 81] width 23 height 25
click at [934, 83] on icon "chevron_right" at bounding box center [930, 81] width 23 height 25
click at [935, 82] on icon "chevron_right" at bounding box center [930, 81] width 23 height 25
click at [1137, 76] on icon "chevron_right" at bounding box center [1142, 81] width 23 height 25
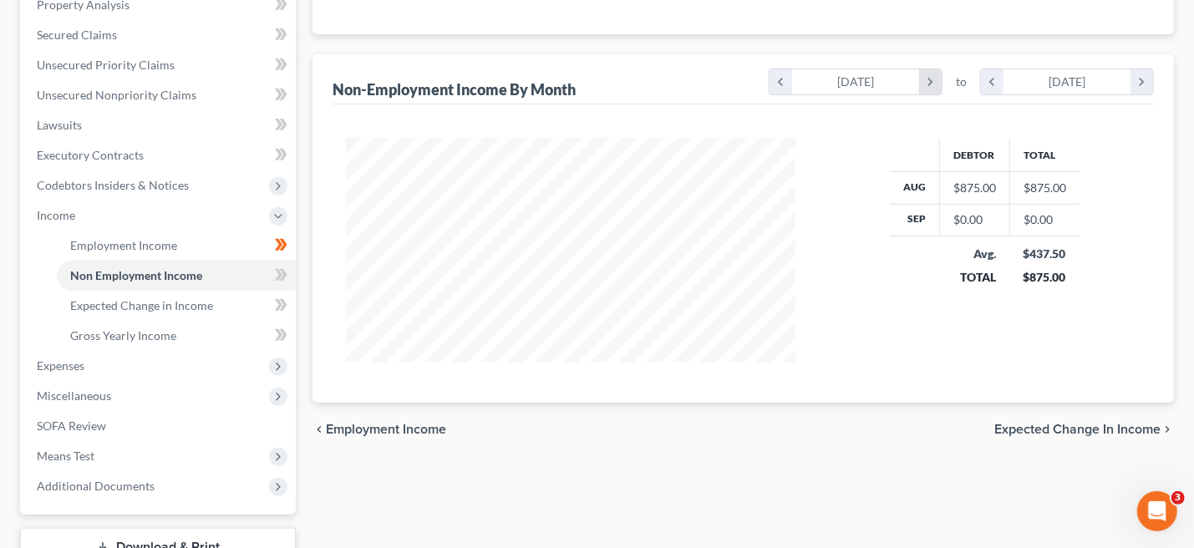
click at [929, 80] on icon "chevron_right" at bounding box center [930, 81] width 23 height 25
click at [1021, 329] on div "Debtor Total Sep $0.00 $0.00 Avg. TOTAL $0.00 $0.00" at bounding box center [984, 250] width 173 height 225
click at [930, 76] on icon "chevron_right" at bounding box center [930, 81] width 23 height 25
click at [1149, 79] on icon "chevron_right" at bounding box center [1142, 81] width 23 height 25
click at [782, 81] on icon "chevron_left" at bounding box center [781, 81] width 23 height 25
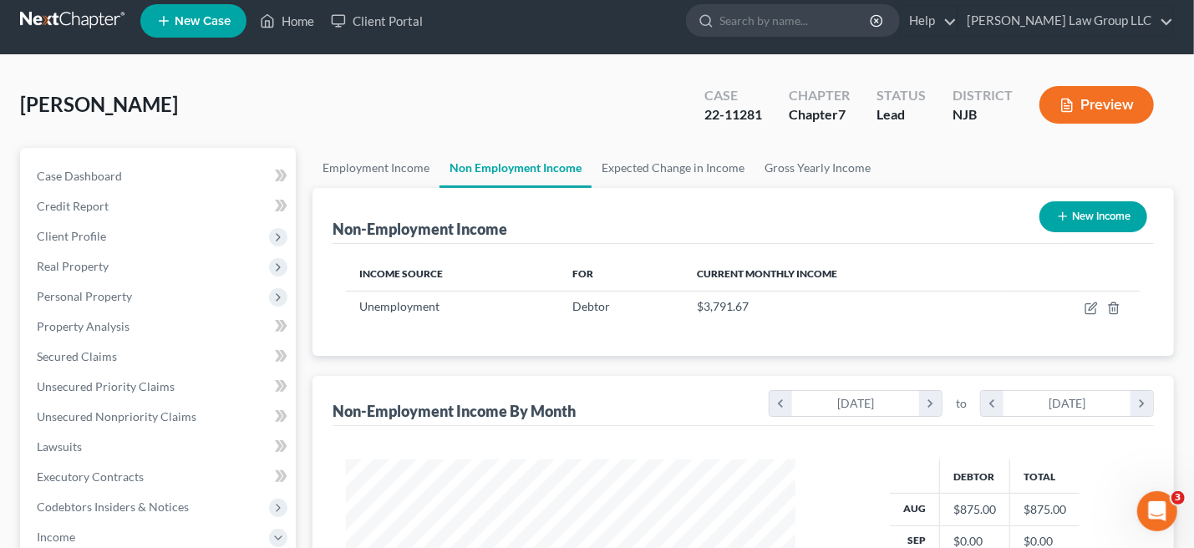
scroll to position [0, 0]
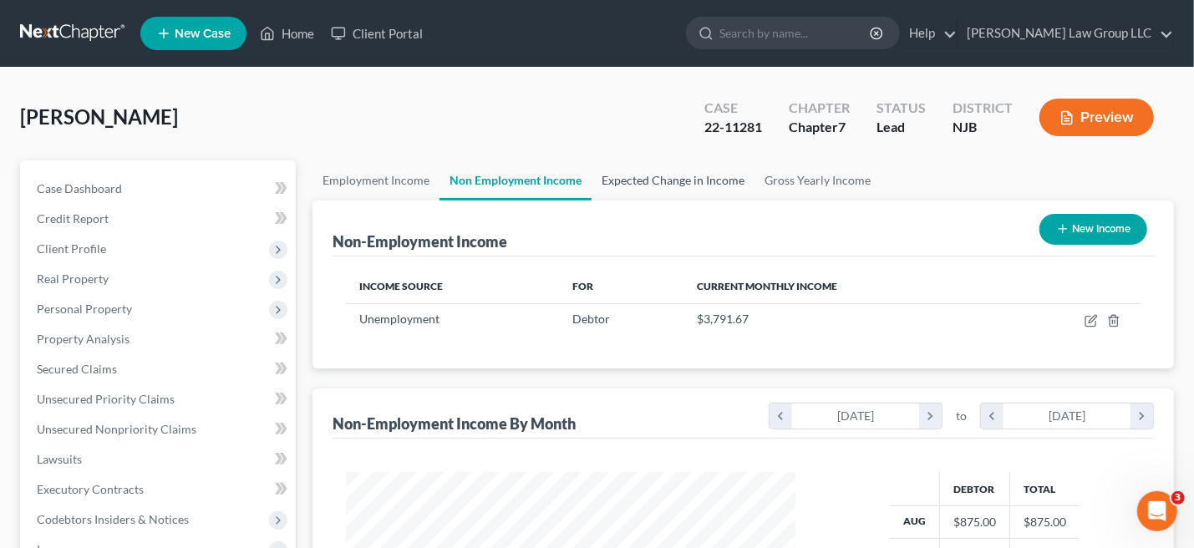
click at [645, 185] on link "Expected Change in Income" at bounding box center [673, 180] width 163 height 40
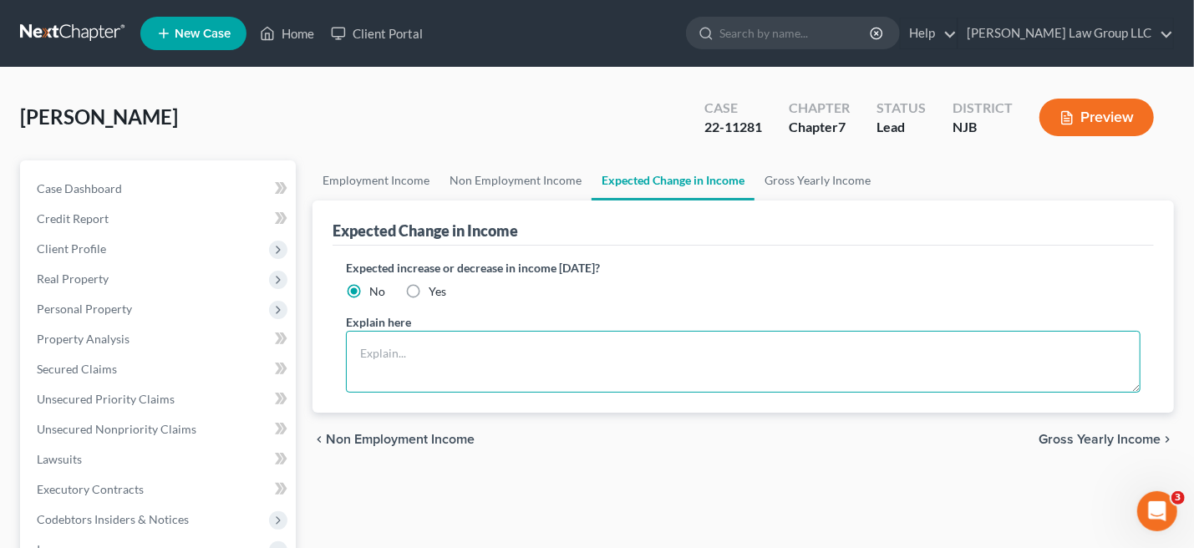
click at [426, 334] on textarea at bounding box center [743, 362] width 795 height 62
type textarea "Laid off"
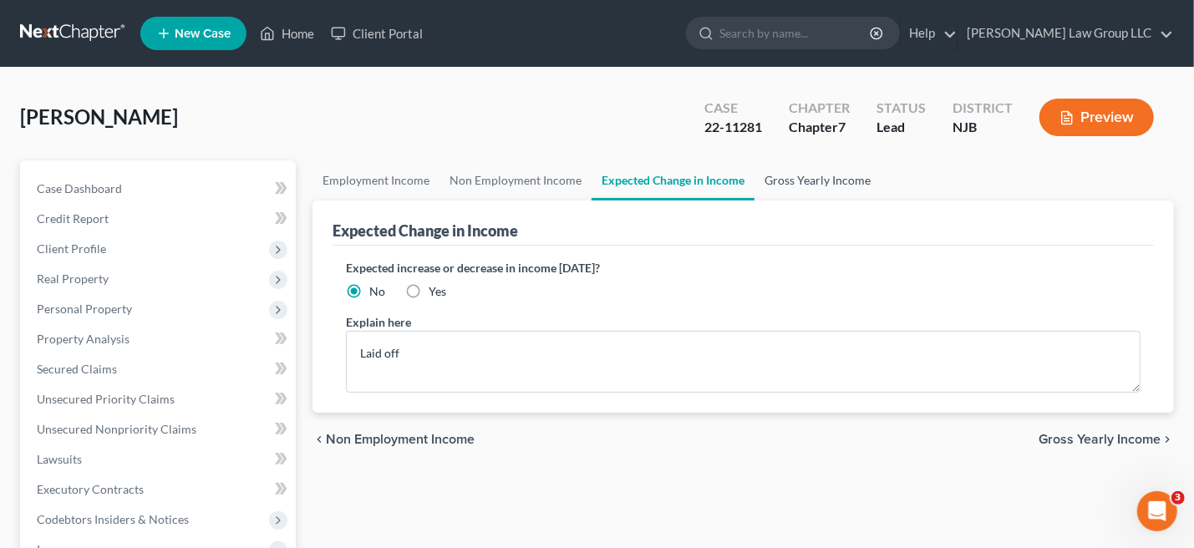
click at [802, 177] on link "Gross Yearly Income" at bounding box center [818, 180] width 126 height 40
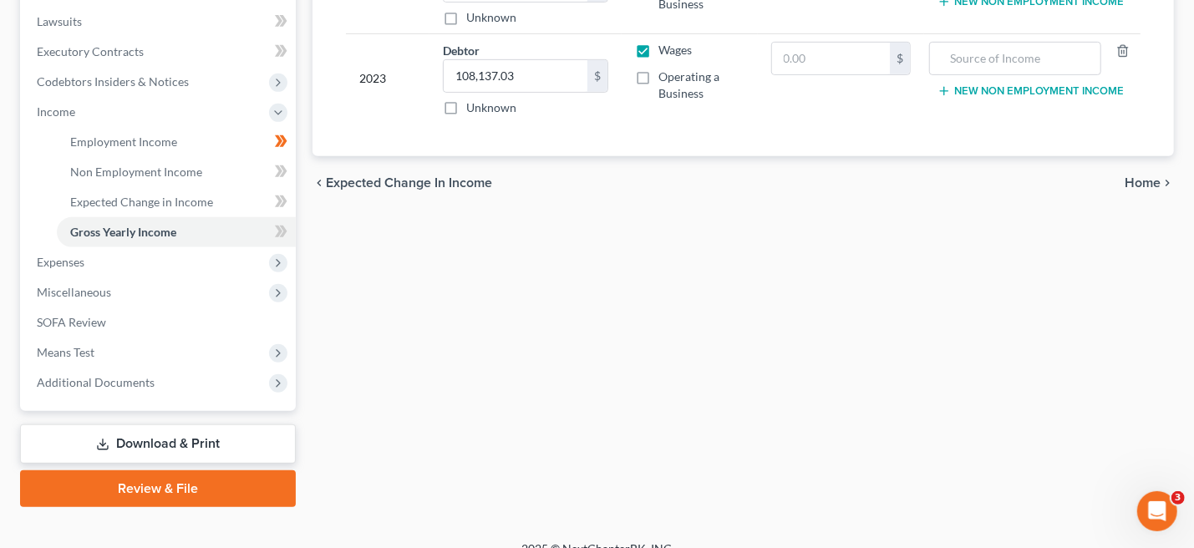
scroll to position [458, 0]
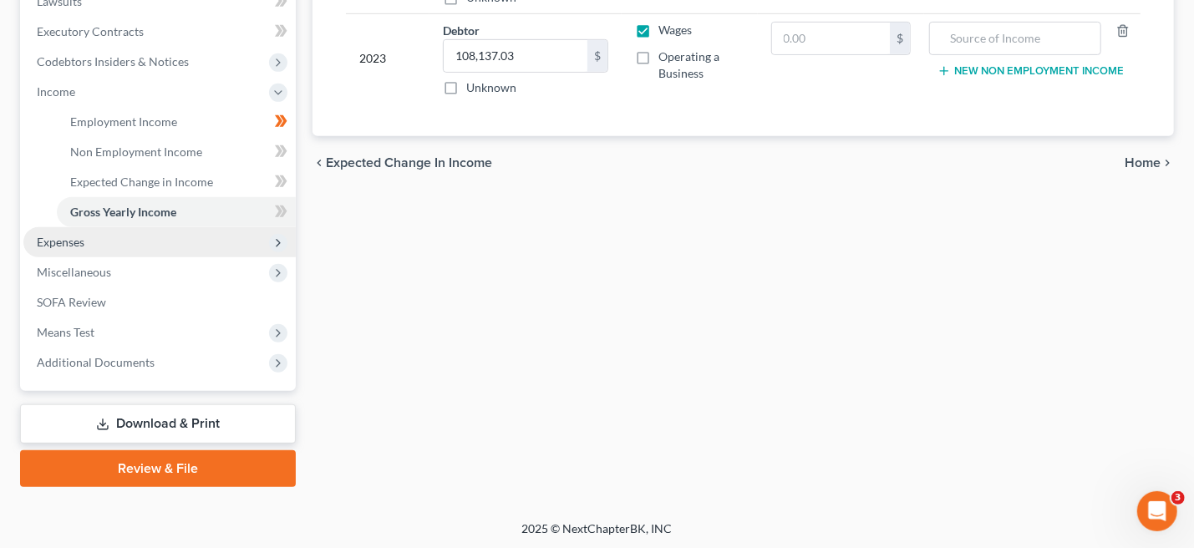
drag, startPoint x: 79, startPoint y: 242, endPoint x: 89, endPoint y: 241, distance: 10.2
click at [79, 242] on span "Expenses" at bounding box center [61, 242] width 48 height 14
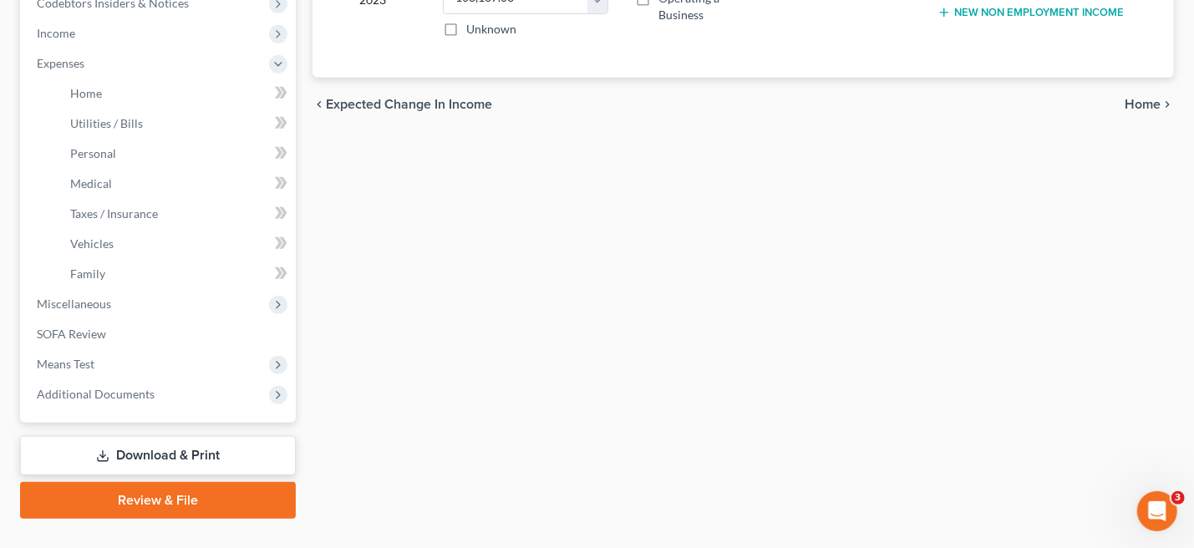
scroll to position [548, 0]
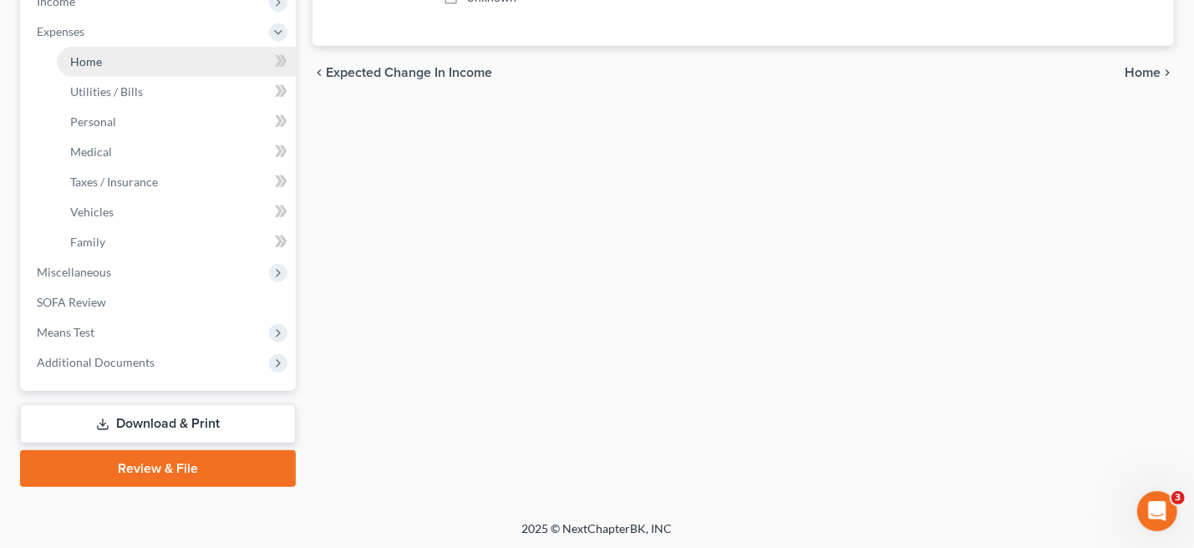
drag, startPoint x: 89, startPoint y: 60, endPoint x: 128, endPoint y: 69, distance: 39.3
click at [89, 60] on span "Home" at bounding box center [86, 61] width 32 height 14
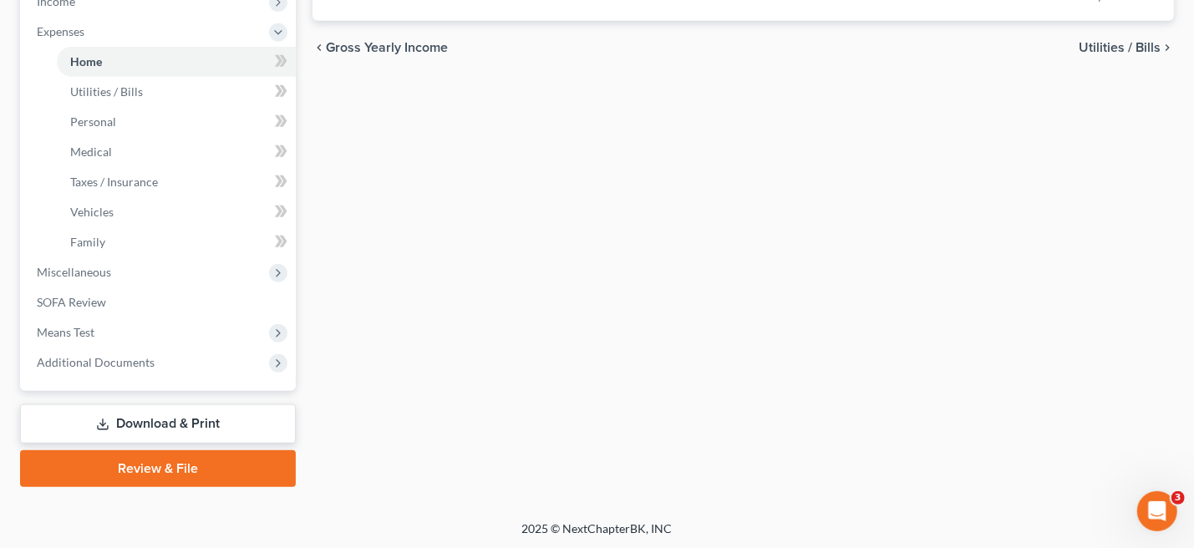
type input "1,505.11"
type input "0.00"
radio input "true"
type input "0.00"
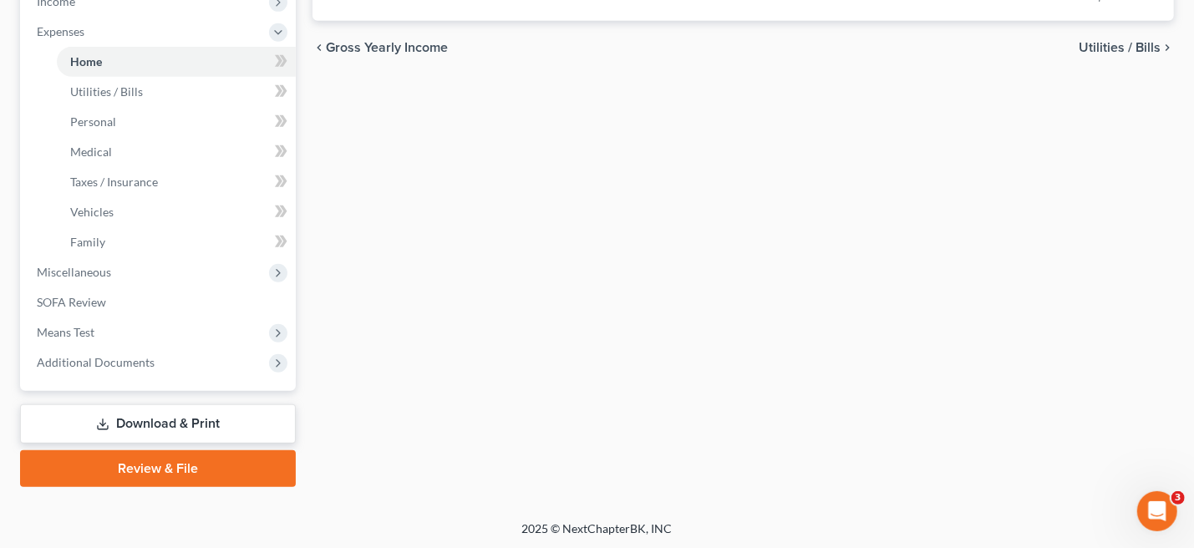
type input "0.00"
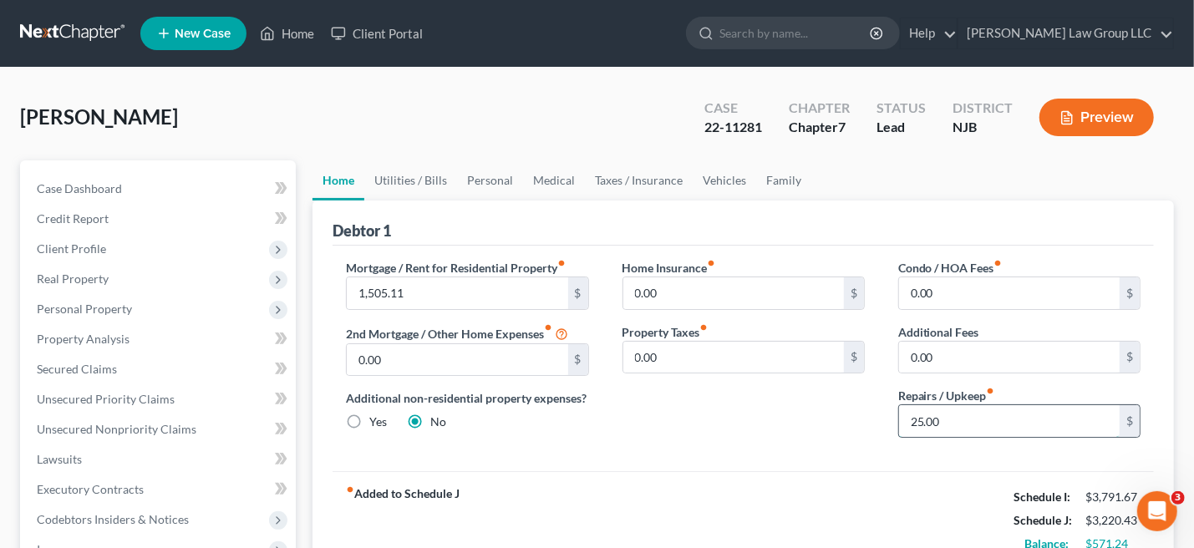
click at [916, 418] on input "25.00" at bounding box center [1009, 421] width 221 height 32
type input "50.00"
click at [943, 464] on div "Mortgage / Rent for Residential Property fiber_manual_record 1,505.11 $ 2nd Mor…" at bounding box center [743, 359] width 821 height 226
click at [387, 177] on link "Utilities / Bills" at bounding box center [410, 180] width 93 height 40
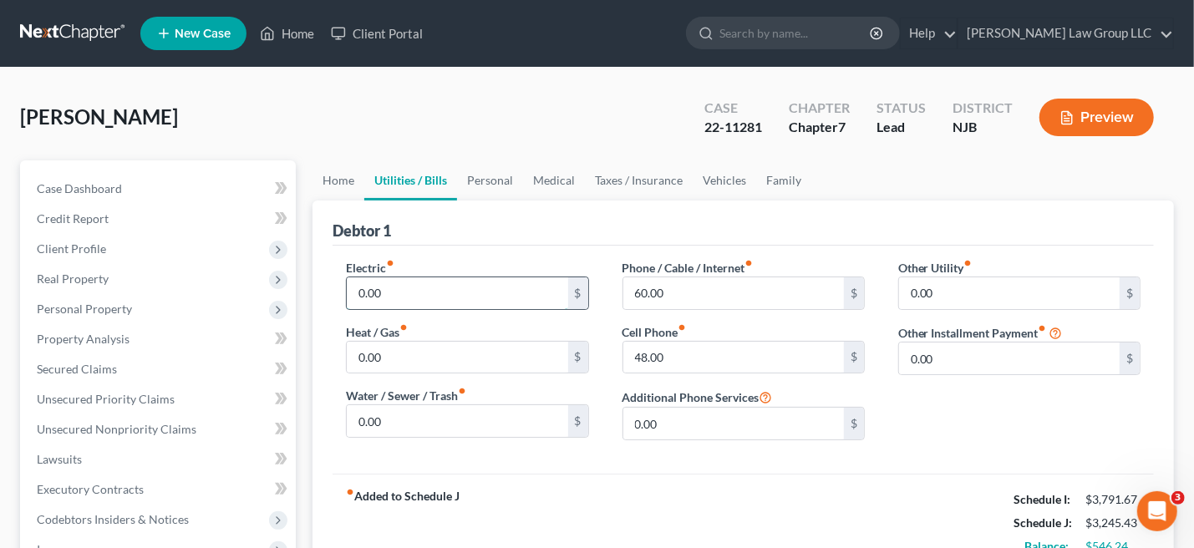
click at [389, 289] on input "0.00" at bounding box center [457, 293] width 221 height 32
type input "250"
click at [1008, 395] on div "Other Utility fiber_manual_record 0.00 $ Other Installment Payment fiber_manual…" at bounding box center [1020, 356] width 276 height 195
click at [907, 423] on div "Other Utility fiber_manual_record 0.00 $ Other Installment Payment fiber_manual…" at bounding box center [1020, 356] width 276 height 195
click at [486, 174] on link "Personal" at bounding box center [490, 180] width 66 height 40
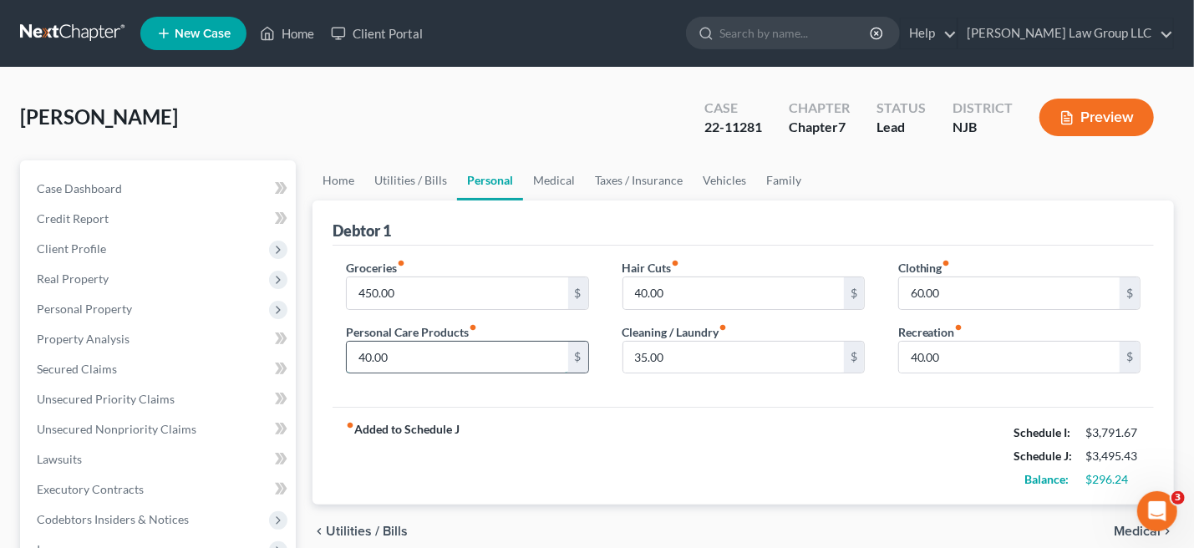
click at [440, 359] on input "40.00" at bounding box center [457, 358] width 221 height 32
type input "50"
click at [600, 389] on div "Groceries fiber_manual_record 450.00 $ Personal Care Products fiber_manual_reco…" at bounding box center [743, 327] width 821 height 162
click at [918, 357] on input "40.00" at bounding box center [1009, 358] width 221 height 32
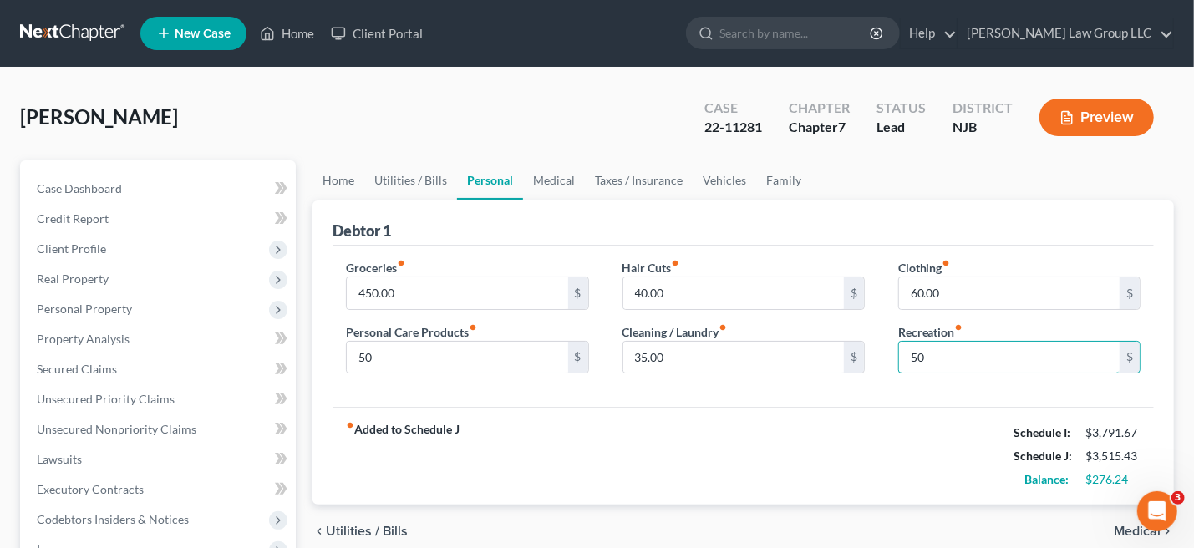
type input "50"
click at [861, 404] on div "Groceries fiber_manual_record 450.00 $ Personal Care Products fiber_manual_reco…" at bounding box center [743, 327] width 821 height 162
click at [973, 363] on input "50" at bounding box center [1009, 358] width 221 height 32
click at [1012, 361] on input "50" at bounding box center [1009, 358] width 221 height 32
click at [553, 180] on link "Medical" at bounding box center [554, 180] width 62 height 40
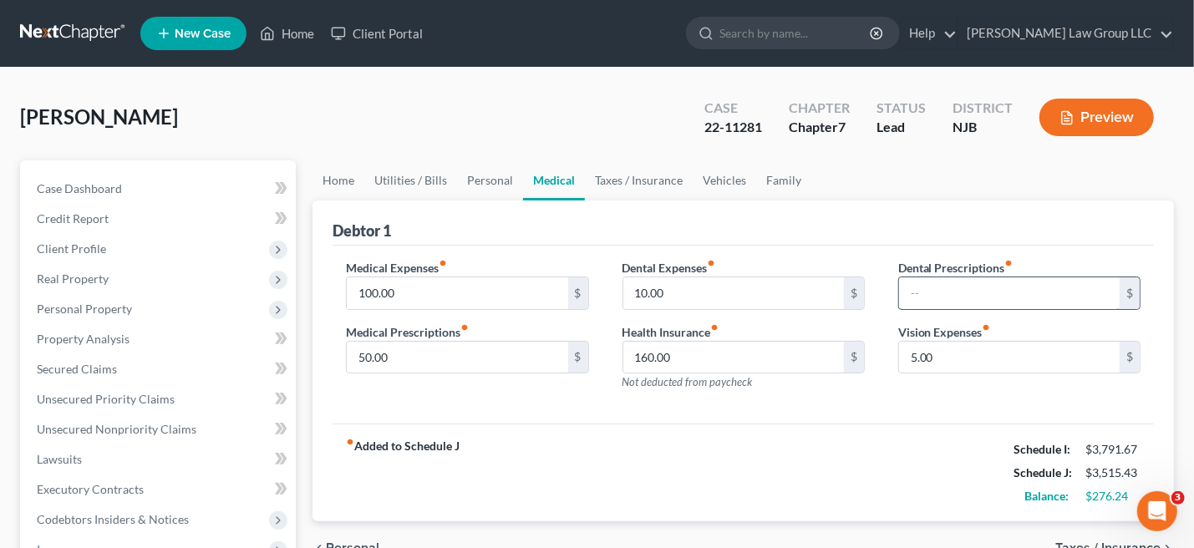
drag, startPoint x: 924, startPoint y: 288, endPoint x: 957, endPoint y: 287, distance: 32.6
click at [924, 287] on input "text" at bounding box center [1009, 293] width 221 height 32
click at [650, 180] on link "Taxes / Insurance" at bounding box center [639, 180] width 108 height 40
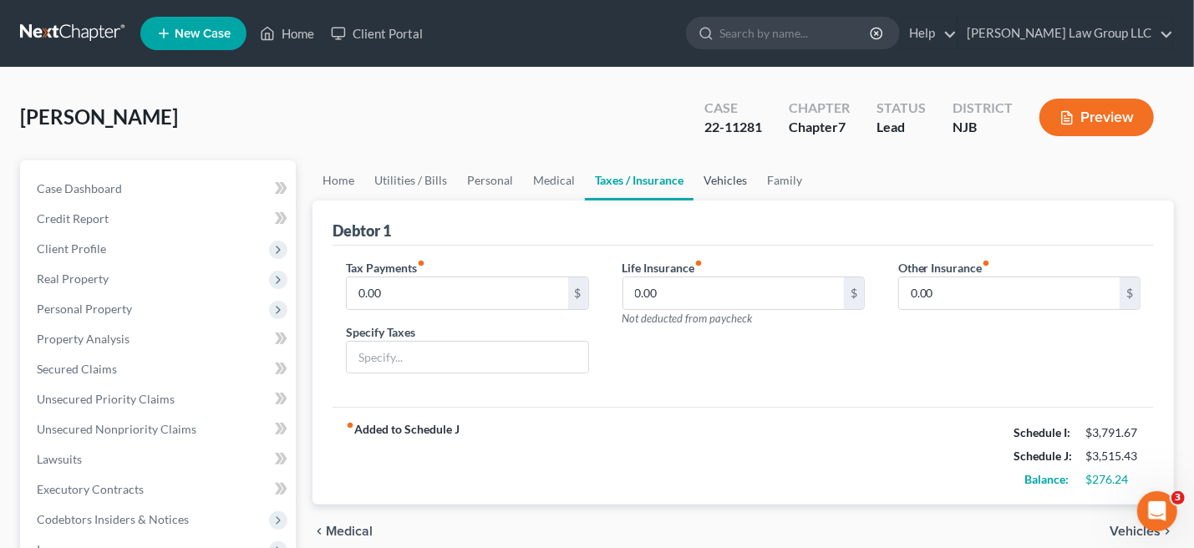
click at [734, 180] on link "Vehicles" at bounding box center [726, 180] width 64 height 40
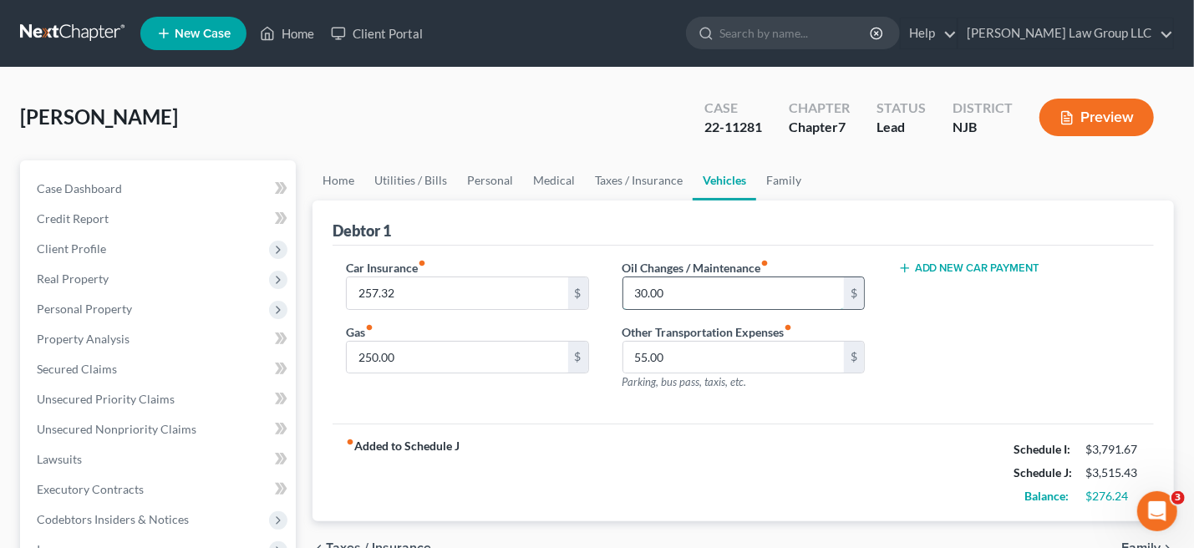
drag, startPoint x: 635, startPoint y: 284, endPoint x: 665, endPoint y: 289, distance: 30.5
click at [637, 286] on input "30.00" at bounding box center [733, 293] width 221 height 32
click at [696, 277] on input "40" at bounding box center [733, 293] width 221 height 32
type input "40"
click at [483, 177] on link "Personal" at bounding box center [490, 180] width 66 height 40
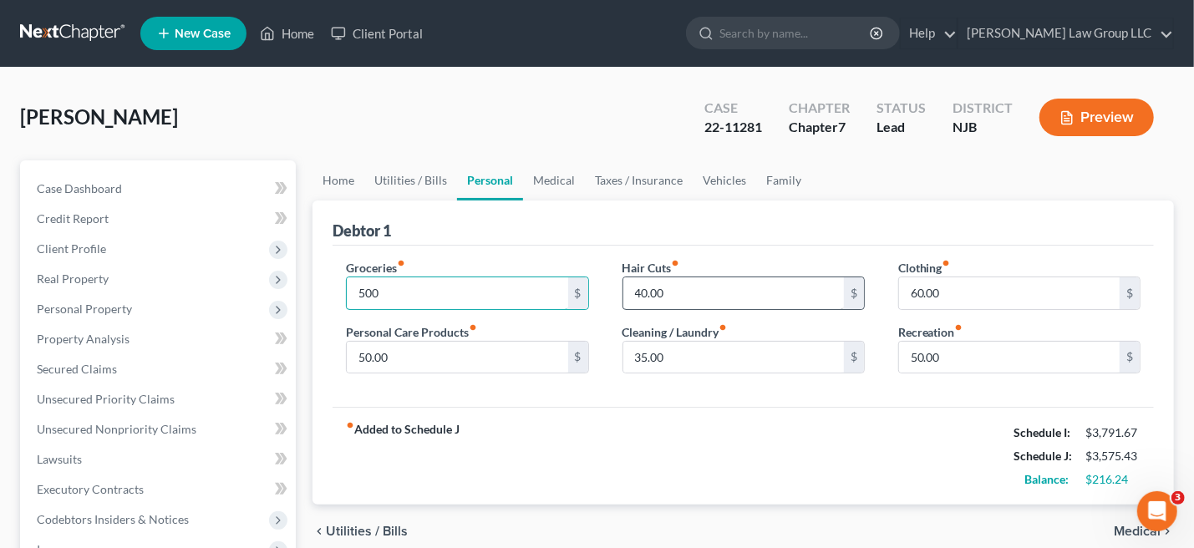
type input "500"
drag, startPoint x: 754, startPoint y: 297, endPoint x: 790, endPoint y: 297, distance: 35.9
click at [755, 297] on input "40.00" at bounding box center [733, 293] width 221 height 32
click at [648, 292] on input "40.00" at bounding box center [733, 293] width 221 height 32
drag, startPoint x: 641, startPoint y: 285, endPoint x: 661, endPoint y: 296, distance: 22.8
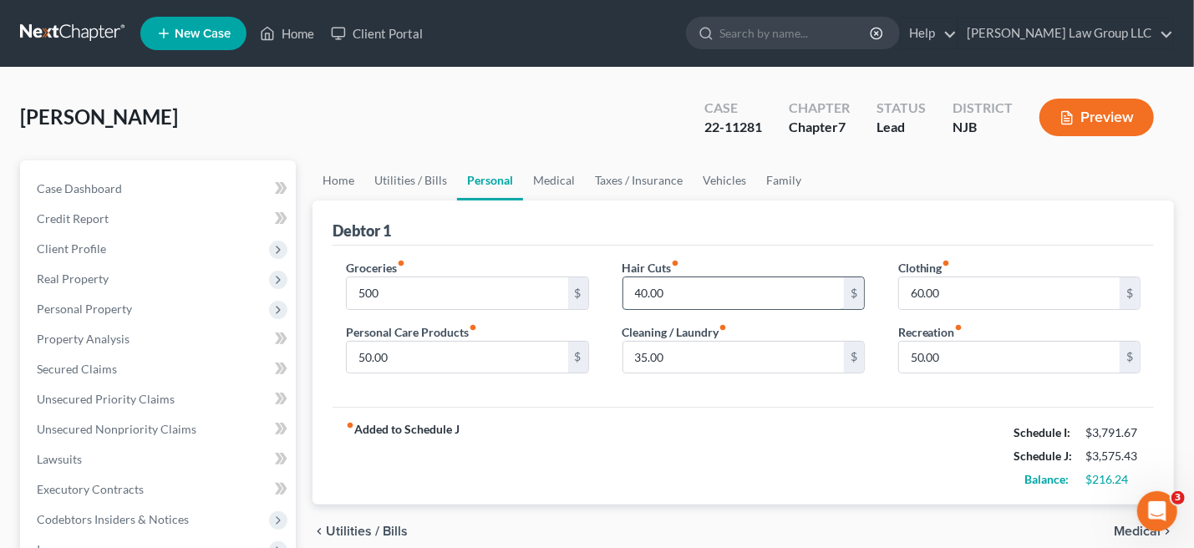
click at [643, 285] on input "40.00" at bounding box center [733, 293] width 221 height 32
drag, startPoint x: 643, startPoint y: 293, endPoint x: 635, endPoint y: 318, distance: 26.2
click at [643, 292] on input "40.00" at bounding box center [733, 293] width 221 height 32
click at [457, 352] on input "50.00" at bounding box center [457, 358] width 221 height 32
drag, startPoint x: 638, startPoint y: 283, endPoint x: 714, endPoint y: 294, distance: 76.0
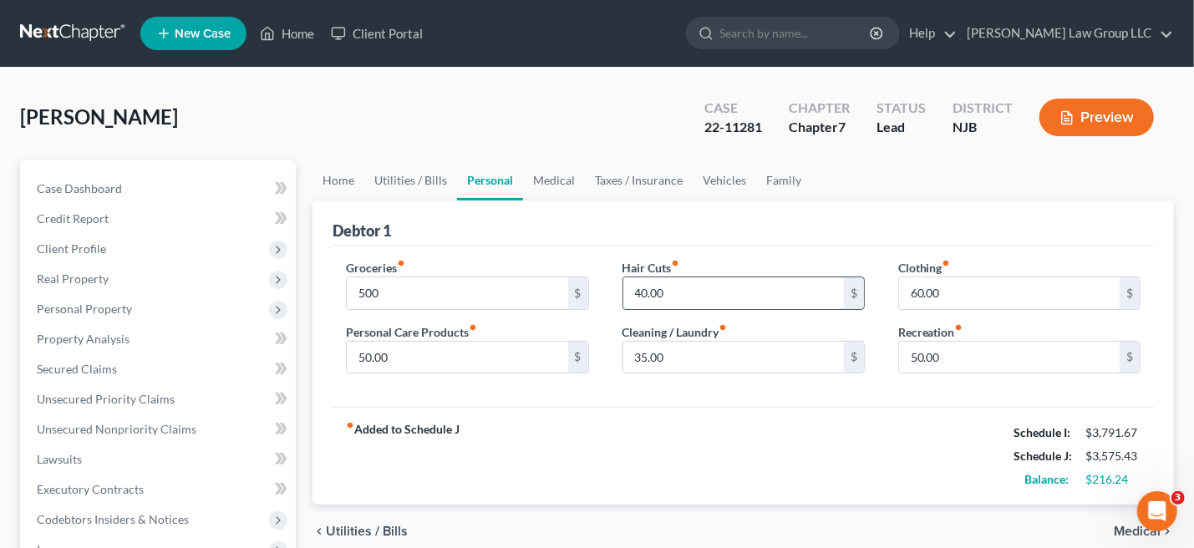
click at [640, 283] on input "40.00" at bounding box center [733, 293] width 221 height 32
type input "45.00"
click at [867, 423] on div "fiber_manual_record Added to Schedule J Schedule I: $3,791.67 Schedule J: $3,58…" at bounding box center [743, 456] width 821 height 98
click at [808, 355] on input "35.00" at bounding box center [733, 358] width 221 height 32
click at [388, 180] on link "Utilities / Bills" at bounding box center [410, 180] width 93 height 40
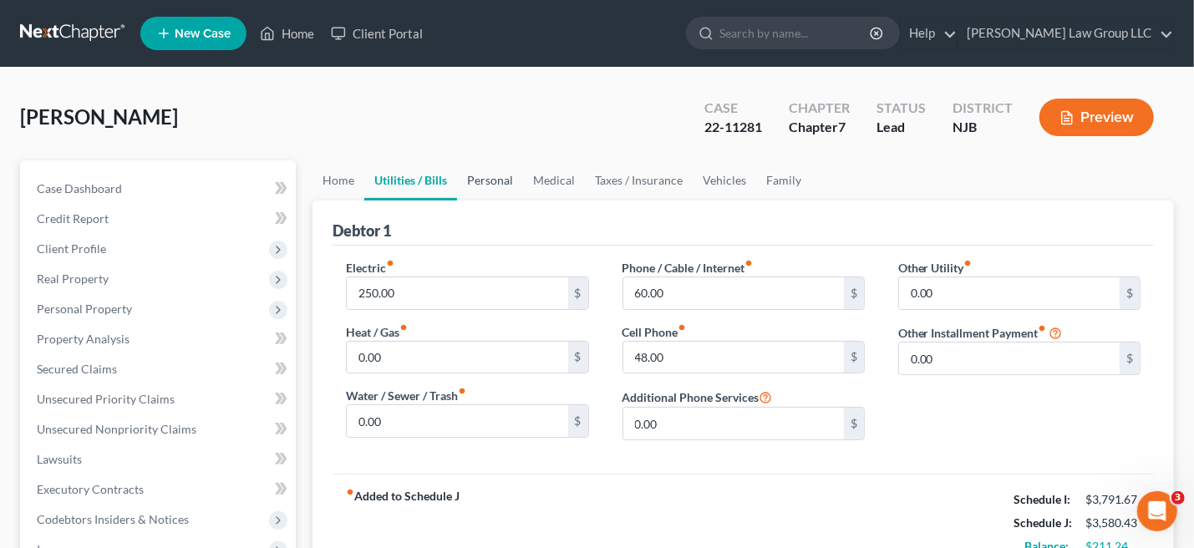
click at [488, 181] on link "Personal" at bounding box center [490, 180] width 66 height 40
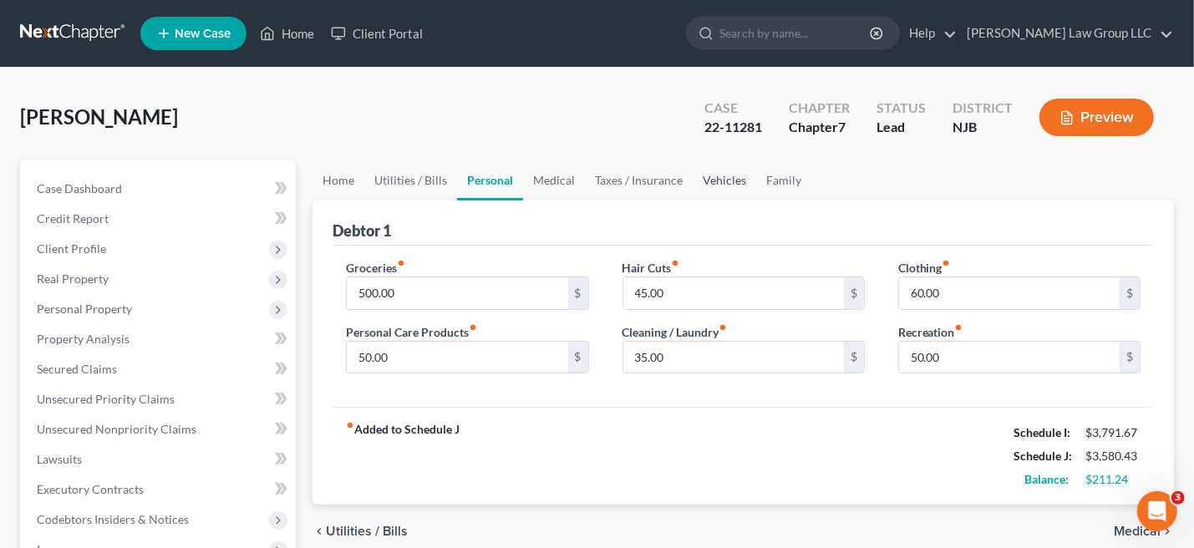
click at [722, 176] on link "Vehicles" at bounding box center [725, 180] width 64 height 40
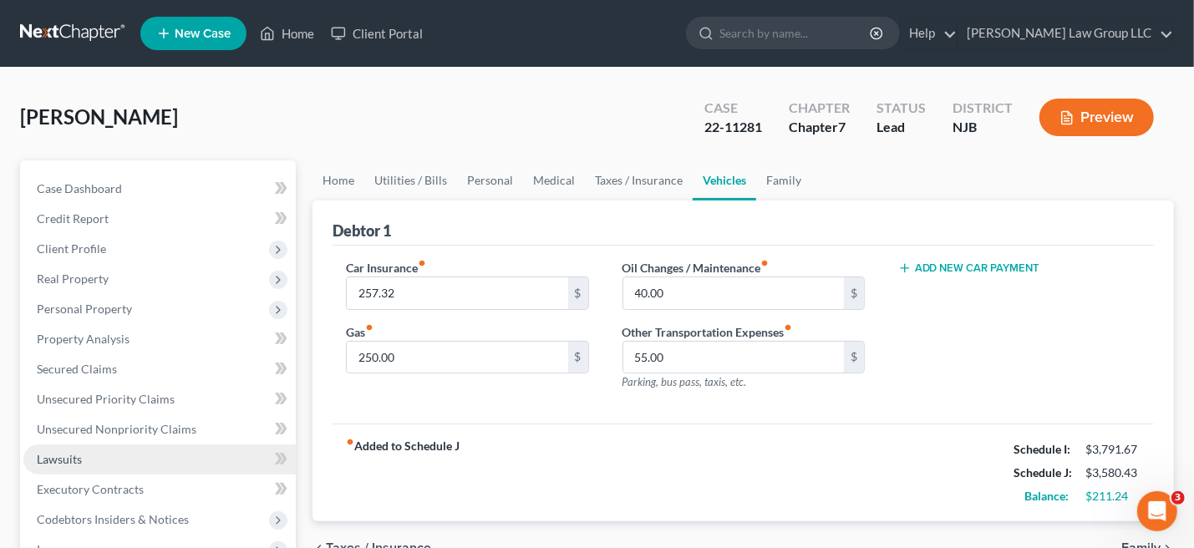
click at [117, 463] on link "Lawsuits" at bounding box center [159, 460] width 272 height 30
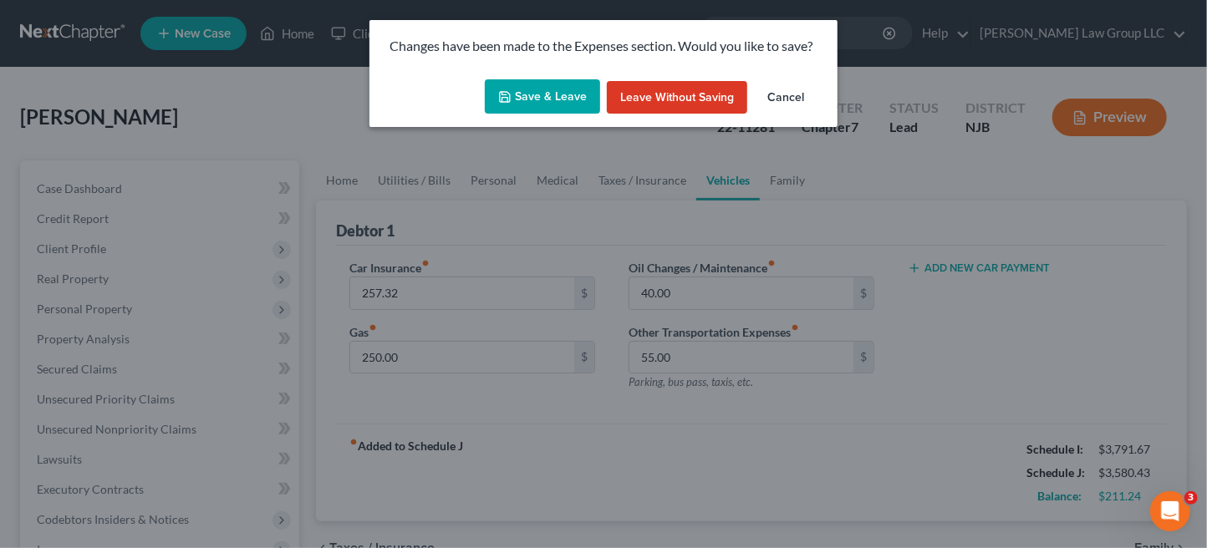
drag, startPoint x: 582, startPoint y: 96, endPoint x: 801, endPoint y: 146, distance: 225.4
click at [582, 96] on button "Save & Leave" at bounding box center [542, 96] width 115 height 35
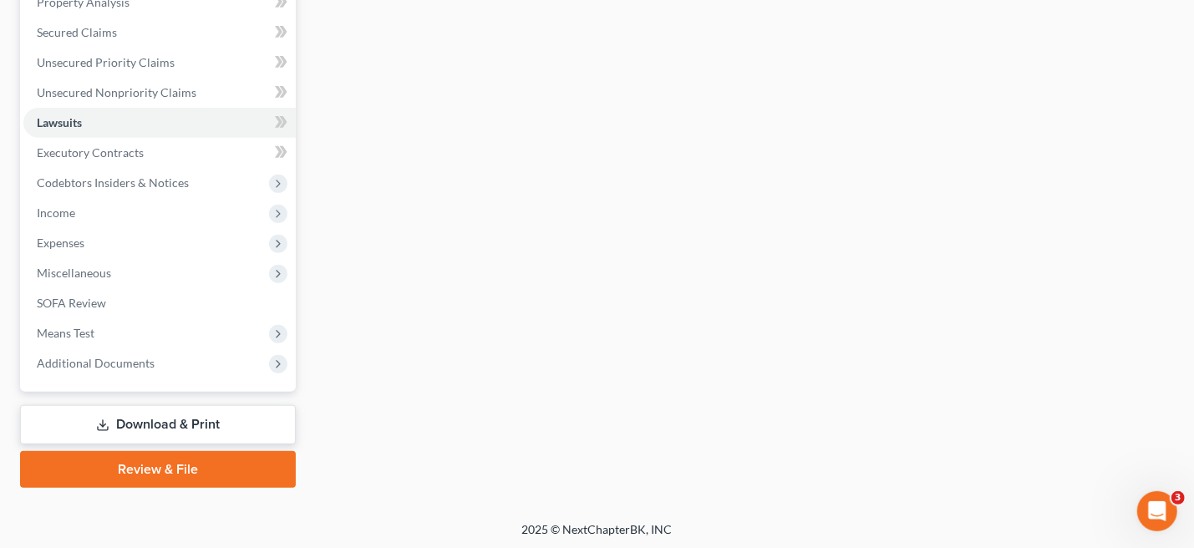
scroll to position [338, 0]
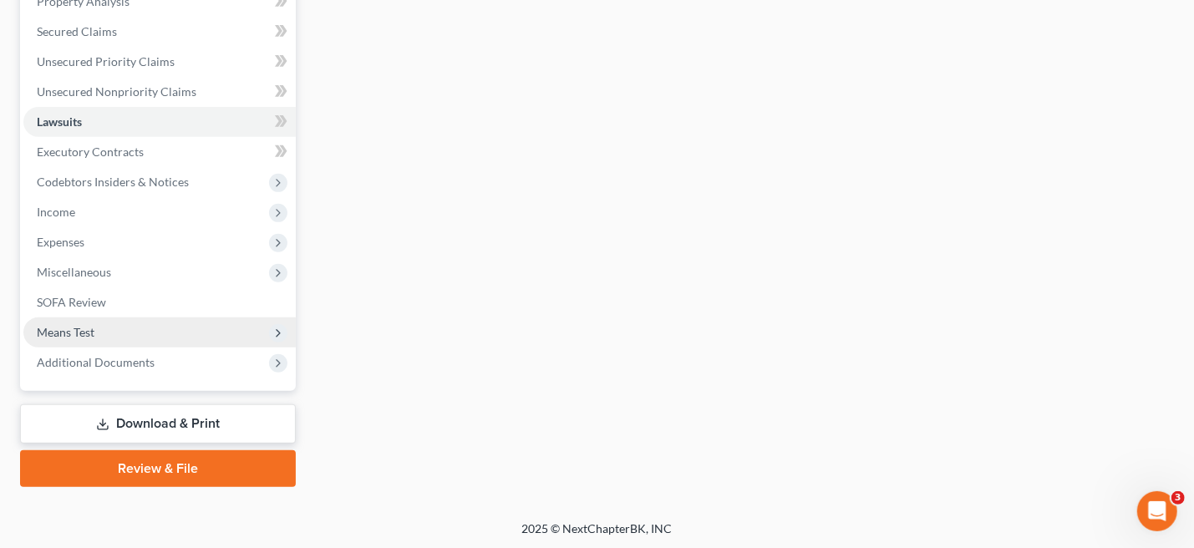
click at [282, 331] on icon at bounding box center [278, 333] width 13 height 13
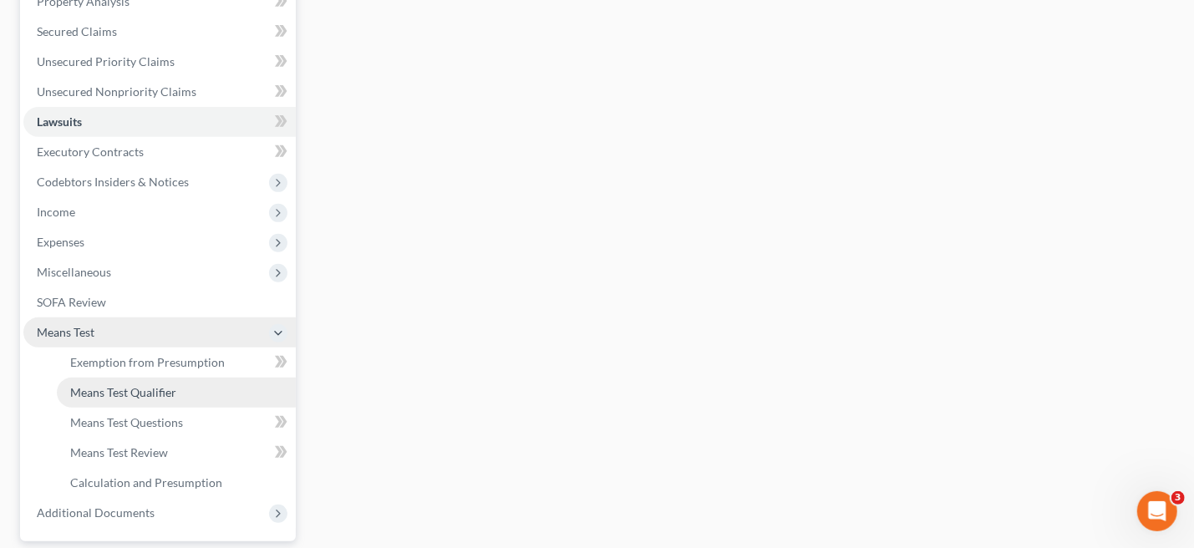
drag, startPoint x: 142, startPoint y: 392, endPoint x: 263, endPoint y: 398, distance: 121.3
click at [143, 392] on span "Means Test Qualifier" at bounding box center [123, 392] width 106 height 14
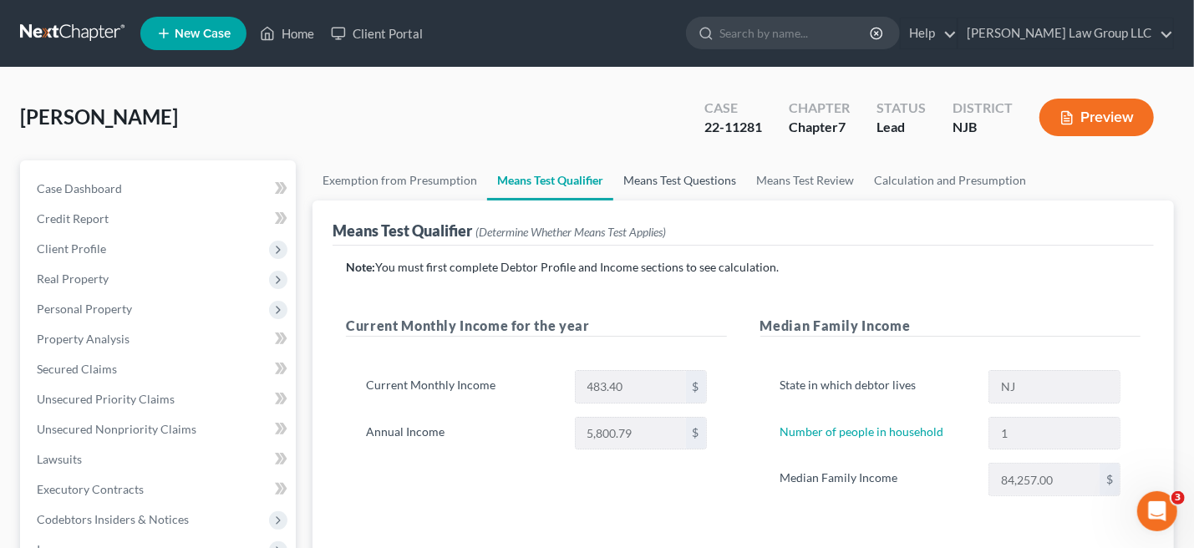
drag, startPoint x: 694, startPoint y: 182, endPoint x: 705, endPoint y: 182, distance: 11.7
click at [694, 182] on link "Means Test Questions" at bounding box center [679, 180] width 133 height 40
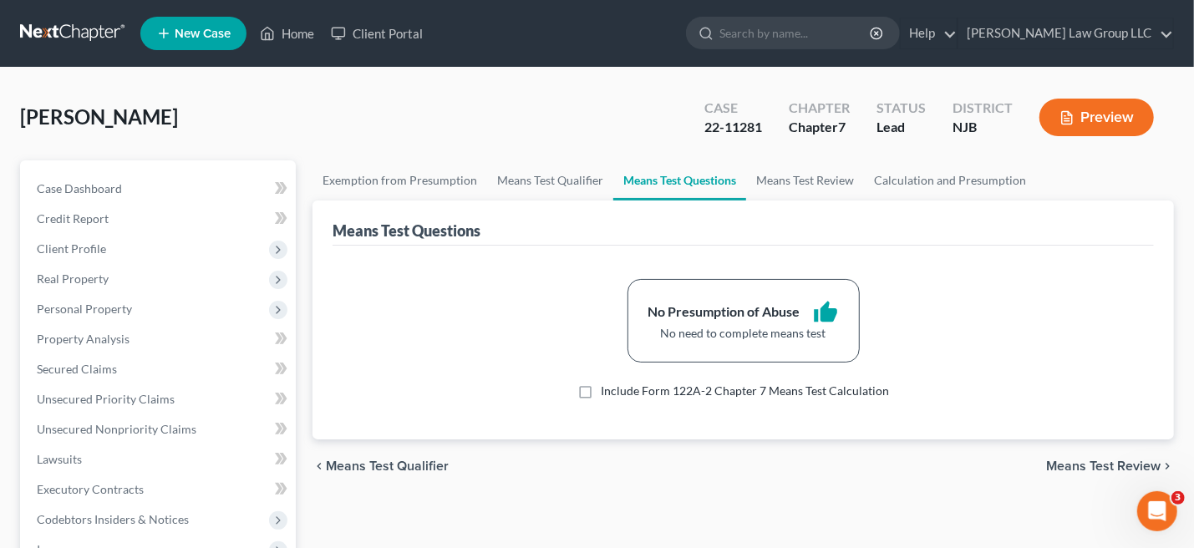
click at [601, 394] on label "Include Form 122A-2 Chapter 7 Means Test Calculation" at bounding box center [745, 391] width 288 height 17
click at [608, 394] on input "Include Form 122A-2 Chapter 7 Means Test Calculation" at bounding box center [613, 388] width 11 height 11
checkbox input "true"
select select "0"
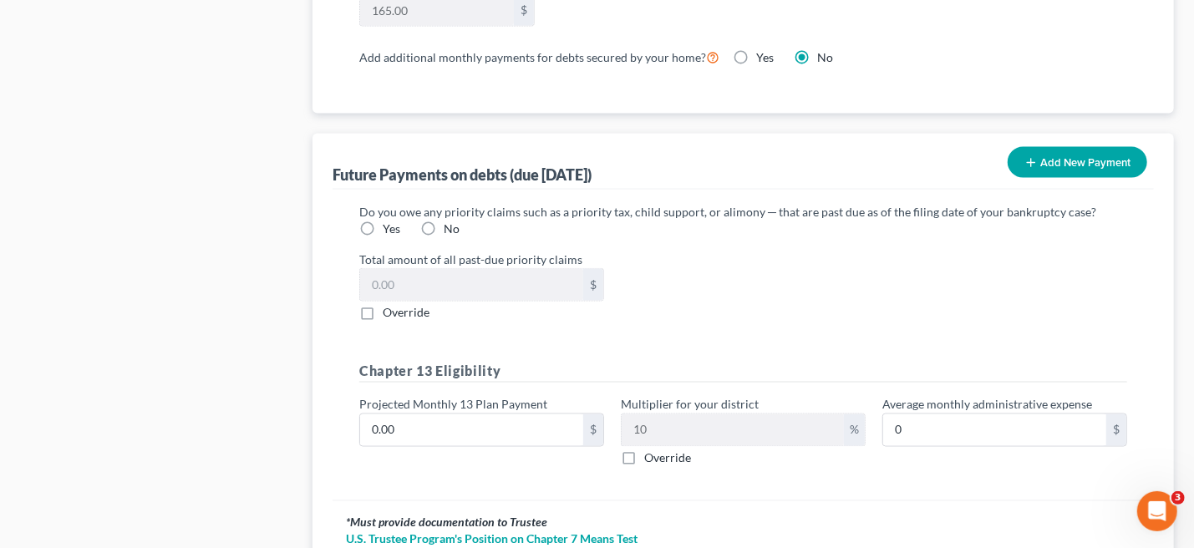
scroll to position [1681, 0]
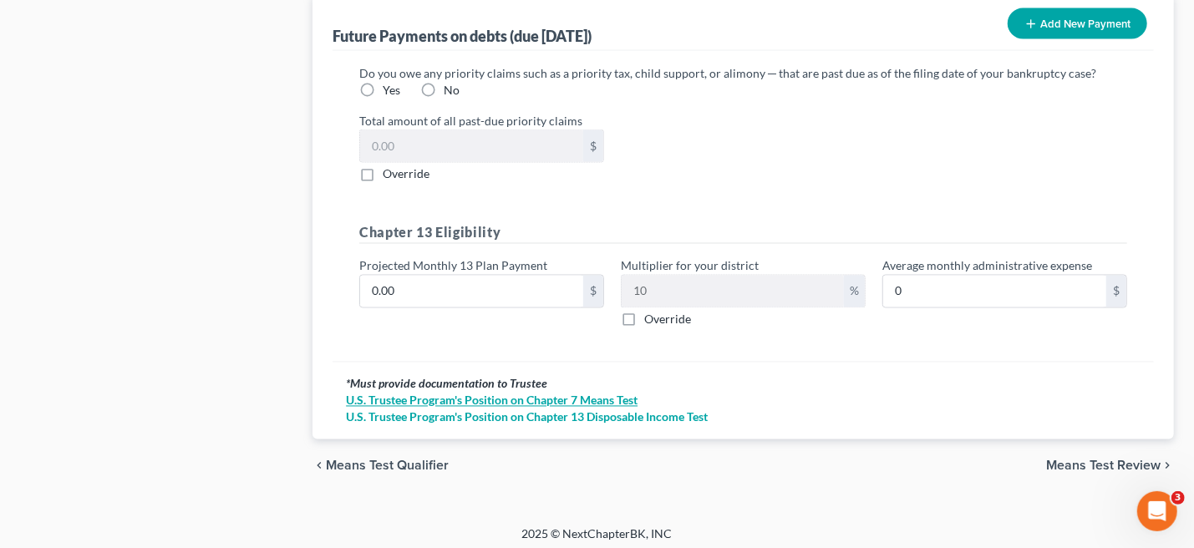
click at [609, 393] on link "U.S. Trustee Program's Position on Chapter 7 Means Test" at bounding box center [743, 401] width 795 height 17
